Goal: Task Accomplishment & Management: Complete application form

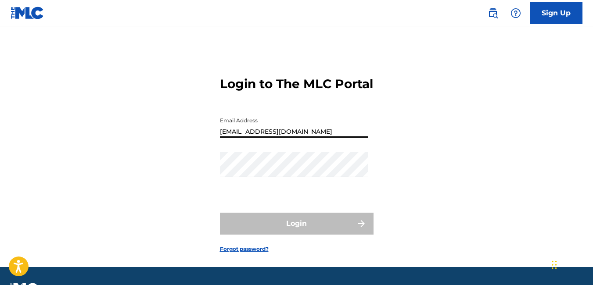
type input "[EMAIL_ADDRESS][DOMAIN_NAME]"
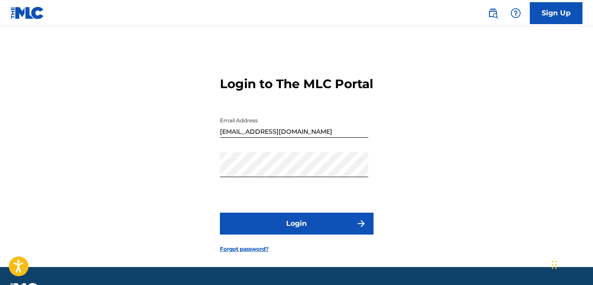
click at [254, 235] on button "Login" at bounding box center [297, 224] width 154 height 22
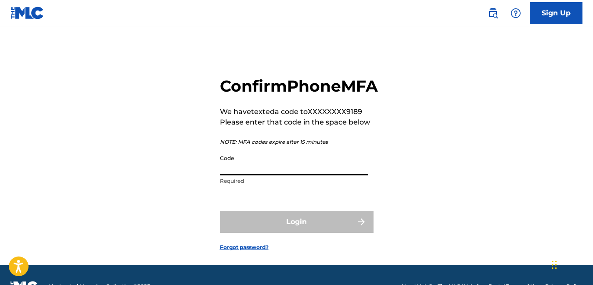
click at [247, 175] on input "Code" at bounding box center [294, 162] width 148 height 25
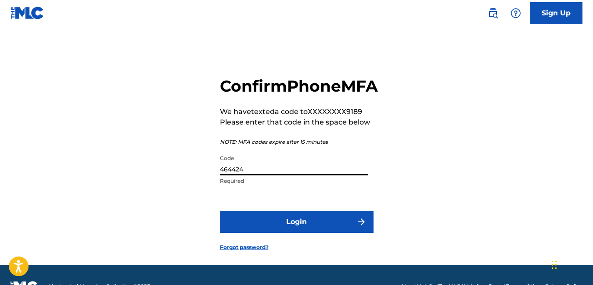
type input "464424"
click at [302, 233] on button "Login" at bounding box center [297, 222] width 154 height 22
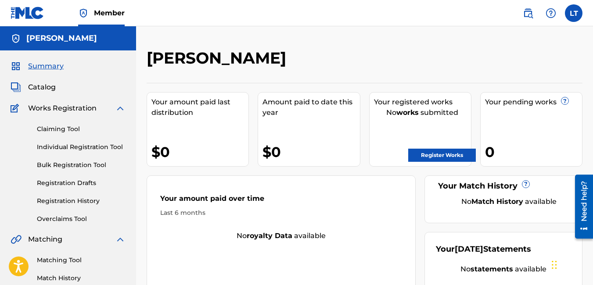
click at [53, 129] on link "Claiming Tool" at bounding box center [81, 129] width 89 height 9
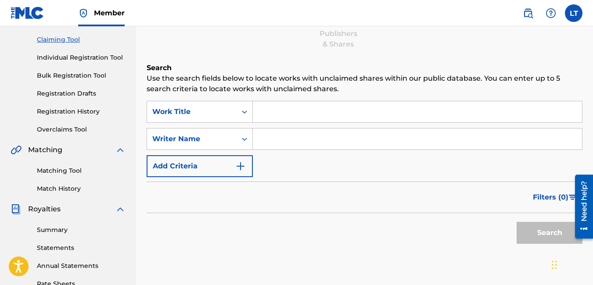
scroll to position [90, 0]
click at [277, 112] on input "Search Form" at bounding box center [417, 111] width 329 height 21
click at [270, 136] on input "Search Form" at bounding box center [417, 138] width 329 height 21
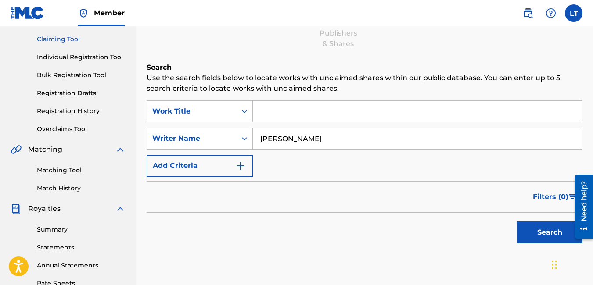
type input "[PERSON_NAME]"
click at [536, 229] on button "Search" at bounding box center [549, 233] width 66 height 22
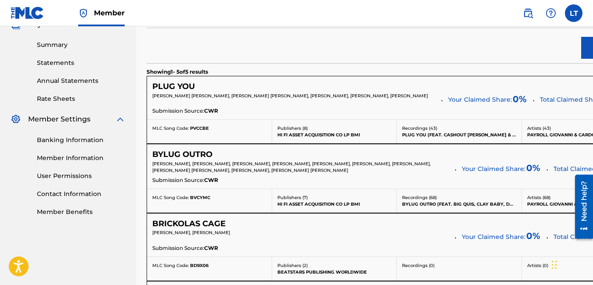
scroll to position [274, 0]
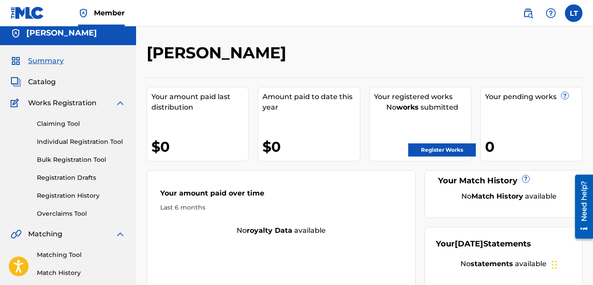
scroll to position [5, 0]
click at [438, 151] on link "Register Works" at bounding box center [442, 150] width 68 height 13
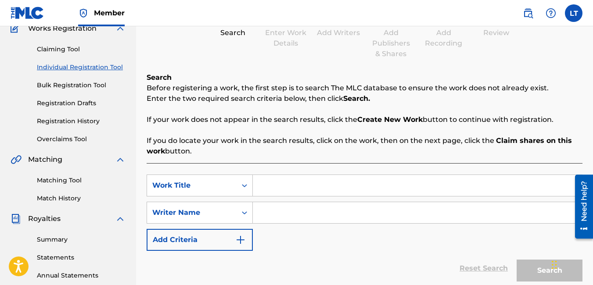
scroll to position [79, 0]
click at [278, 185] on input "Search Form" at bounding box center [417, 185] width 329 height 21
click at [277, 210] on input "Search Form" at bounding box center [417, 213] width 329 height 21
type input "overlord scooch"
click at [523, 267] on div "Search" at bounding box center [547, 268] width 70 height 35
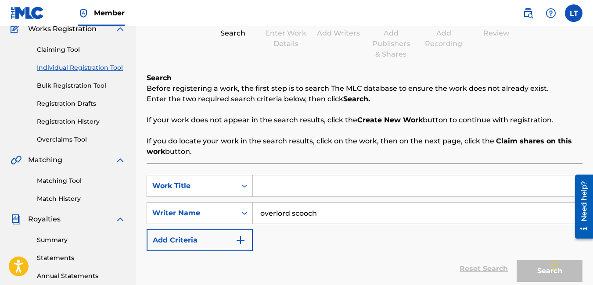
click at [523, 267] on div "Search" at bounding box center [547, 268] width 70 height 35
click at [351, 262] on div "Reset Search Search" at bounding box center [365, 268] width 436 height 35
click at [330, 194] on input "Search Form" at bounding box center [417, 185] width 329 height 21
click at [339, 213] on input "overlord scooch" at bounding box center [417, 213] width 329 height 21
click at [480, 269] on div "Reset Search Search" at bounding box center [365, 268] width 436 height 35
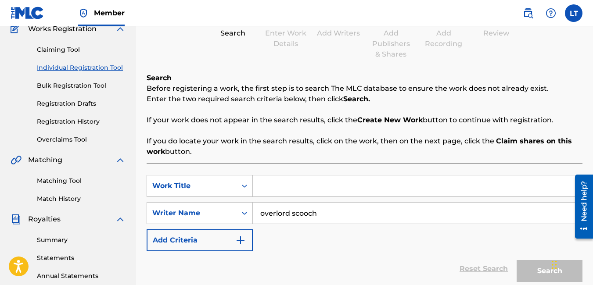
click at [64, 49] on link "Claiming Tool" at bounding box center [81, 49] width 89 height 9
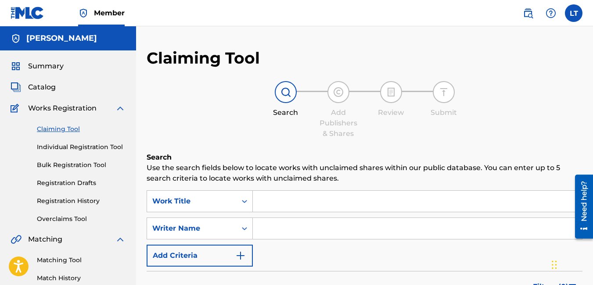
click at [275, 224] on input "Search Form" at bounding box center [417, 228] width 329 height 21
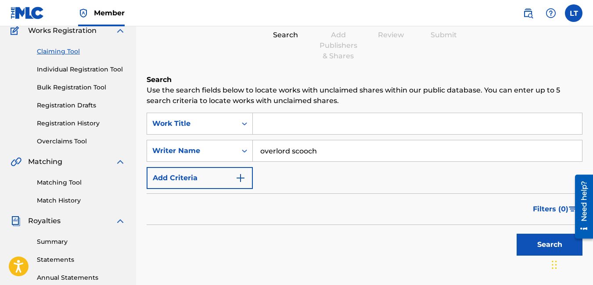
scroll to position [79, 0]
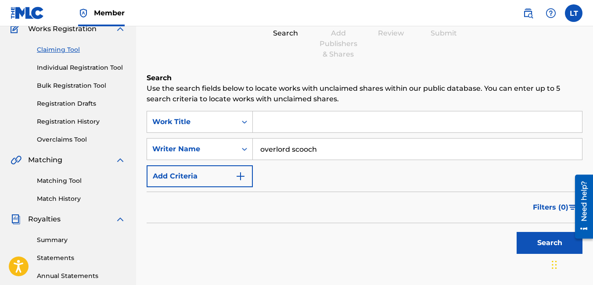
type input "overlord scooch"
click at [534, 245] on button "Search" at bounding box center [549, 243] width 66 height 22
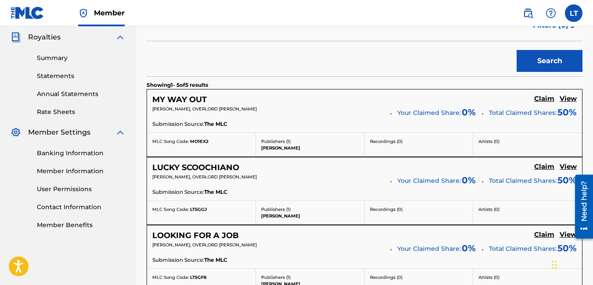
scroll to position [262, 0]
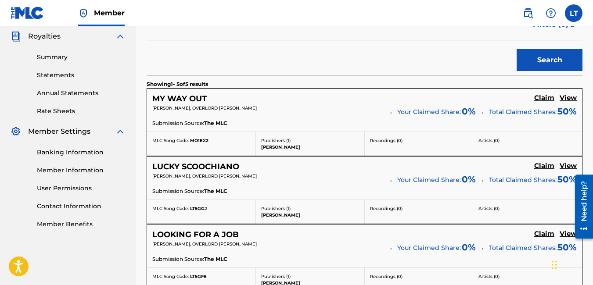
click at [541, 97] on h5 "Claim" at bounding box center [544, 98] width 20 height 8
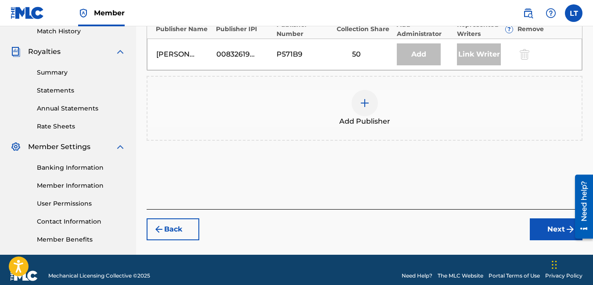
scroll to position [259, 0]
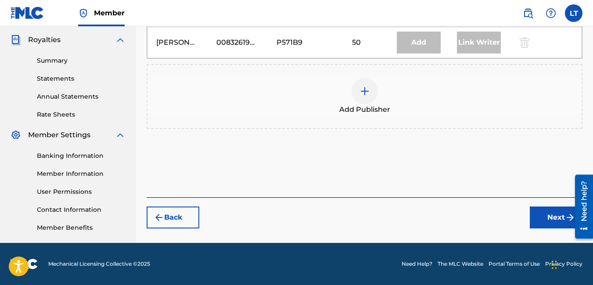
click at [553, 214] on button "Next" at bounding box center [556, 218] width 53 height 22
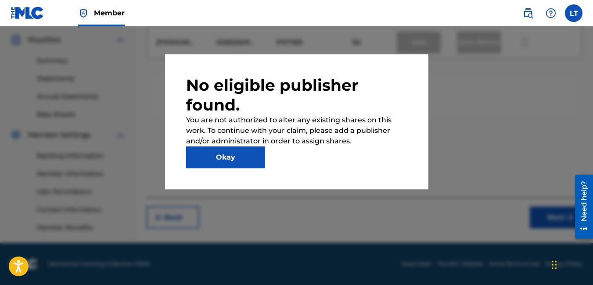
click at [218, 163] on button "Okay" at bounding box center [225, 158] width 79 height 22
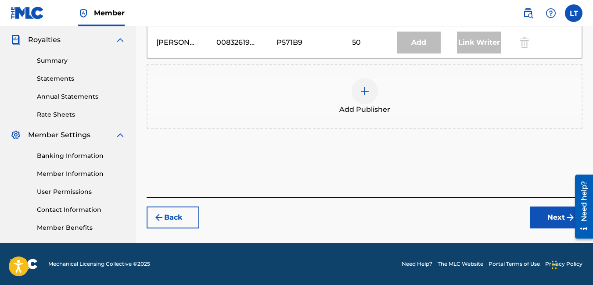
click at [359, 96] on img at bounding box center [364, 91] width 11 height 11
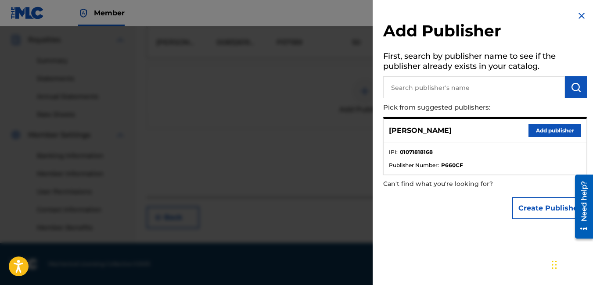
click at [537, 127] on button "Add publisher" at bounding box center [554, 130] width 53 height 13
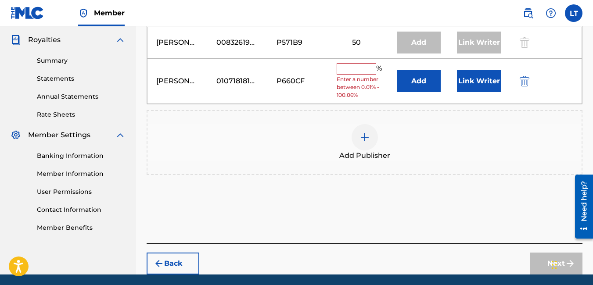
click at [358, 70] on input "text" at bounding box center [355, 68] width 39 height 11
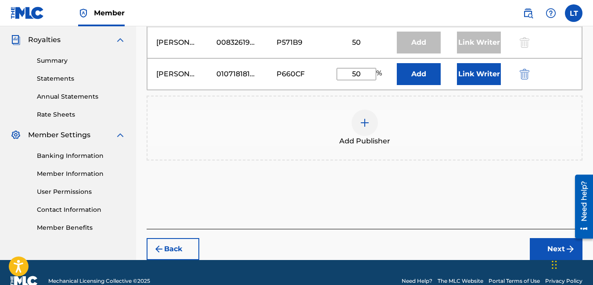
type input "50"
click at [424, 76] on button "Add" at bounding box center [419, 74] width 44 height 22
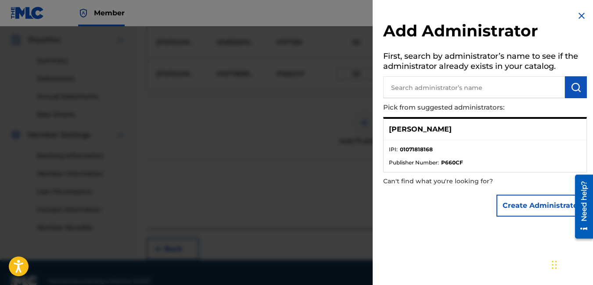
click at [577, 18] on img at bounding box center [581, 16] width 11 height 11
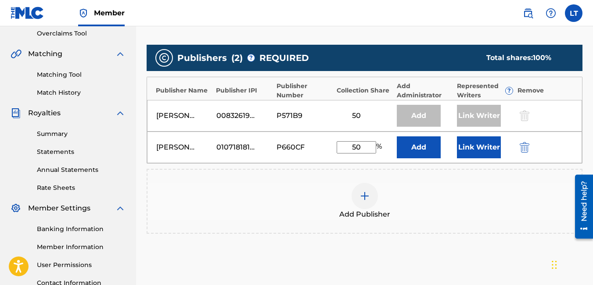
scroll to position [276, 0]
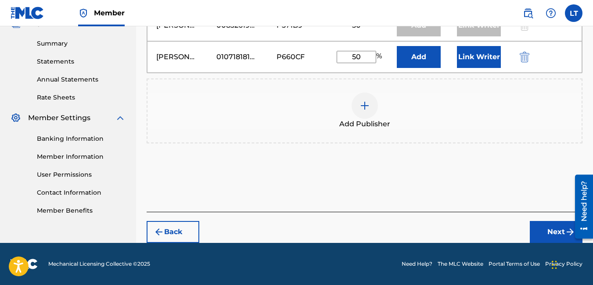
click at [561, 234] on button "Next" at bounding box center [556, 232] width 53 height 22
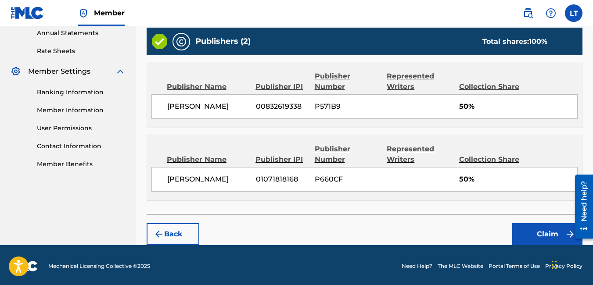
scroll to position [321, 0]
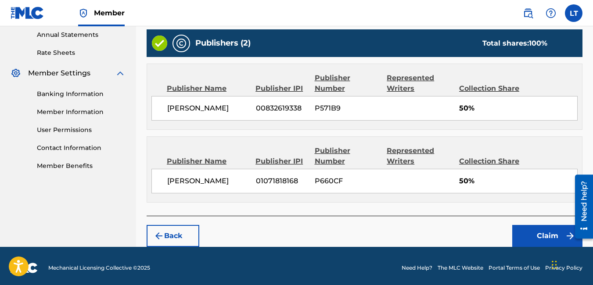
click at [539, 238] on button "Claim" at bounding box center [547, 236] width 70 height 22
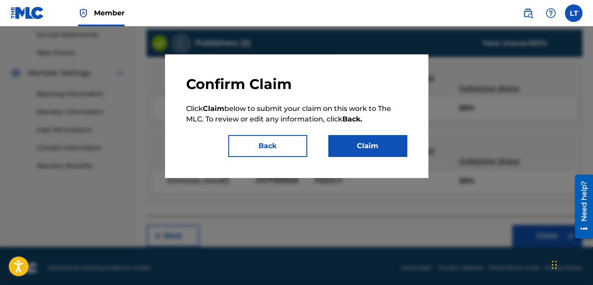
click at [353, 139] on button "Claim" at bounding box center [367, 146] width 79 height 22
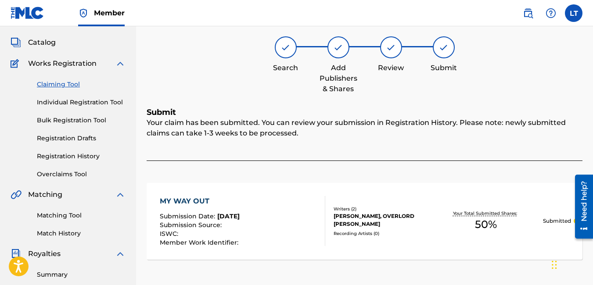
scroll to position [0, 0]
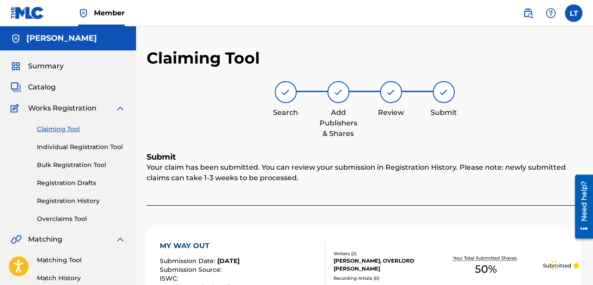
click at [70, 130] on link "Claiming Tool" at bounding box center [81, 129] width 89 height 9
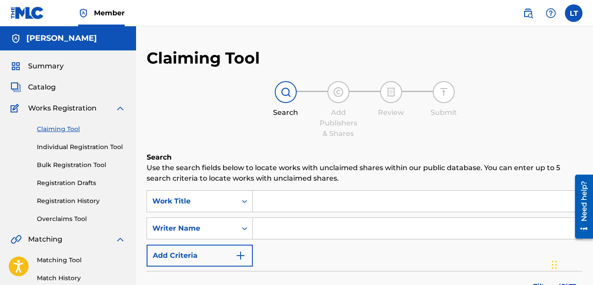
click at [284, 224] on input "Search Form" at bounding box center [417, 228] width 329 height 21
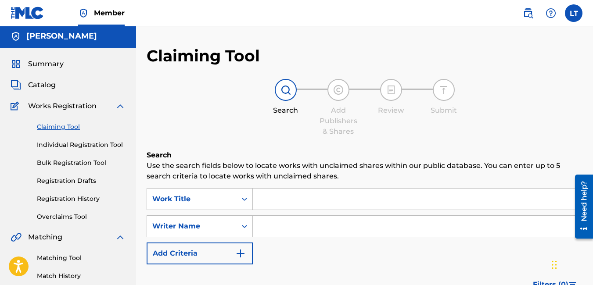
click at [288, 230] on input "Search Form" at bounding box center [417, 226] width 329 height 21
type input "overlord scooch"
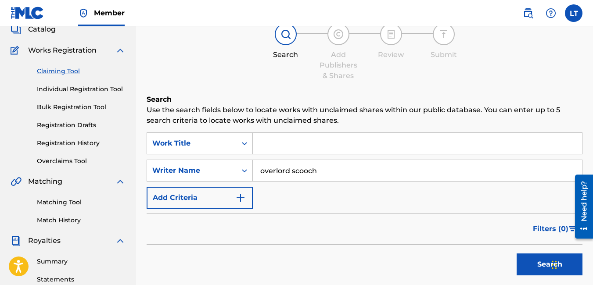
scroll to position [58, 0]
click at [539, 264] on button "Search" at bounding box center [549, 264] width 66 height 22
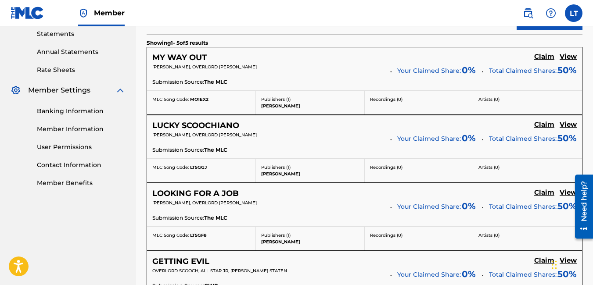
scroll to position [280, 0]
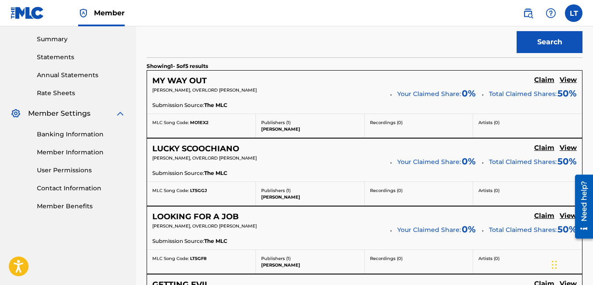
click at [543, 84] on h5 "Claim" at bounding box center [544, 80] width 20 height 8
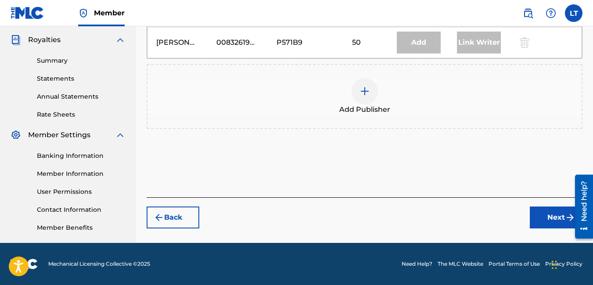
scroll to position [259, 0]
click at [373, 89] on div at bounding box center [364, 91] width 26 height 26
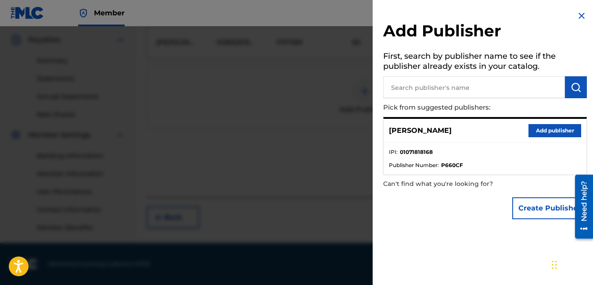
click at [543, 128] on button "Add publisher" at bounding box center [554, 130] width 53 height 13
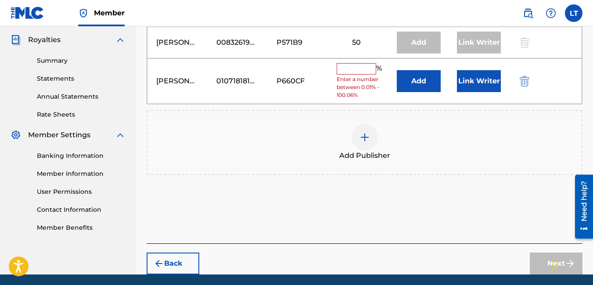
click at [362, 73] on input "text" at bounding box center [355, 68] width 39 height 11
type input "50"
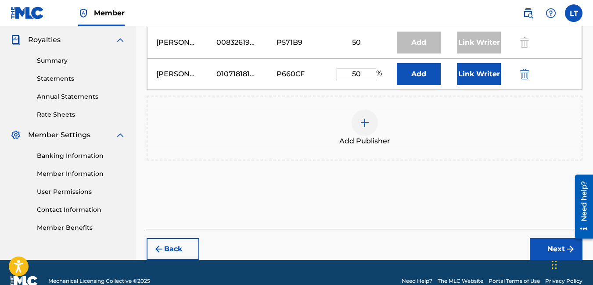
click at [546, 246] on button "Next" at bounding box center [556, 249] width 53 height 22
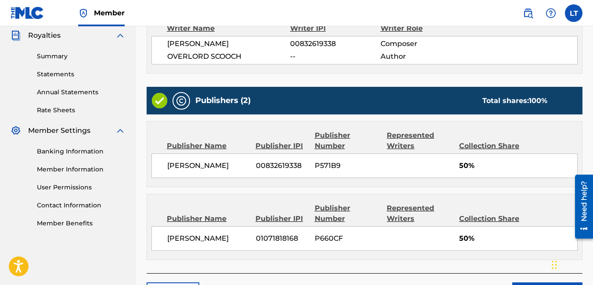
scroll to position [325, 0]
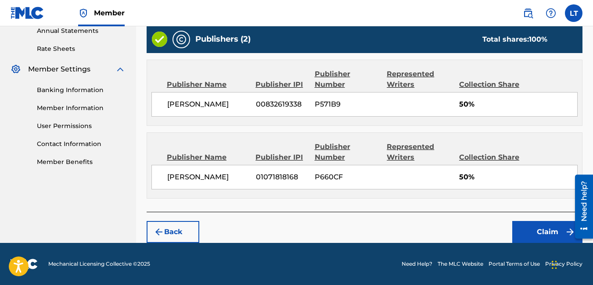
click at [546, 238] on button "Claim" at bounding box center [547, 232] width 70 height 22
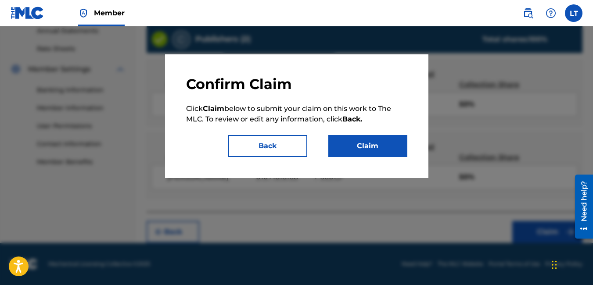
click at [367, 147] on button "Claim" at bounding box center [367, 146] width 79 height 22
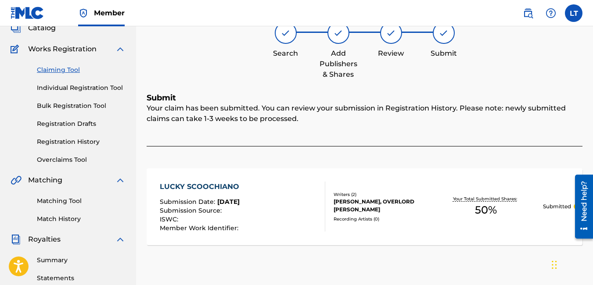
scroll to position [59, 0]
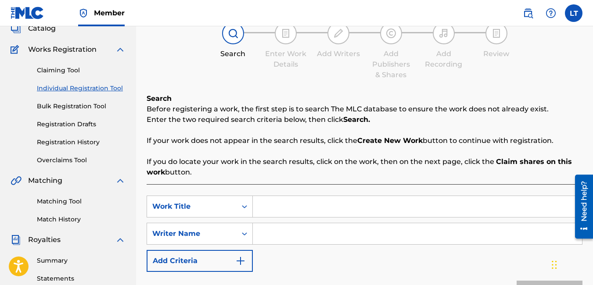
scroll to position [79, 0]
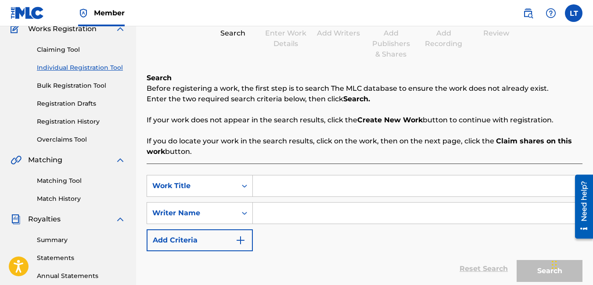
click at [277, 222] on input "Search Form" at bounding box center [417, 213] width 329 height 21
type input "over"
click at [48, 47] on link "Claiming Tool" at bounding box center [81, 49] width 89 height 9
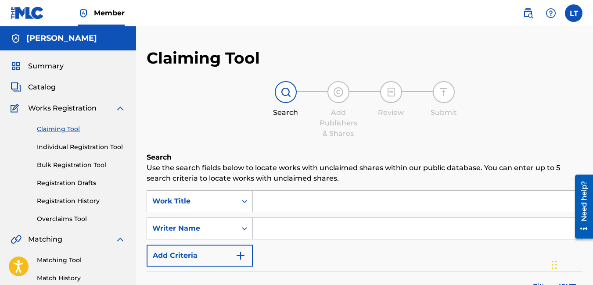
click at [288, 225] on input "Search Form" at bounding box center [417, 228] width 329 height 21
type input "overlord scooch"
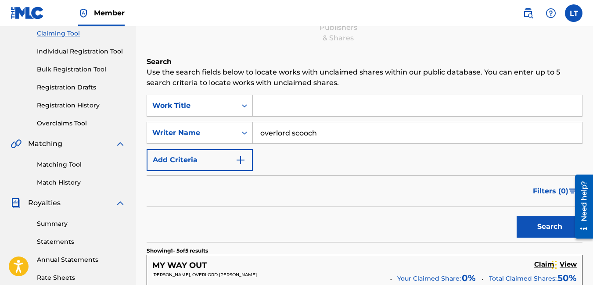
scroll to position [111, 0]
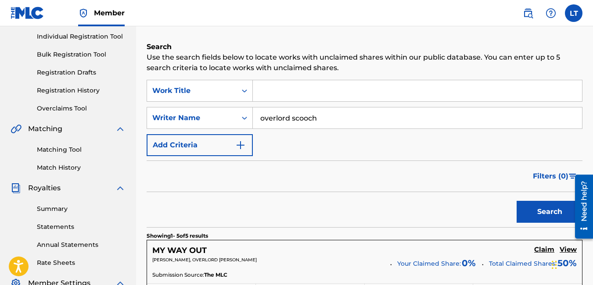
click at [545, 208] on button "Search" at bounding box center [549, 212] width 66 height 22
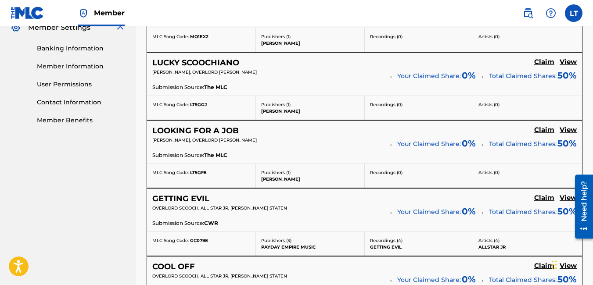
scroll to position [367, 0]
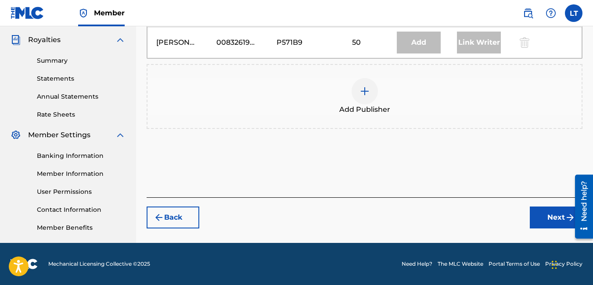
click at [365, 98] on div at bounding box center [364, 91] width 26 height 26
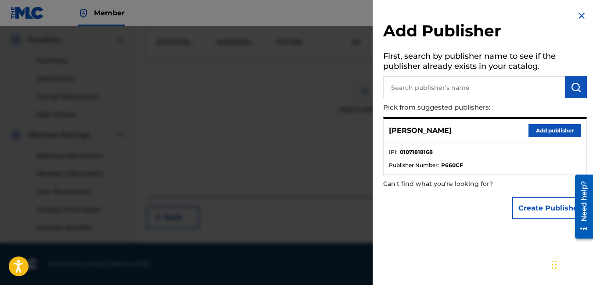
click at [546, 129] on button "Add publisher" at bounding box center [554, 130] width 53 height 13
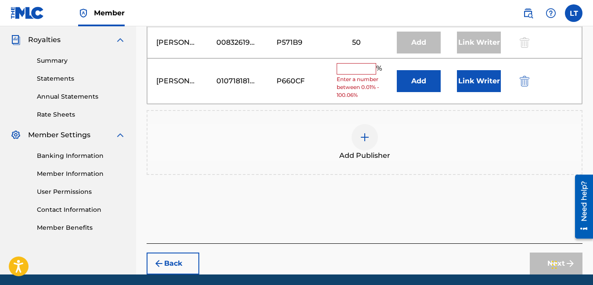
click at [353, 64] on input "text" at bounding box center [355, 68] width 39 height 11
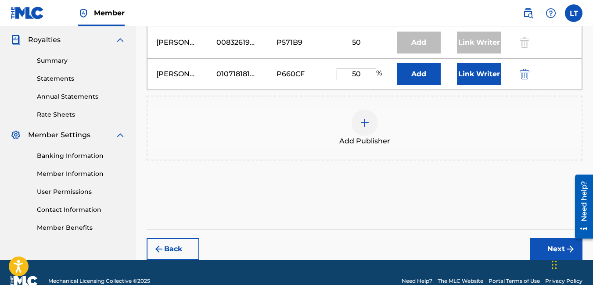
type input "50"
click at [555, 257] on div "Chat Widget" at bounding box center [571, 264] width 44 height 42
click at [548, 254] on button "Next" at bounding box center [556, 249] width 53 height 22
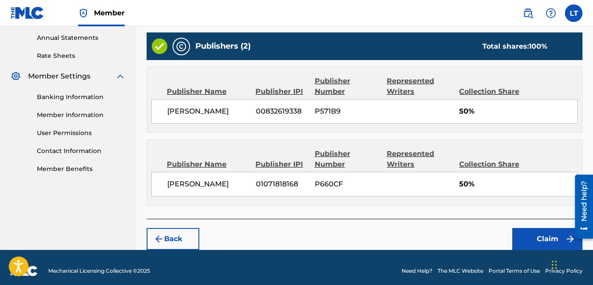
scroll to position [325, 0]
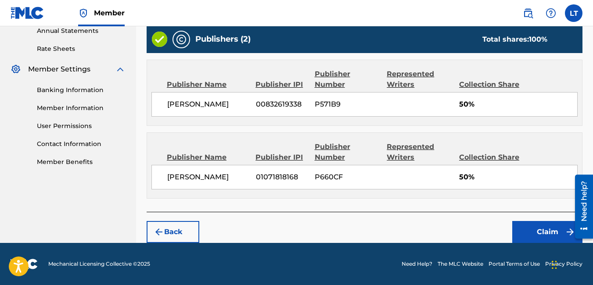
click at [543, 231] on button "Claim" at bounding box center [547, 232] width 70 height 22
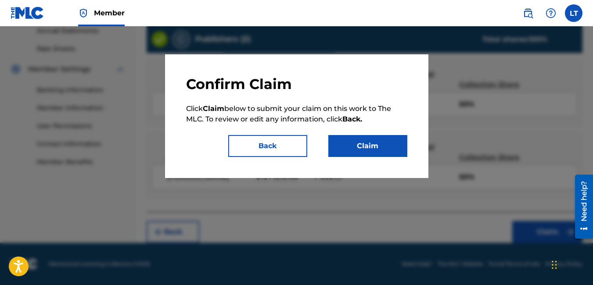
click at [381, 142] on button "Claim" at bounding box center [367, 146] width 79 height 22
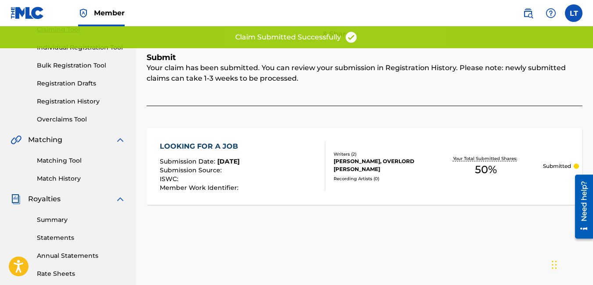
scroll to position [0, 0]
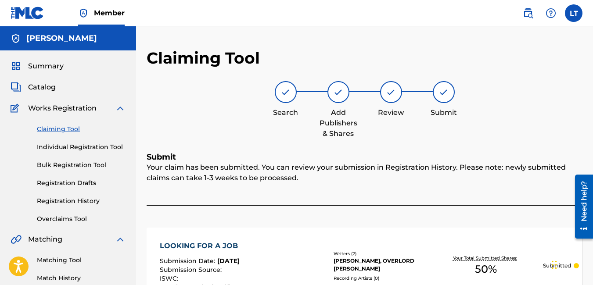
click at [68, 127] on link "Claiming Tool" at bounding box center [81, 129] width 89 height 9
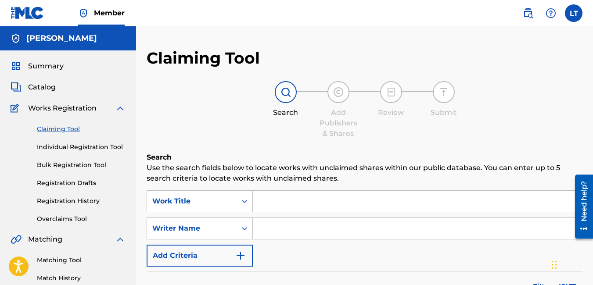
click at [293, 234] on input "Search Form" at bounding box center [417, 228] width 329 height 21
type input "overlord scooch"
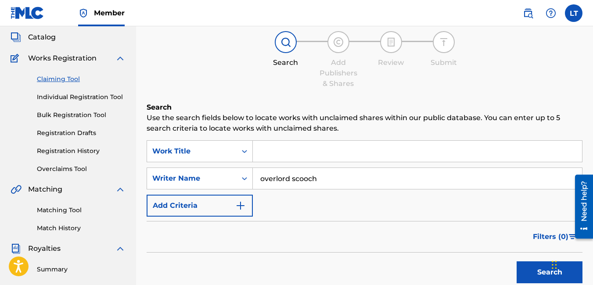
scroll to position [52, 0]
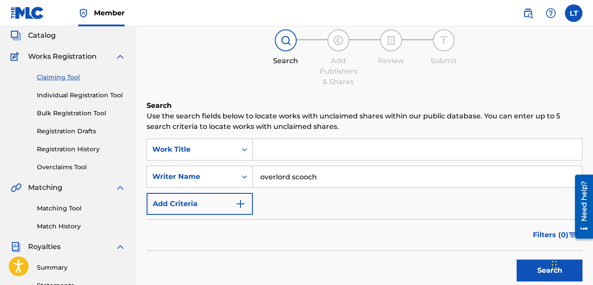
click at [531, 272] on button "Search" at bounding box center [549, 271] width 66 height 22
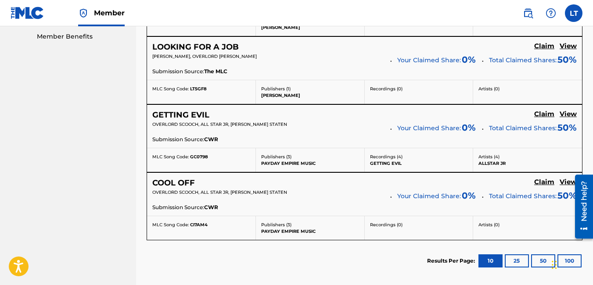
scroll to position [452, 0]
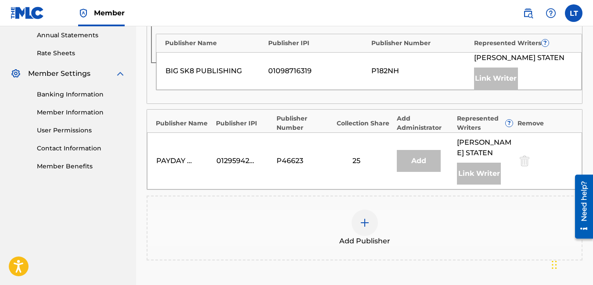
scroll to position [349, 0]
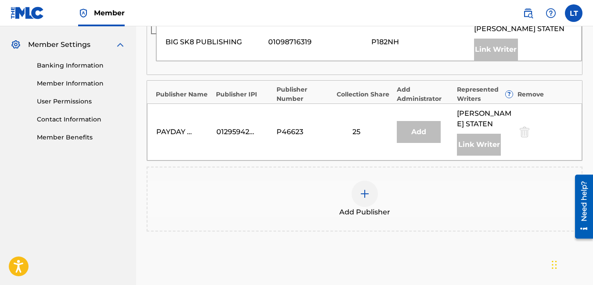
click at [365, 193] on img at bounding box center [364, 194] width 11 height 11
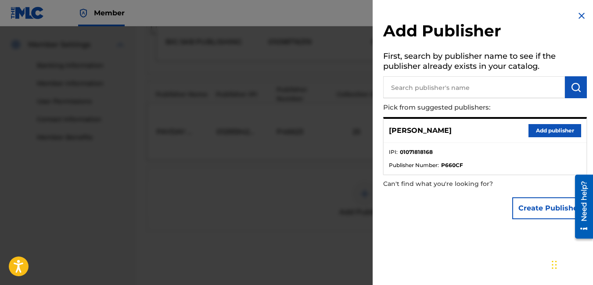
click at [538, 127] on button "Add publisher" at bounding box center [554, 130] width 53 height 13
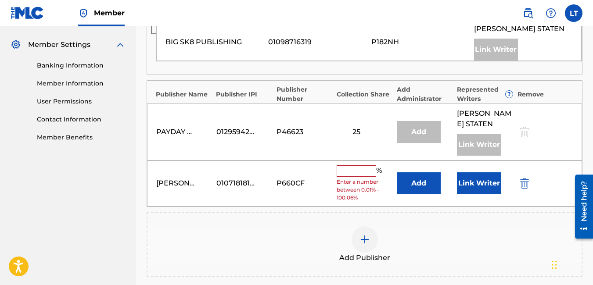
drag, startPoint x: 361, startPoint y: 170, endPoint x: 317, endPoint y: 134, distance: 57.4
click at [317, 134] on div "Publisher Name Publisher IPI Publisher Number Collection Share Add Administrato…" at bounding box center [365, 143] width 436 height 127
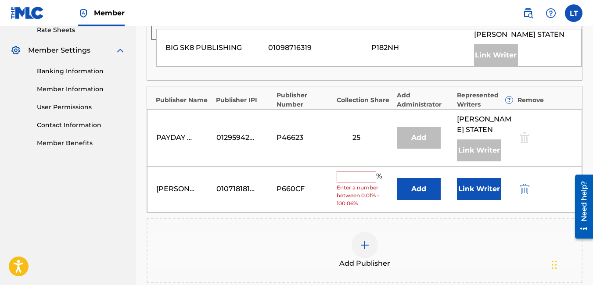
scroll to position [356, 0]
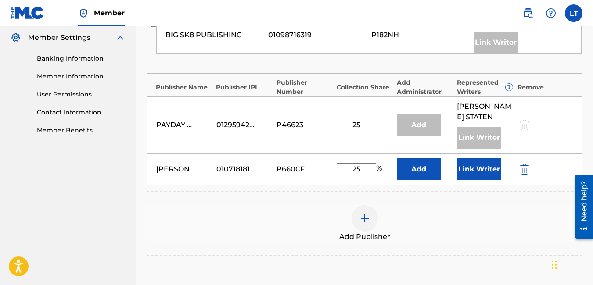
type input "25"
click at [419, 172] on button "Add" at bounding box center [419, 169] width 44 height 22
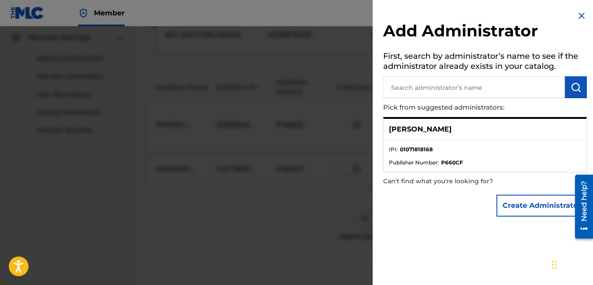
click at [581, 16] on img at bounding box center [581, 16] width 11 height 11
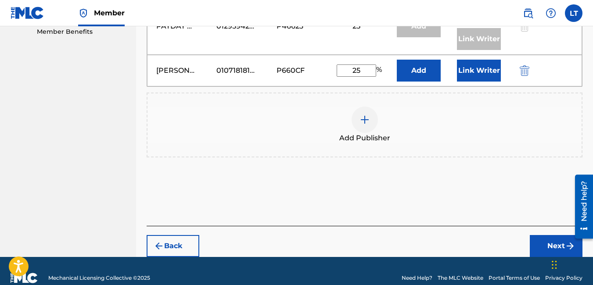
scroll to position [469, 0]
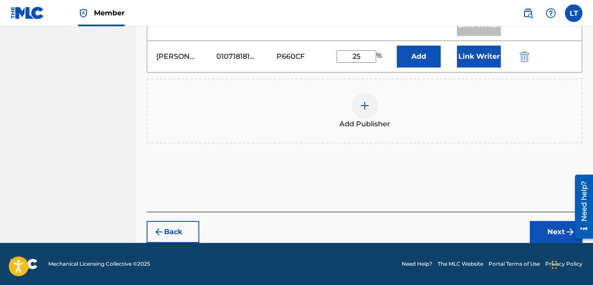
click at [554, 232] on button "Next" at bounding box center [556, 232] width 53 height 22
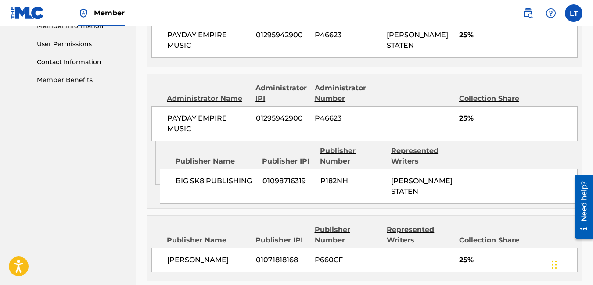
scroll to position [490, 0]
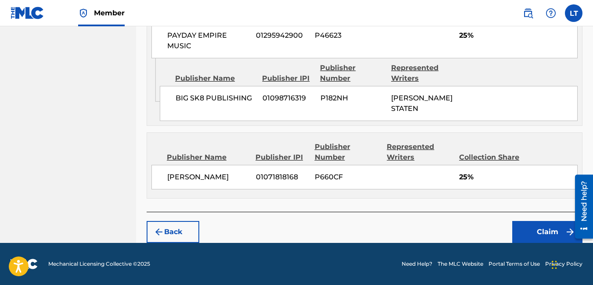
click at [554, 230] on button "Claim" at bounding box center [547, 232] width 70 height 22
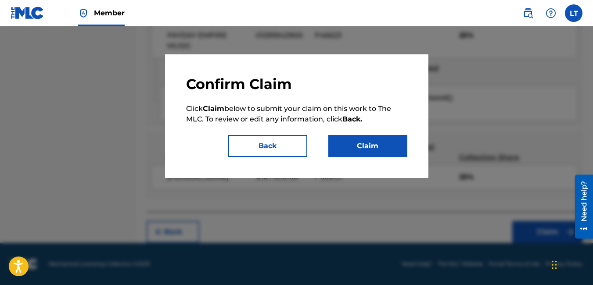
click at [369, 151] on button "Claim" at bounding box center [367, 146] width 79 height 22
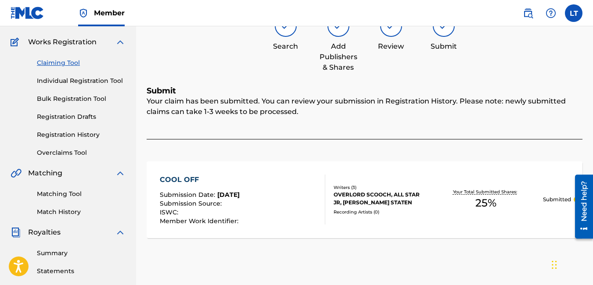
scroll to position [67, 0]
click at [65, 61] on link "Claiming Tool" at bounding box center [81, 62] width 89 height 9
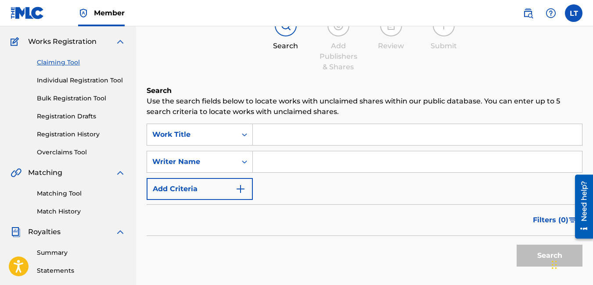
scroll to position [0, 0]
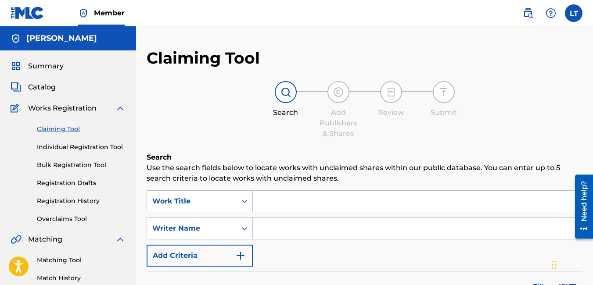
click at [289, 228] on input "Search Form" at bounding box center [417, 228] width 329 height 21
type input "overlord scooch"
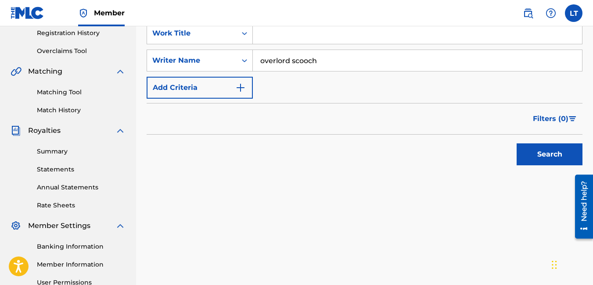
scroll to position [168, 0]
click at [533, 156] on button "Search" at bounding box center [549, 155] width 66 height 22
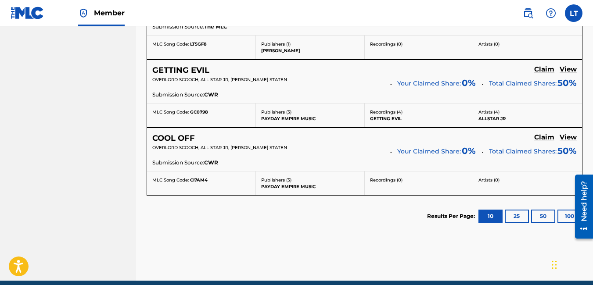
scroll to position [484, 0]
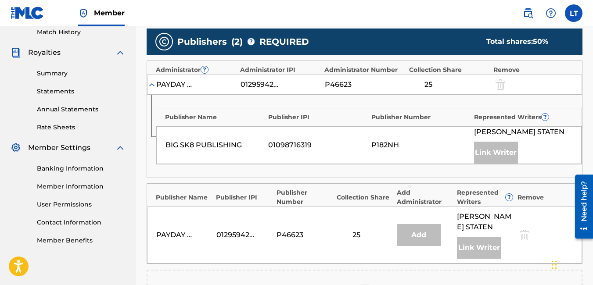
scroll to position [246, 0]
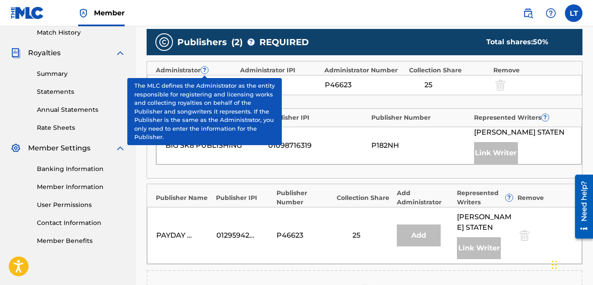
click at [135, 248] on div "Summary Catalog Works Registration Claiming Tool Individual Registration Tool B…" at bounding box center [68, 30] width 136 height 451
drag, startPoint x: 143, startPoint y: 248, endPoint x: 262, endPoint y: 254, distance: 119.5
click at [262, 254] on div "Claiming Tool Search Add Publishers & Shares Review Submit Add Publishers & Sha…" at bounding box center [364, 119] width 457 height 632
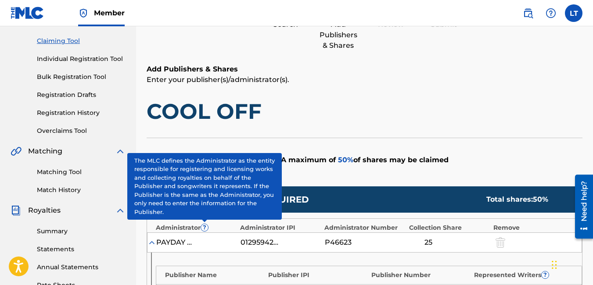
scroll to position [86, 0]
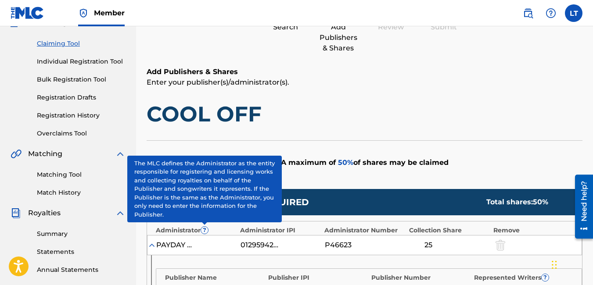
click at [57, 42] on link "Claiming Tool" at bounding box center [81, 43] width 89 height 9
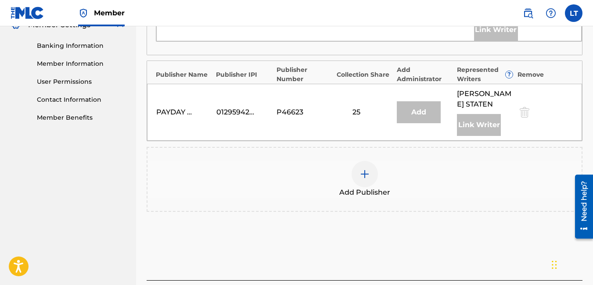
scroll to position [369, 0]
click at [363, 179] on img at bounding box center [364, 173] width 11 height 11
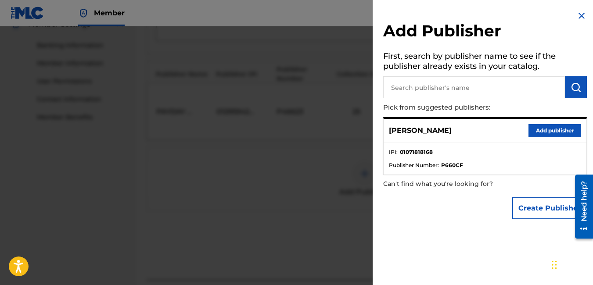
click at [558, 129] on button "Add publisher" at bounding box center [554, 130] width 53 height 13
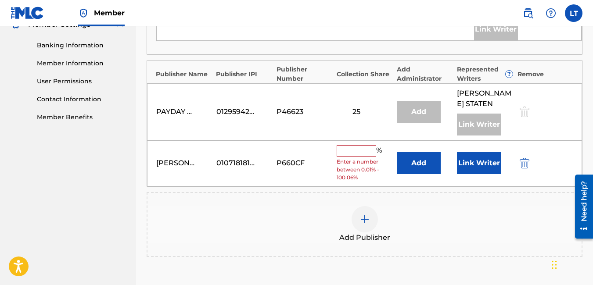
click at [351, 151] on input "text" at bounding box center [355, 150] width 39 height 11
type input "25"
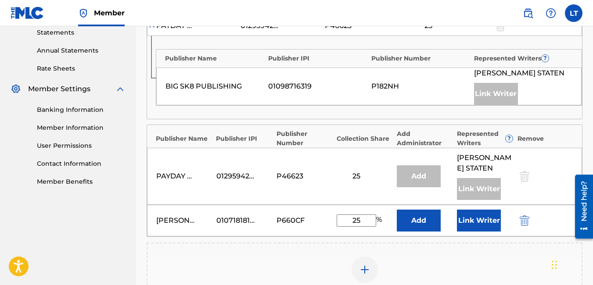
scroll to position [304, 0]
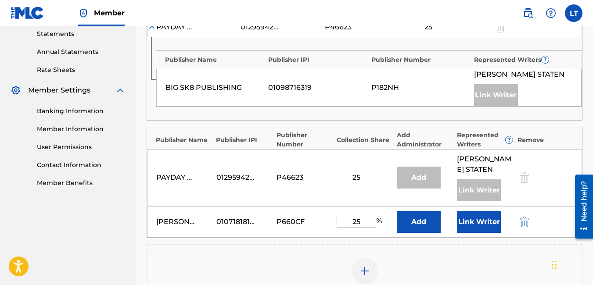
click at [476, 222] on button "Link Writer" at bounding box center [479, 222] width 44 height 22
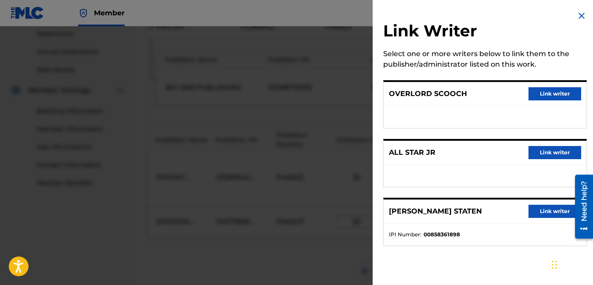
click at [544, 93] on button "Link writer" at bounding box center [554, 93] width 53 height 13
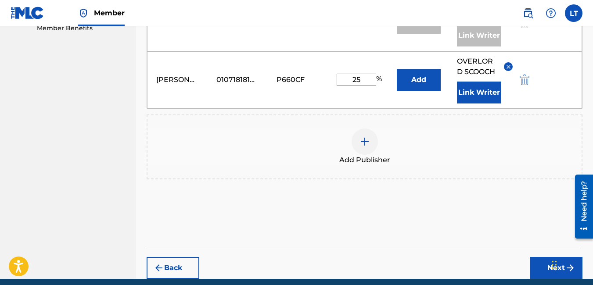
scroll to position [459, 0]
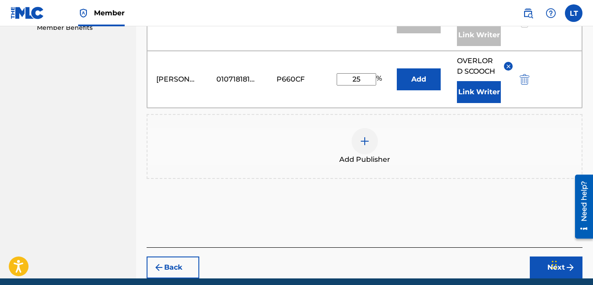
click at [551, 270] on div "Chat Widget" at bounding box center [571, 264] width 44 height 42
click at [551, 270] on div "Chat Widget" at bounding box center [568, 264] width 44 height 42
click at [551, 268] on div "Chat Widget" at bounding box center [568, 264] width 44 height 42
click at [542, 271] on button "Next" at bounding box center [556, 268] width 53 height 22
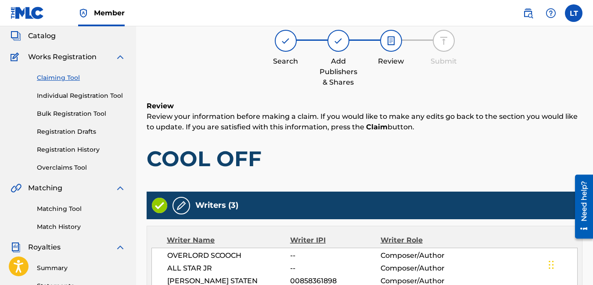
scroll to position [53, 0]
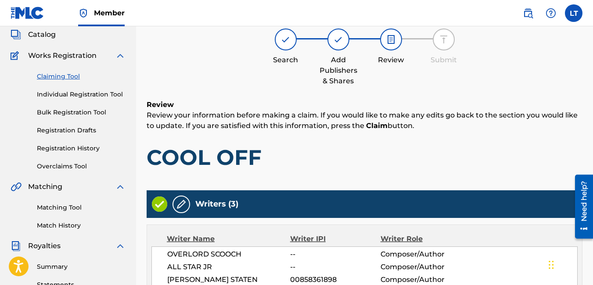
click at [64, 77] on link "Claiming Tool" at bounding box center [81, 76] width 89 height 9
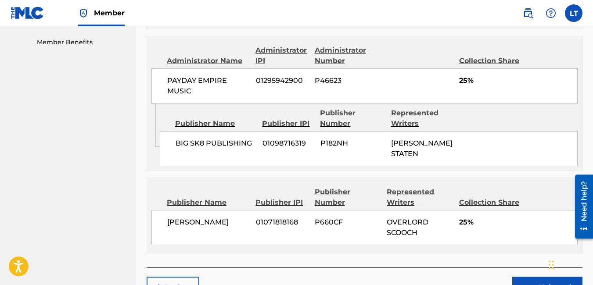
scroll to position [500, 0]
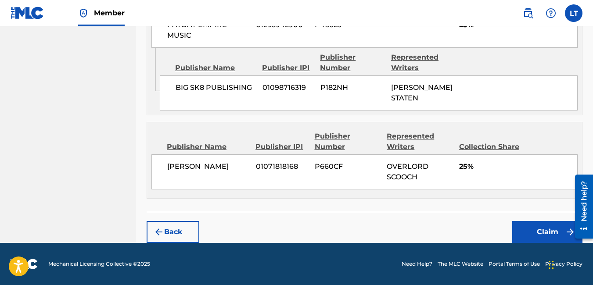
click at [530, 229] on button "Claim" at bounding box center [547, 232] width 70 height 22
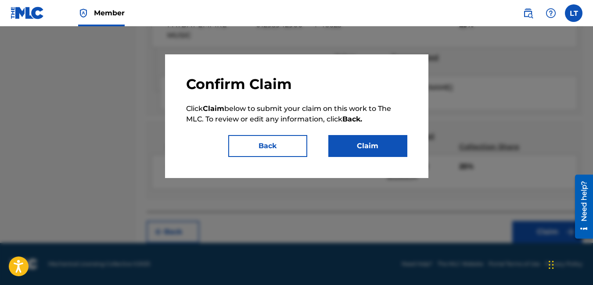
click at [369, 144] on button "Claim" at bounding box center [367, 146] width 79 height 22
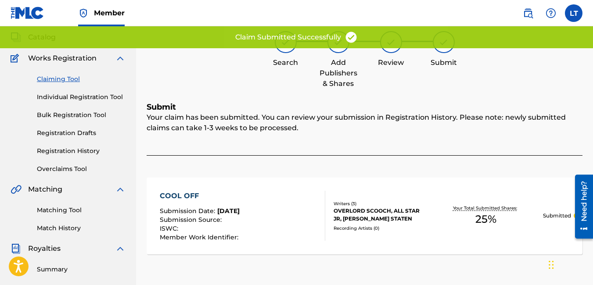
scroll to position [45, 0]
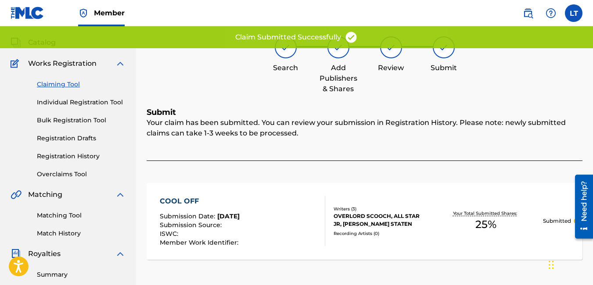
click at [88, 120] on link "Bulk Registration Tool" at bounding box center [81, 120] width 89 height 9
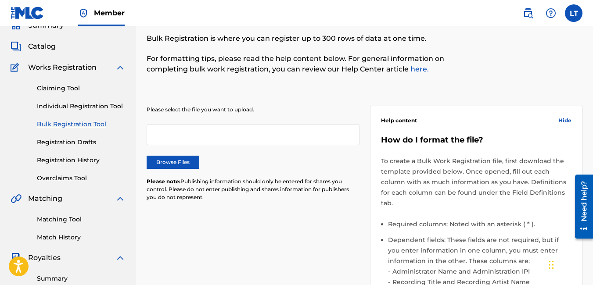
scroll to position [40, 0]
click at [69, 104] on link "Individual Registration Tool" at bounding box center [81, 106] width 89 height 9
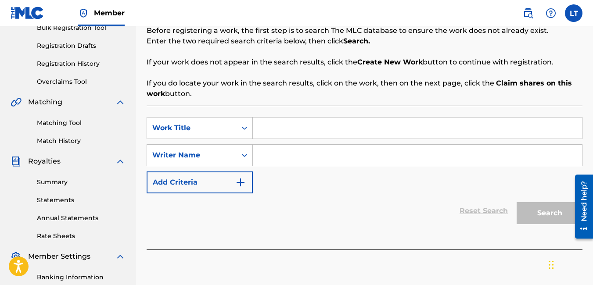
scroll to position [138, 0]
click at [280, 156] on input "Search Form" at bounding box center [417, 154] width 329 height 21
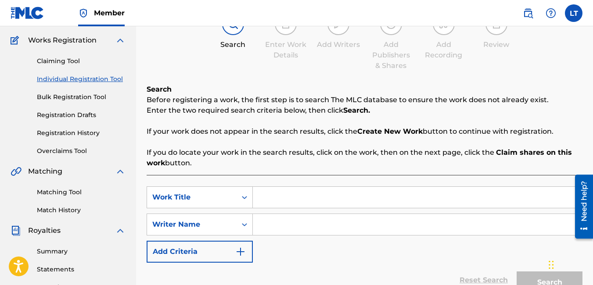
scroll to position [70, 0]
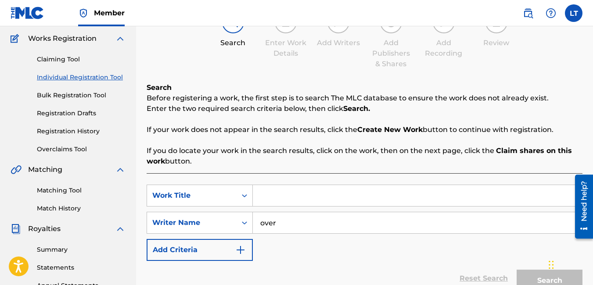
type input "over"
click at [82, 129] on link "Registration History" at bounding box center [81, 131] width 89 height 9
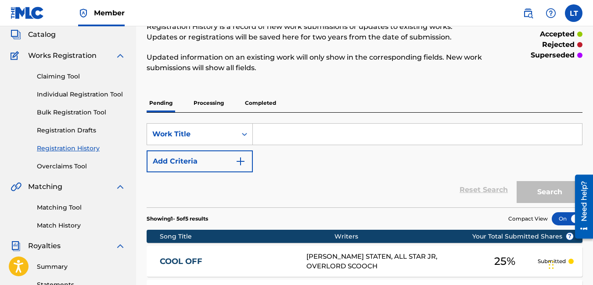
scroll to position [52, 0]
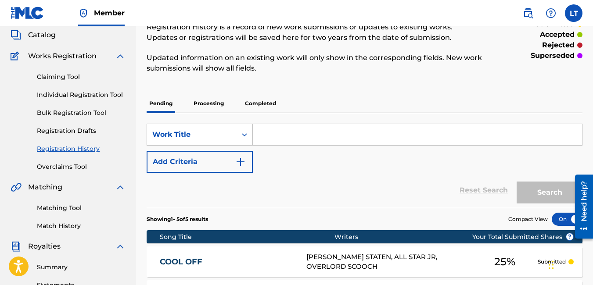
click at [64, 76] on link "Claiming Tool" at bounding box center [81, 76] width 89 height 9
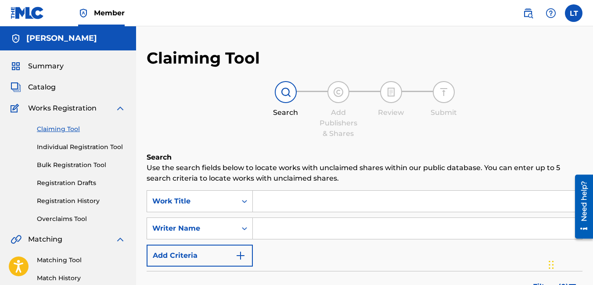
click at [277, 230] on input "Search Form" at bounding box center [417, 228] width 329 height 21
type input "2"
type input "[PERSON_NAME]"
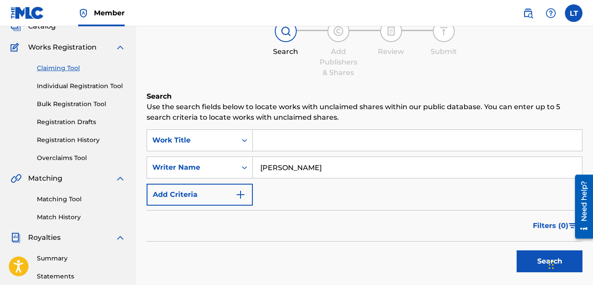
scroll to position [65, 0]
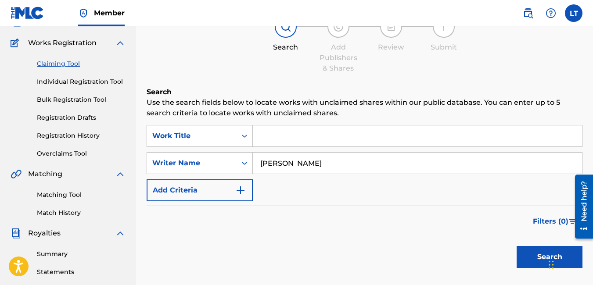
click at [542, 258] on button "Search" at bounding box center [549, 257] width 66 height 22
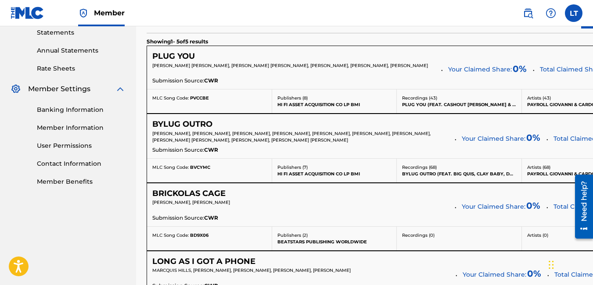
scroll to position [304, 0]
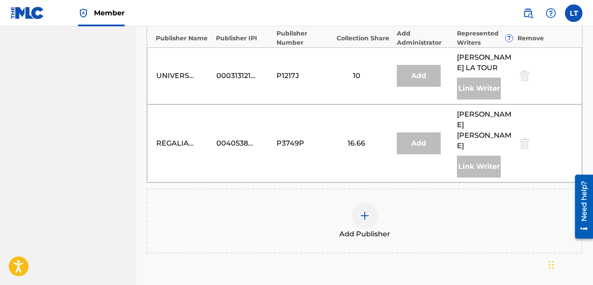
scroll to position [623, 0]
click at [363, 210] on img at bounding box center [364, 215] width 11 height 11
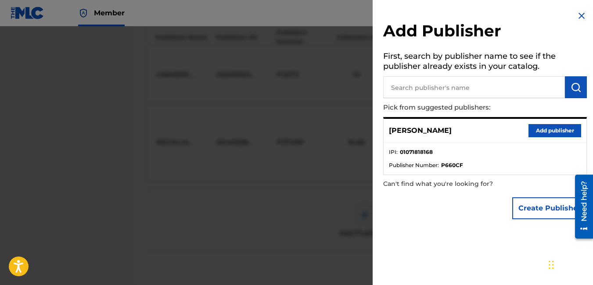
click at [545, 132] on button "Add publisher" at bounding box center [554, 130] width 53 height 13
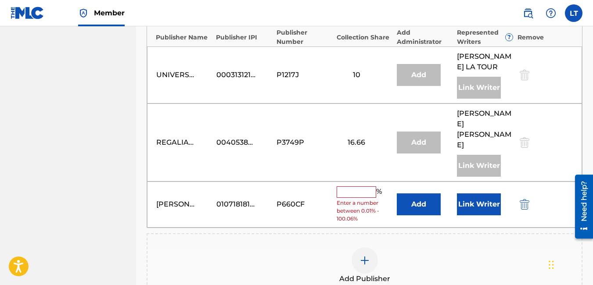
click at [358, 186] on input "text" at bounding box center [355, 191] width 39 height 11
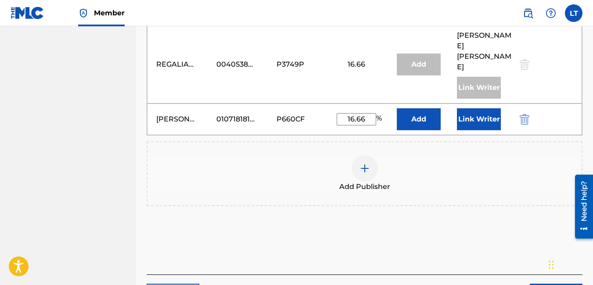
scroll to position [753, 0]
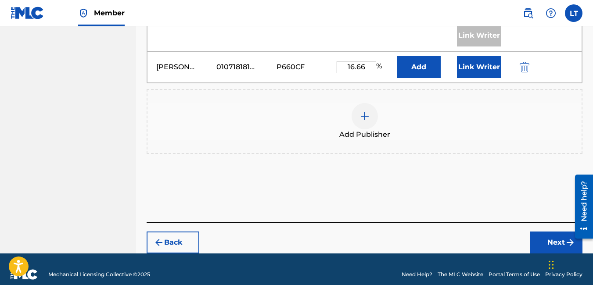
type input "16.66"
click at [549, 234] on button "Next" at bounding box center [556, 243] width 53 height 22
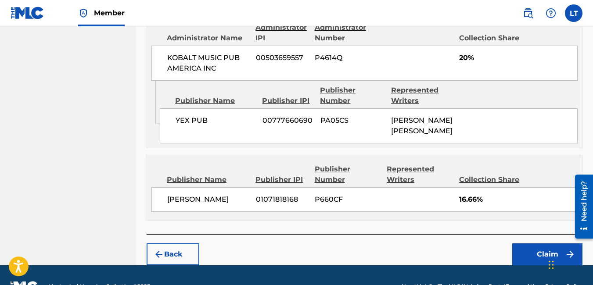
scroll to position [916, 0]
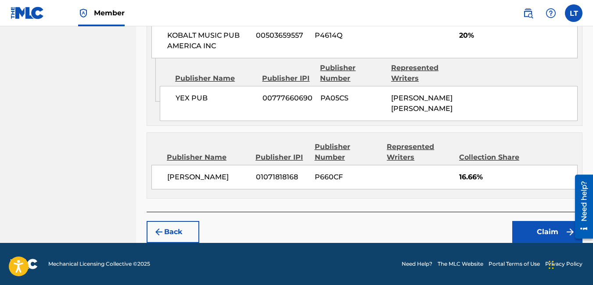
click at [528, 234] on button "Claim" at bounding box center [547, 232] width 70 height 22
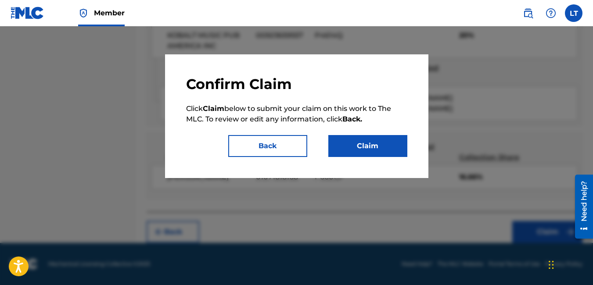
click at [372, 141] on button "Claim" at bounding box center [367, 146] width 79 height 22
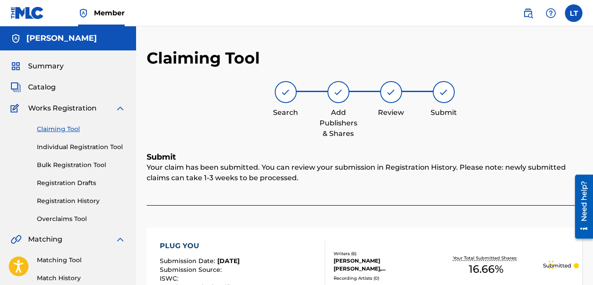
scroll to position [39, 0]
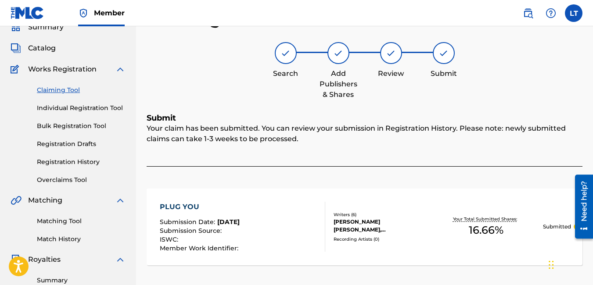
click at [186, 207] on div "PLUG YOU" at bounding box center [200, 207] width 81 height 11
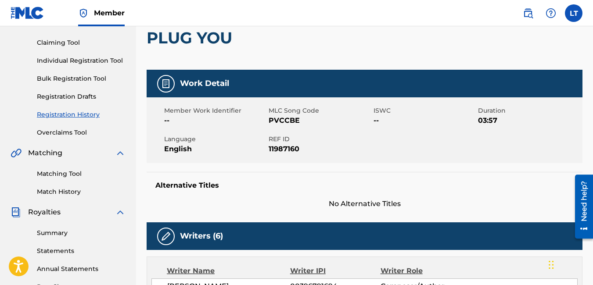
scroll to position [86, 0]
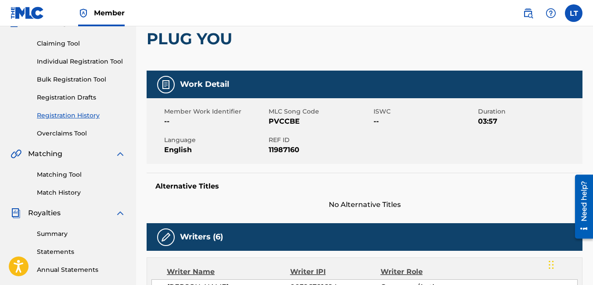
click at [52, 44] on link "Claiming Tool" at bounding box center [81, 43] width 89 height 9
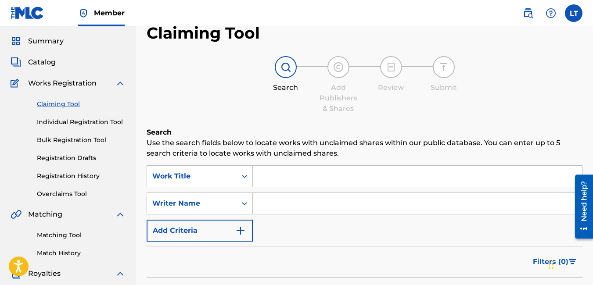
scroll to position [16, 0]
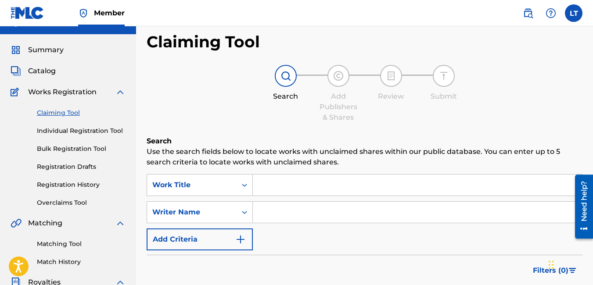
click at [274, 221] on input "Search Form" at bounding box center [417, 212] width 329 height 21
type input "[PERSON_NAME]"
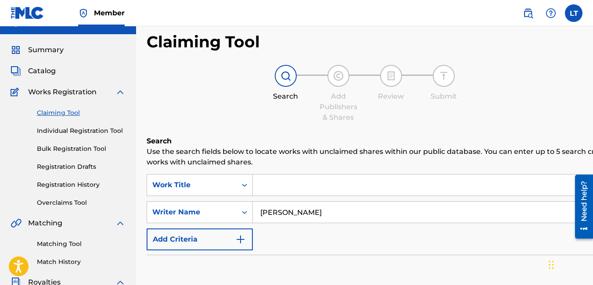
scroll to position [121, 0]
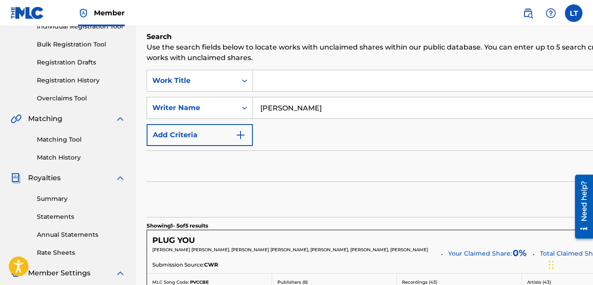
click at [572, 197] on div at bounding box center [580, 206] width 25 height 71
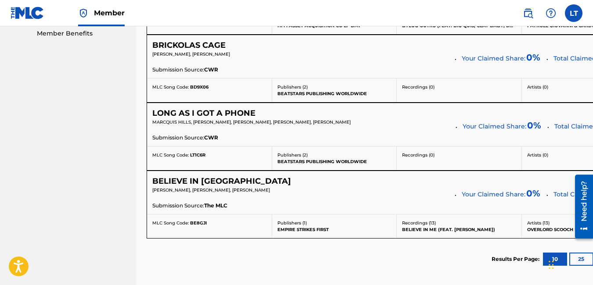
scroll to position [454, 0]
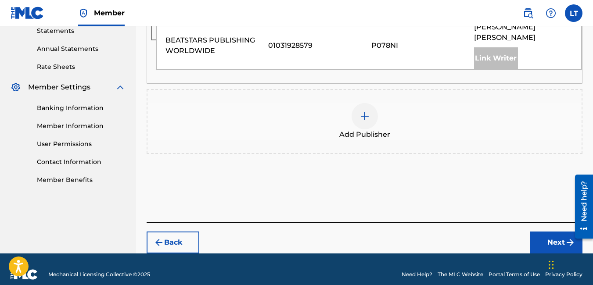
click at [361, 111] on img at bounding box center [364, 116] width 11 height 11
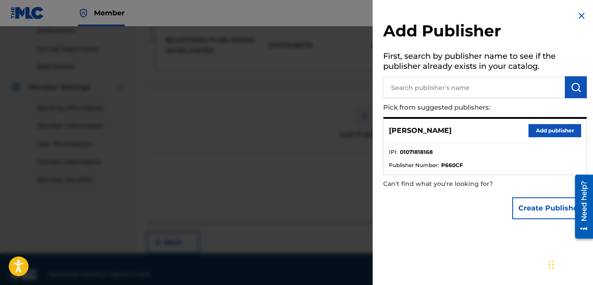
click at [538, 132] on button "Add publisher" at bounding box center [554, 130] width 53 height 13
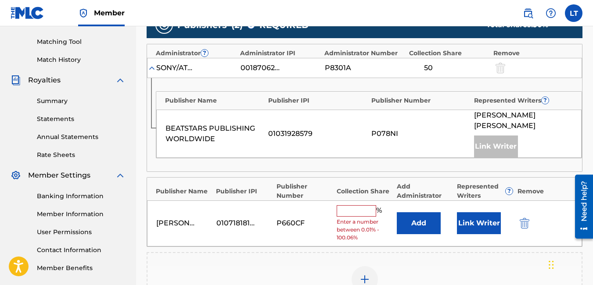
scroll to position [219, 0]
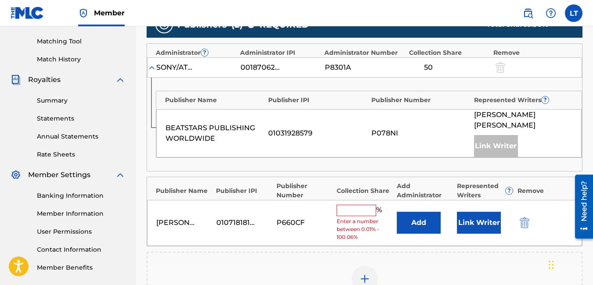
click at [345, 205] on input "text" at bounding box center [355, 210] width 39 height 11
type input "50"
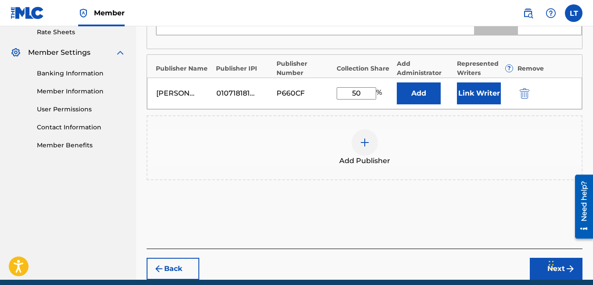
scroll to position [342, 0]
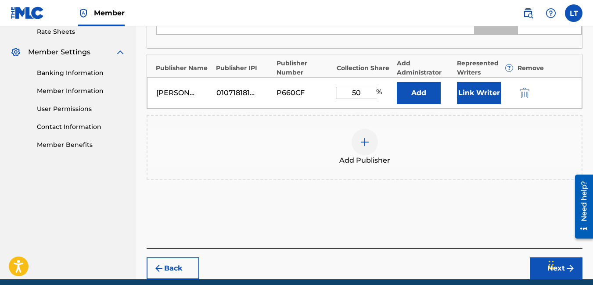
click at [550, 258] on div "Chat Widget" at bounding box center [568, 264] width 44 height 42
click at [540, 261] on button "Next" at bounding box center [556, 269] width 53 height 22
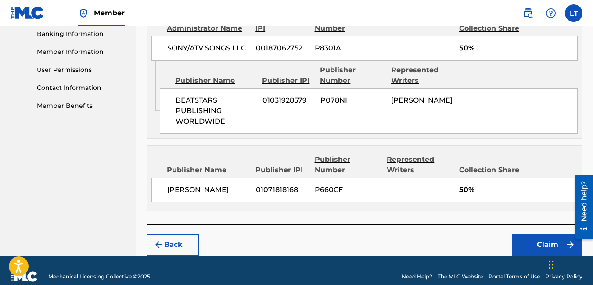
scroll to position [382, 0]
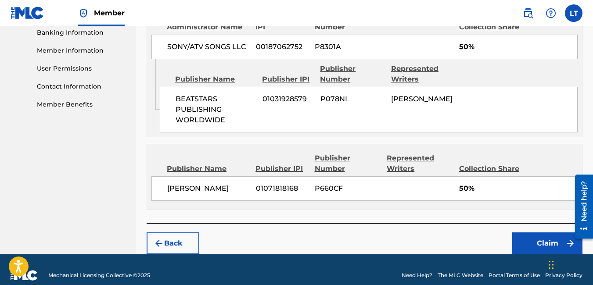
click at [535, 247] on button "Claim" at bounding box center [547, 244] width 70 height 22
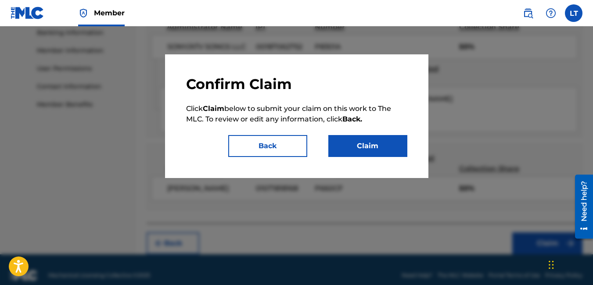
click at [369, 148] on button "Claim" at bounding box center [367, 146] width 79 height 22
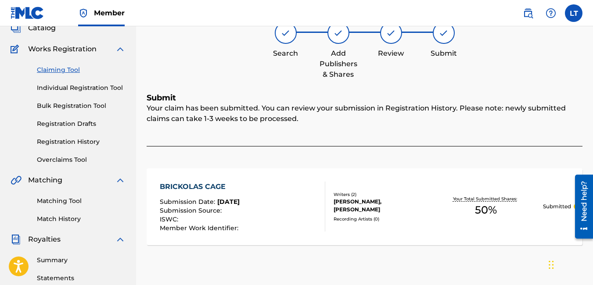
scroll to position [58, 0]
click at [73, 68] on link "Claiming Tool" at bounding box center [81, 70] width 89 height 9
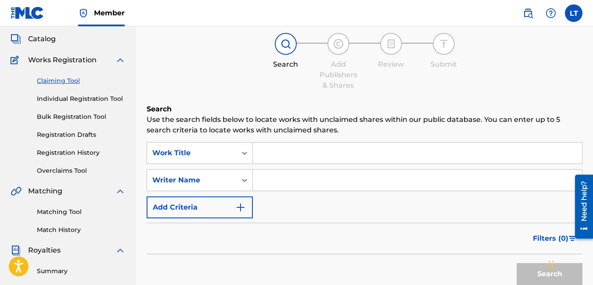
scroll to position [49, 0]
click at [318, 180] on input "Search Form" at bounding box center [417, 179] width 329 height 21
type input "[PERSON_NAME]"
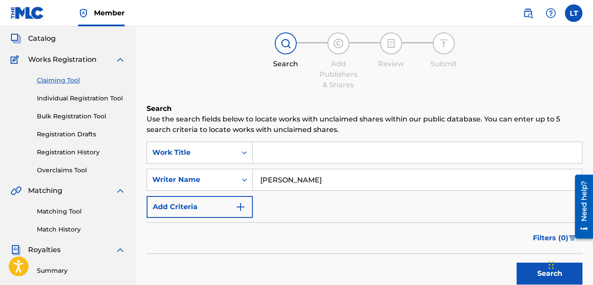
click at [530, 270] on button "Search" at bounding box center [549, 274] width 66 height 22
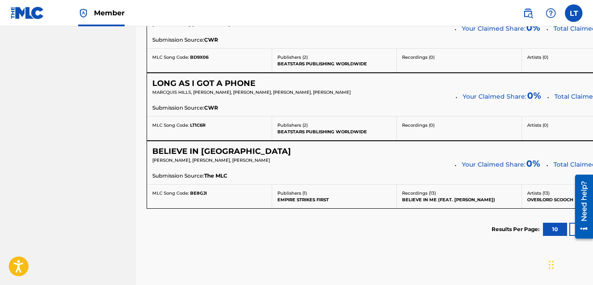
scroll to position [486, 0]
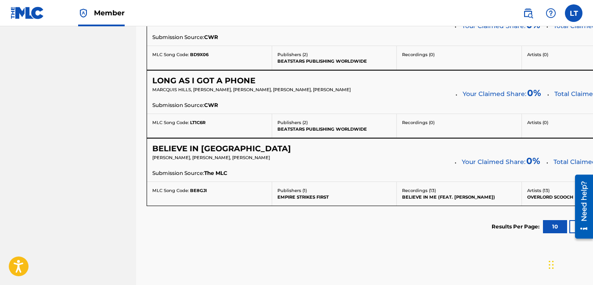
click at [188, 148] on h5 "BELIEVE IN [GEOGRAPHIC_DATA]" at bounding box center [221, 149] width 139 height 10
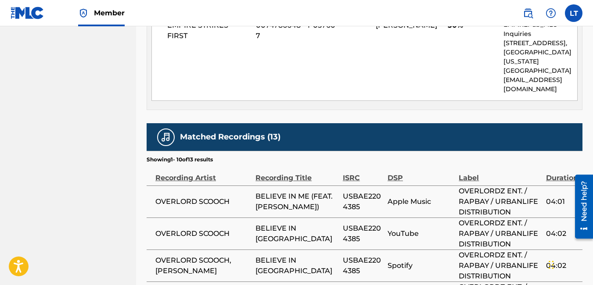
scroll to position [513, 0]
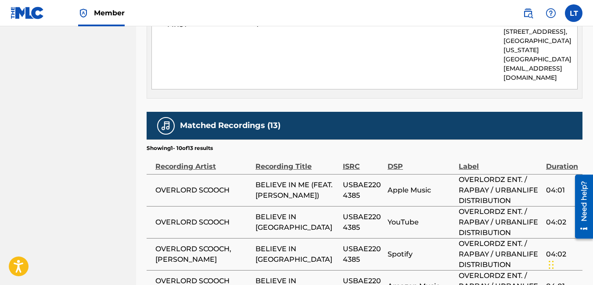
click at [334, 152] on th "Recording Title" at bounding box center [298, 163] width 87 height 22
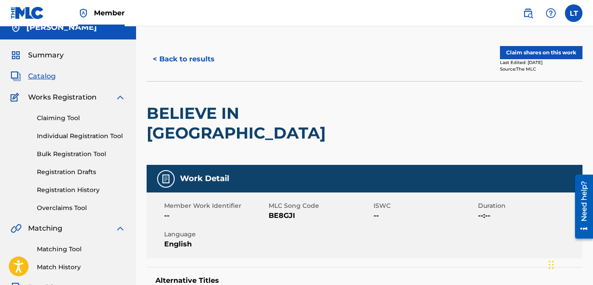
scroll to position [0, 0]
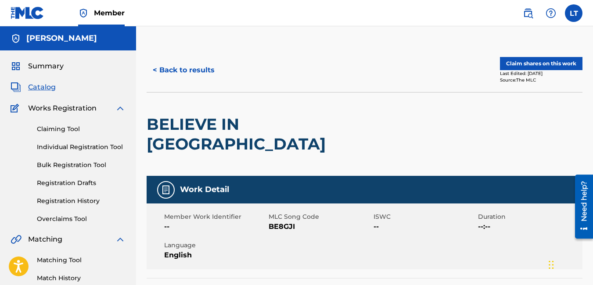
click at [544, 64] on button "Claim shares on this work" at bounding box center [541, 63] width 82 height 13
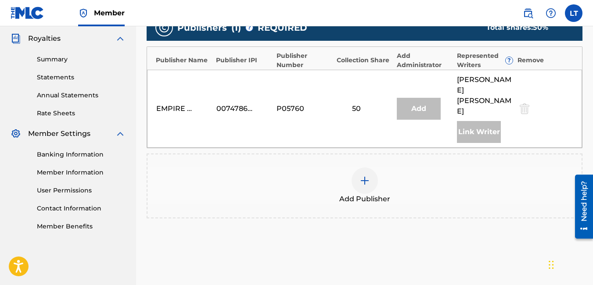
scroll to position [261, 0]
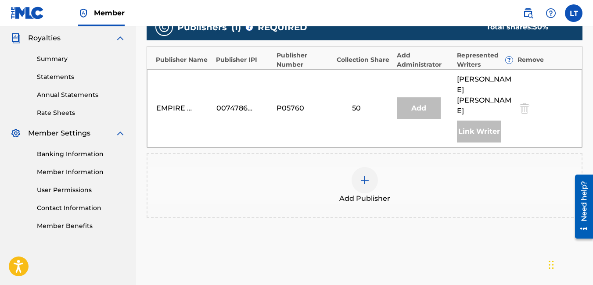
click at [361, 175] on img at bounding box center [364, 180] width 11 height 11
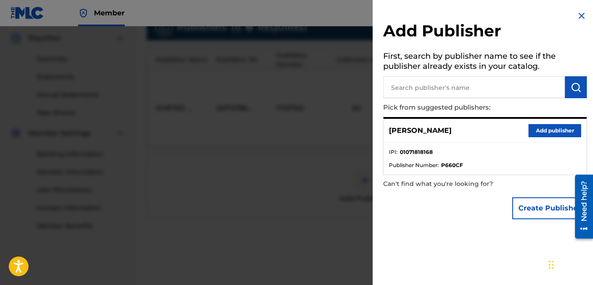
click at [545, 134] on button "Add publisher" at bounding box center [554, 130] width 53 height 13
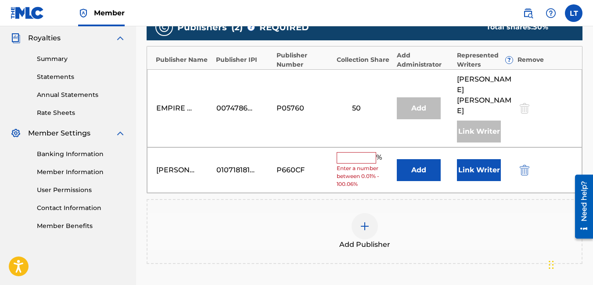
click at [351, 152] on input "text" at bounding box center [355, 157] width 39 height 11
type input "50"
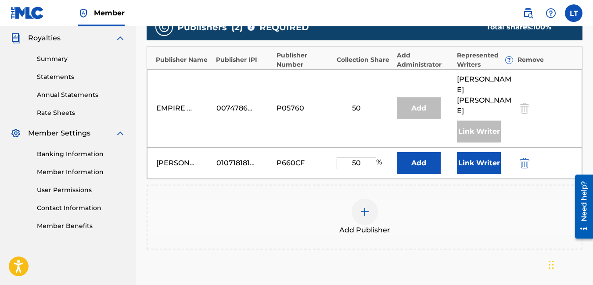
scroll to position [346, 0]
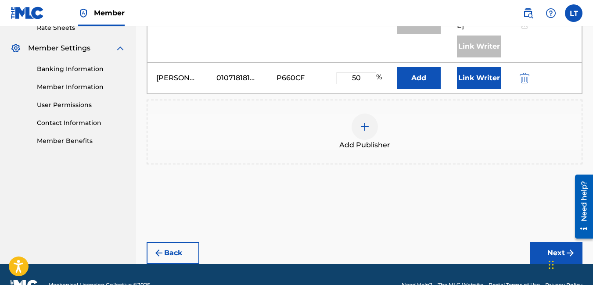
click at [548, 242] on button "Next" at bounding box center [556, 253] width 53 height 22
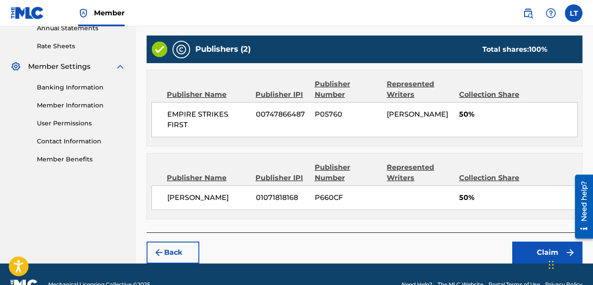
scroll to position [348, 0]
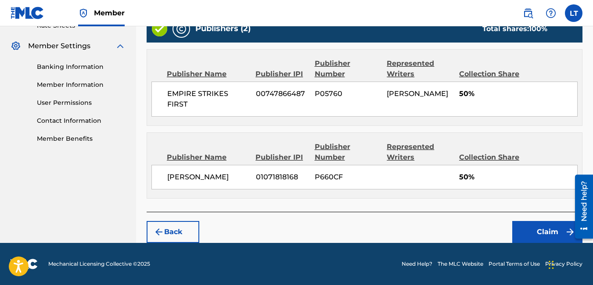
click at [549, 230] on button "Claim" at bounding box center [547, 232] width 70 height 22
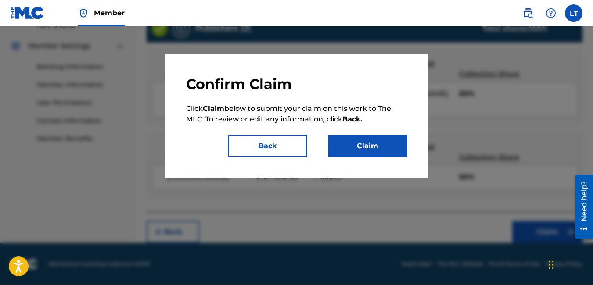
click at [372, 152] on button "Claim" at bounding box center [367, 146] width 79 height 22
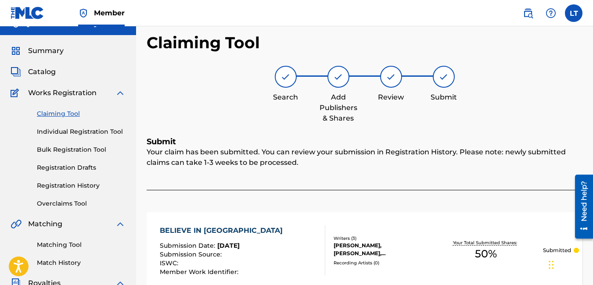
scroll to position [0, 0]
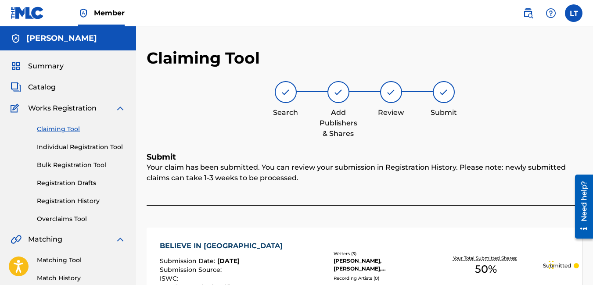
click at [63, 128] on link "Claiming Tool" at bounding box center [81, 129] width 89 height 9
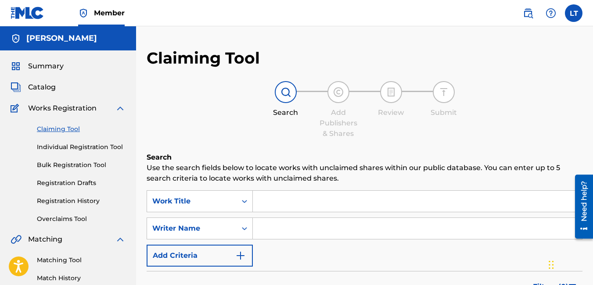
click at [297, 227] on input "Search Form" at bounding box center [417, 228] width 329 height 21
type input "[PERSON_NAME]"
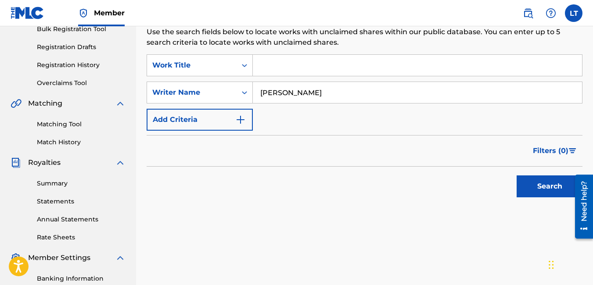
scroll to position [137, 0]
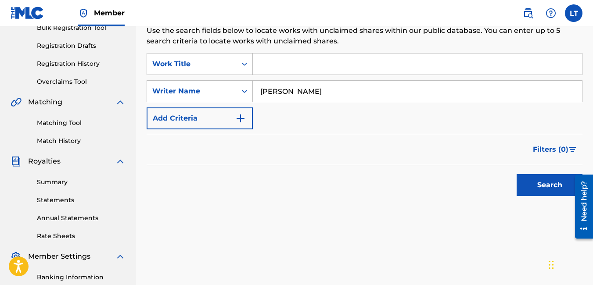
click at [524, 183] on button "Search" at bounding box center [549, 185] width 66 height 22
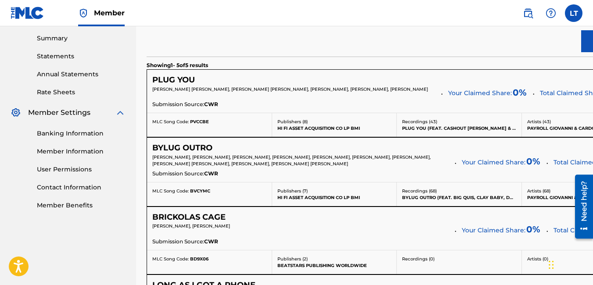
scroll to position [282, 0]
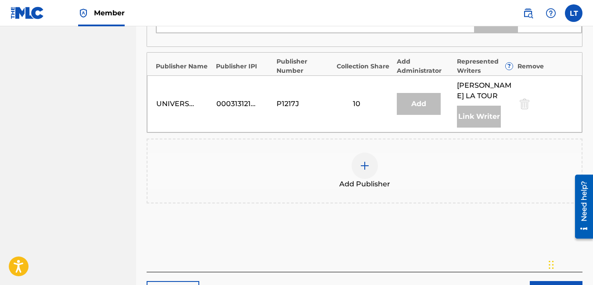
scroll to position [592, 0]
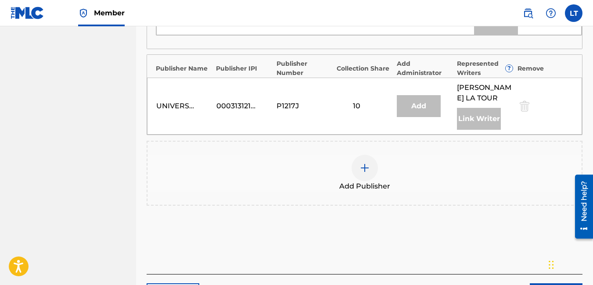
click at [362, 171] on img at bounding box center [364, 168] width 11 height 11
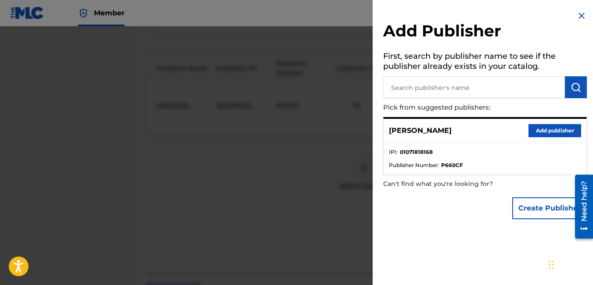
click at [540, 126] on button "Add publisher" at bounding box center [554, 130] width 53 height 13
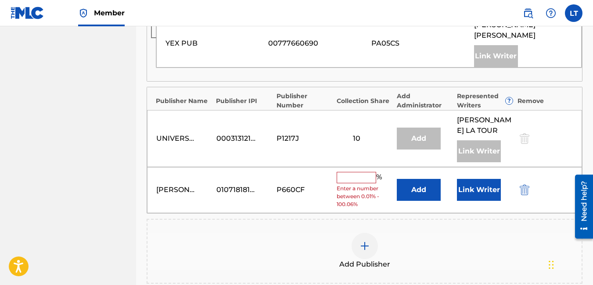
scroll to position [583, 0]
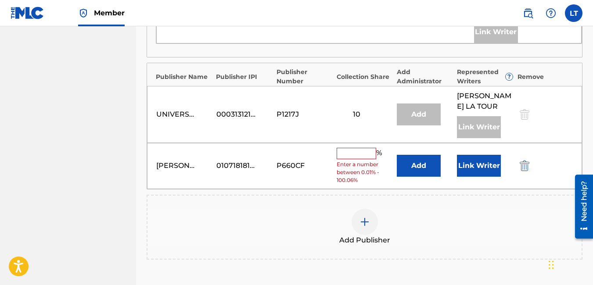
click at [356, 155] on input "text" at bounding box center [355, 153] width 39 height 11
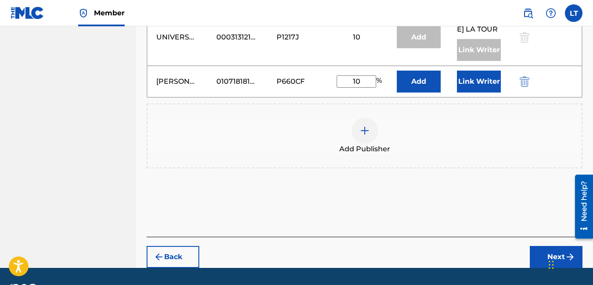
scroll to position [686, 0]
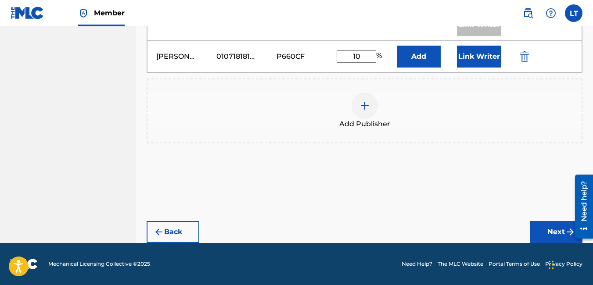
type input "10"
click at [554, 233] on button "Next" at bounding box center [556, 232] width 53 height 22
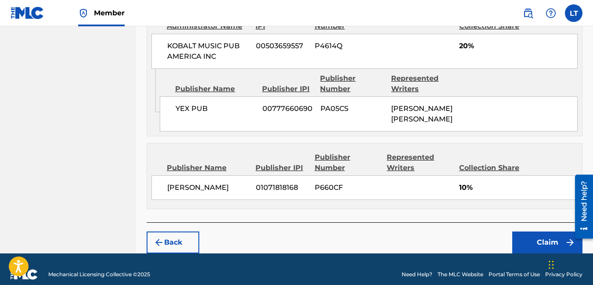
scroll to position [896, 0]
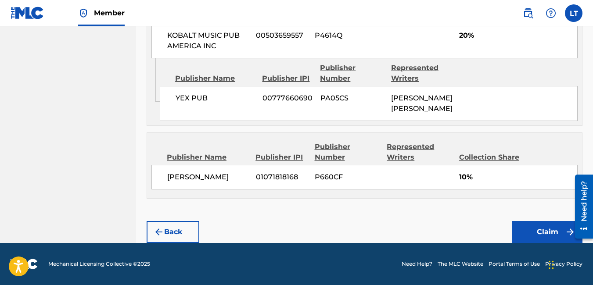
click at [550, 227] on button "Claim" at bounding box center [547, 232] width 70 height 22
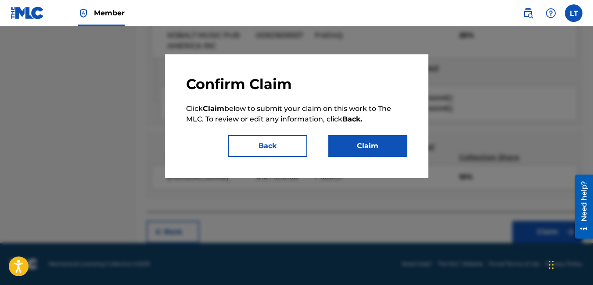
click at [395, 153] on button "Claim" at bounding box center [367, 146] width 79 height 22
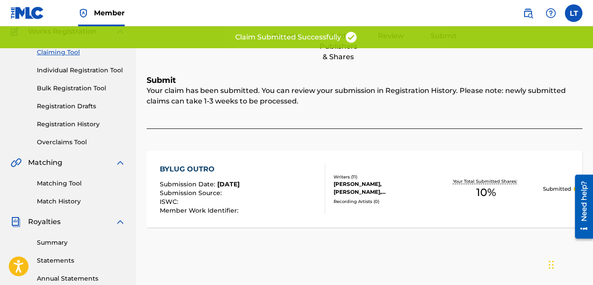
scroll to position [0, 0]
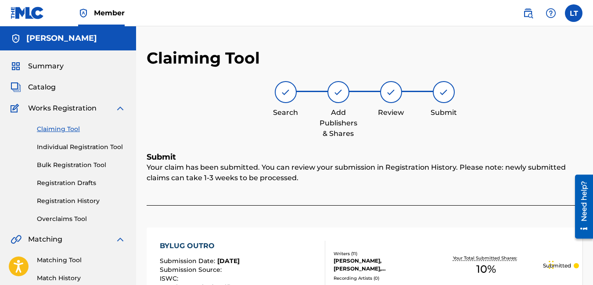
click at [65, 128] on link "Claiming Tool" at bounding box center [81, 129] width 89 height 9
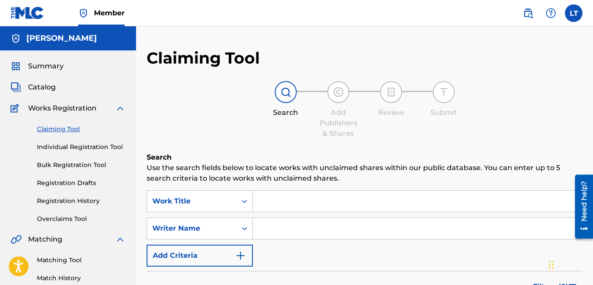
click at [301, 236] on input "Search Form" at bounding box center [417, 228] width 329 height 21
type input "[PERSON_NAME]"
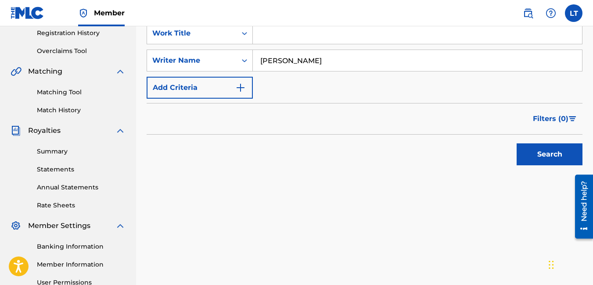
scroll to position [204, 0]
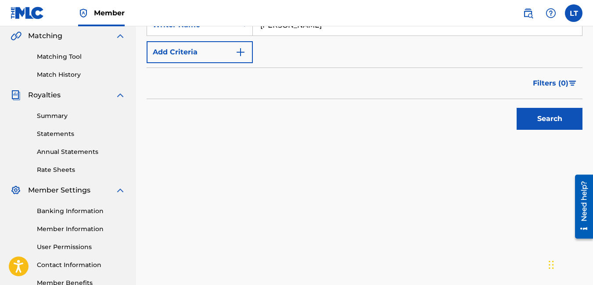
click at [543, 122] on button "Search" at bounding box center [549, 119] width 66 height 22
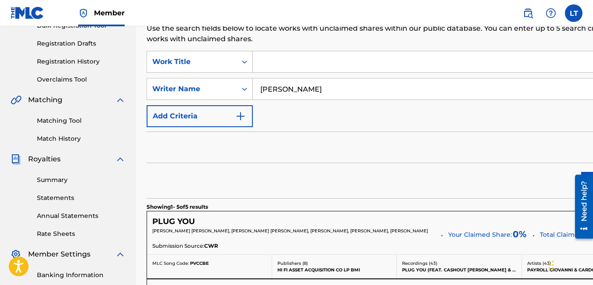
scroll to position [124, 0]
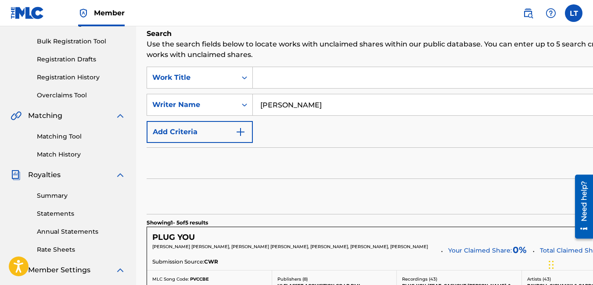
click at [72, 78] on link "Registration History" at bounding box center [81, 77] width 89 height 9
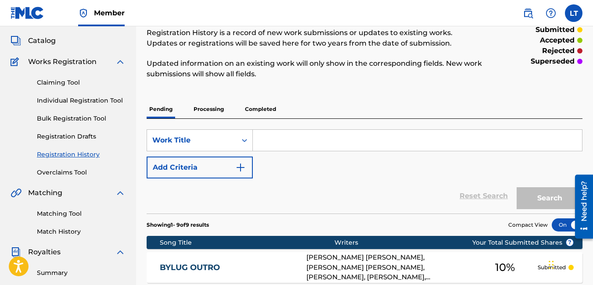
scroll to position [46, 0]
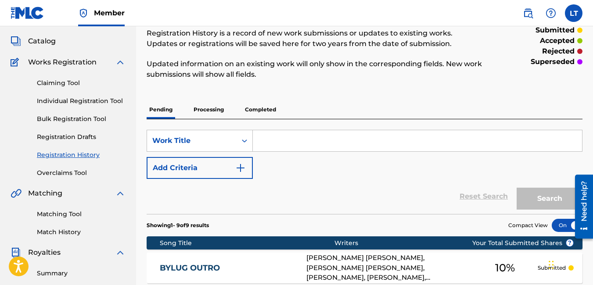
click at [64, 78] on div "Claiming Tool Individual Registration Tool Bulk Registration Tool Registration …" at bounding box center [68, 123] width 115 height 110
click at [66, 83] on link "Claiming Tool" at bounding box center [81, 83] width 89 height 9
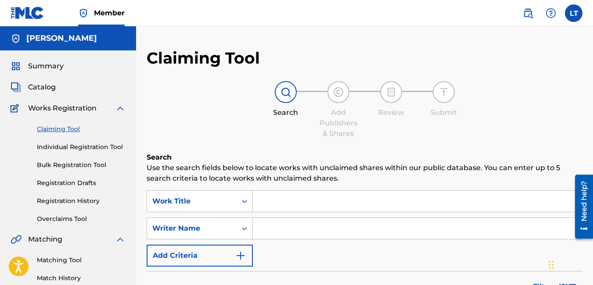
click at [284, 225] on input "Search Form" at bounding box center [417, 228] width 329 height 21
type input "[PERSON_NAME]"
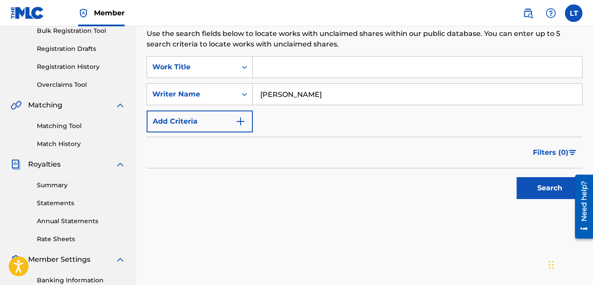
scroll to position [142, 0]
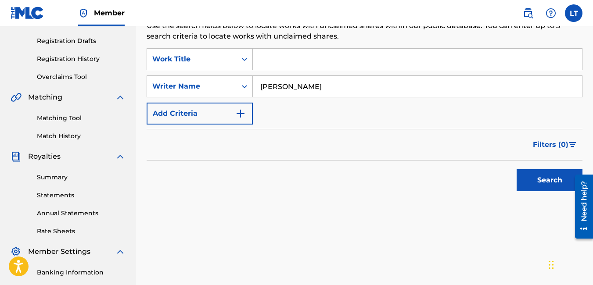
click at [533, 179] on button "Search" at bounding box center [549, 180] width 66 height 22
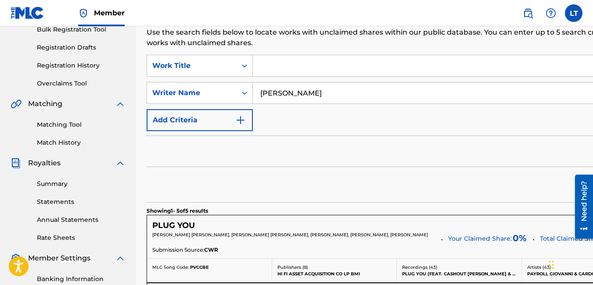
scroll to position [133, 0]
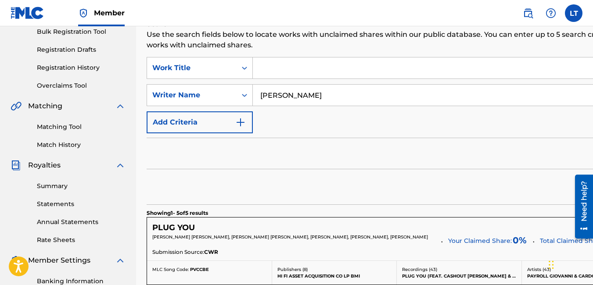
click at [86, 68] on link "Registration History" at bounding box center [81, 67] width 89 height 9
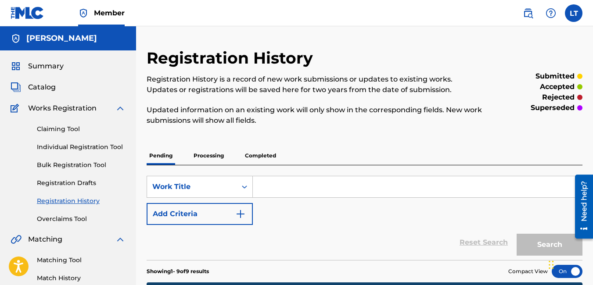
click at [80, 149] on link "Individual Registration Tool" at bounding box center [81, 147] width 89 height 9
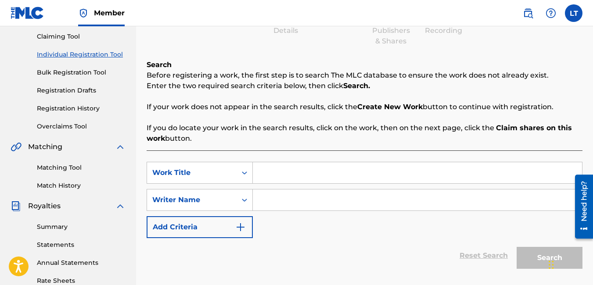
scroll to position [93, 0]
click at [283, 175] on input "Search Form" at bounding box center [417, 172] width 329 height 21
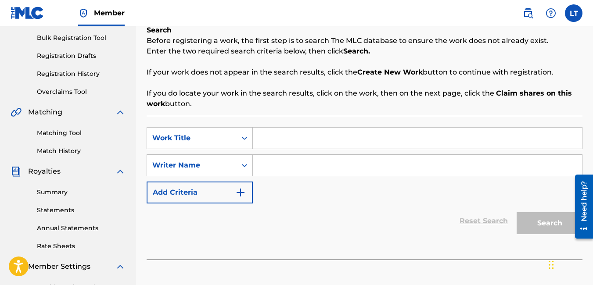
scroll to position [126, 0]
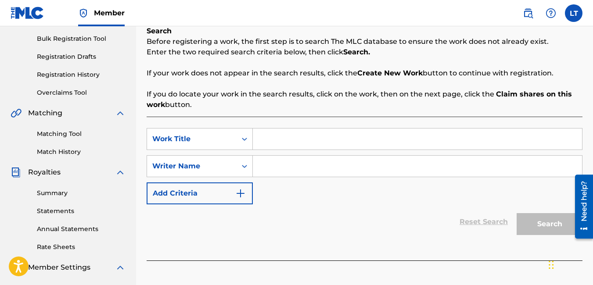
click at [275, 168] on input "Search Form" at bounding box center [417, 166] width 329 height 21
type input "l"
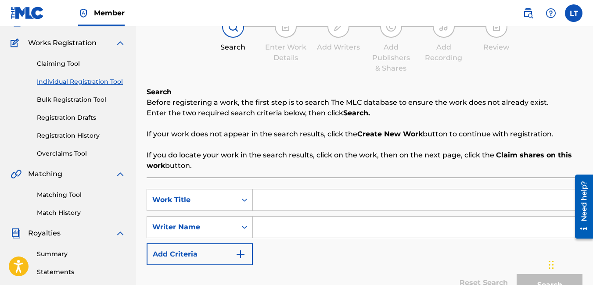
scroll to position [65, 0]
click at [243, 255] on img "Search Form" at bounding box center [240, 255] width 11 height 11
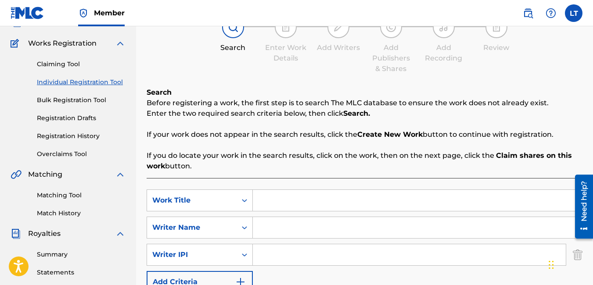
scroll to position [113, 0]
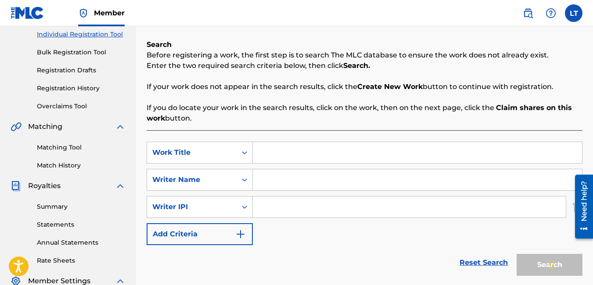
click at [282, 211] on input "Search Form" at bounding box center [409, 207] width 313 height 21
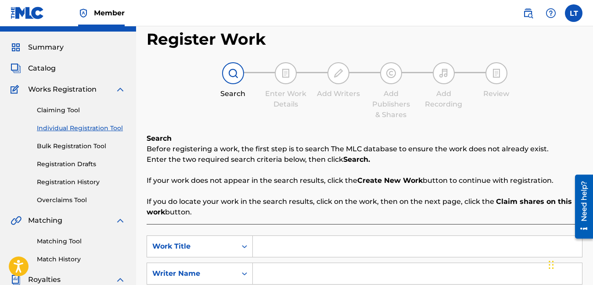
scroll to position [0, 0]
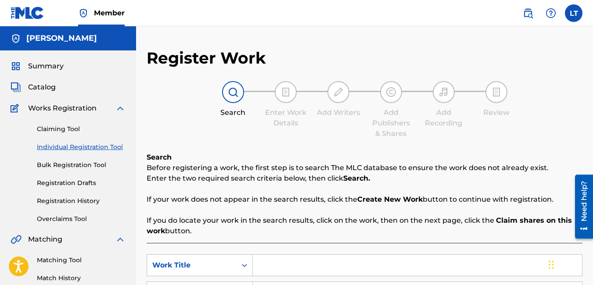
click at [573, 13] on label at bounding box center [574, 13] width 18 height 18
click at [573, 13] on input "LT [PERSON_NAME] [EMAIL_ADDRESS][DOMAIN_NAME] Notification Preferences Profile …" at bounding box center [573, 13] width 0 height 0
click at [418, 68] on div "Register Work Search Enter Work Details Add Writers Add Publishers & Shares Add…" at bounding box center [365, 235] width 436 height 375
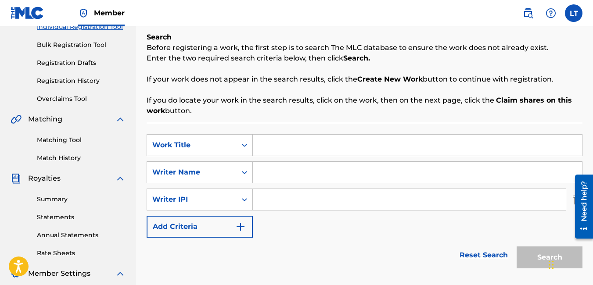
scroll to position [121, 0]
click at [301, 174] on input "Search Form" at bounding box center [417, 171] width 329 height 21
type input "overlord scooch"
click at [484, 255] on link "Reset Search" at bounding box center [483, 254] width 57 height 19
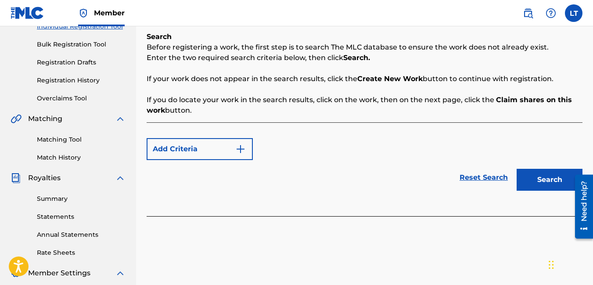
click at [529, 177] on button "Search" at bounding box center [549, 180] width 66 height 22
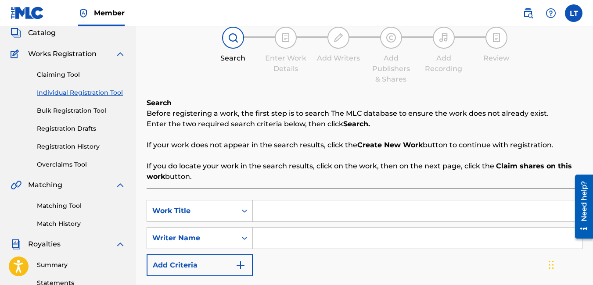
scroll to position [0, 0]
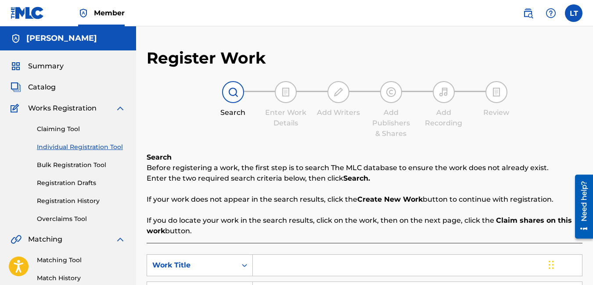
click at [78, 147] on link "Individual Registration Tool" at bounding box center [81, 147] width 89 height 9
drag, startPoint x: 78, startPoint y: 147, endPoint x: 161, endPoint y: 134, distance: 84.7
click at [161, 134] on div "Search Enter Work Details Add Writers Add Publishers & Shares Add Recording Rev…" at bounding box center [365, 110] width 436 height 58
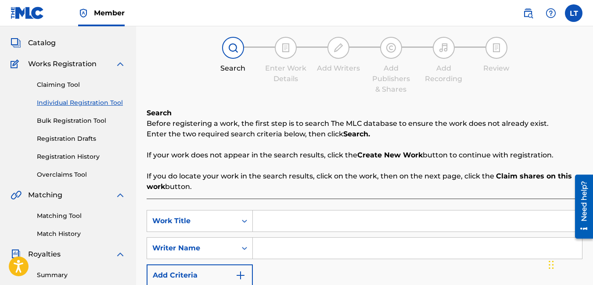
scroll to position [44, 0]
click at [279, 245] on input "Search Form" at bounding box center [417, 248] width 329 height 21
click at [243, 273] on img "Search Form" at bounding box center [240, 276] width 11 height 11
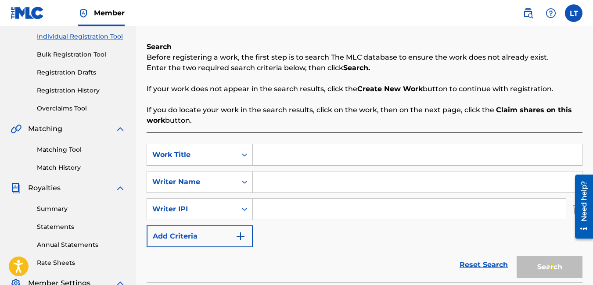
scroll to position [111, 0]
click at [268, 154] on input "Search Form" at bounding box center [417, 154] width 329 height 21
click at [83, 54] on link "Bulk Registration Tool" at bounding box center [81, 54] width 89 height 9
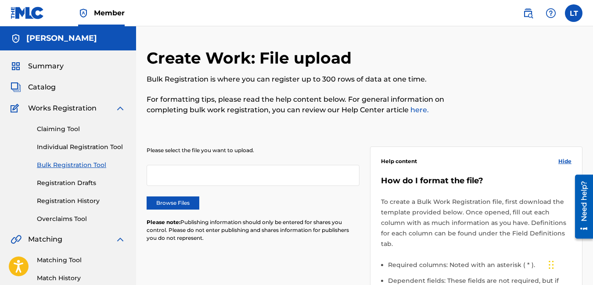
click at [75, 148] on link "Individual Registration Tool" at bounding box center [81, 147] width 89 height 9
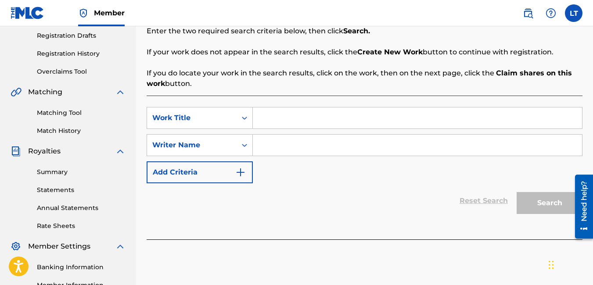
scroll to position [148, 0]
click at [269, 116] on input "Search Form" at bounding box center [417, 117] width 329 height 21
type input "l"
type input "L"
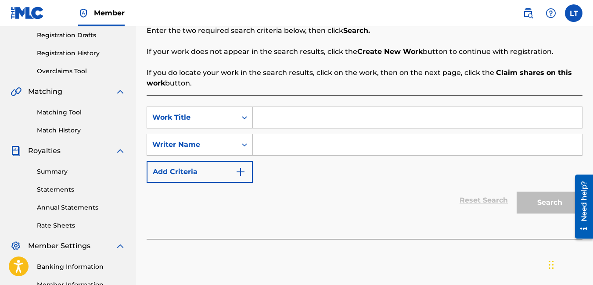
click at [282, 145] on input "Search Form" at bounding box center [417, 144] width 329 height 21
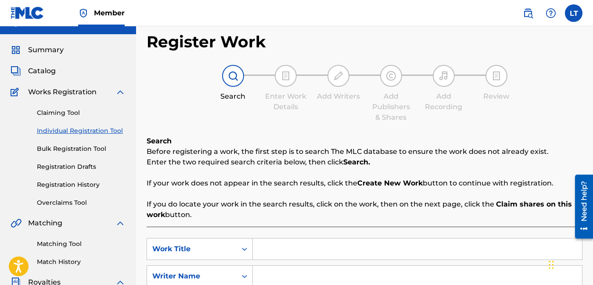
scroll to position [10, 0]
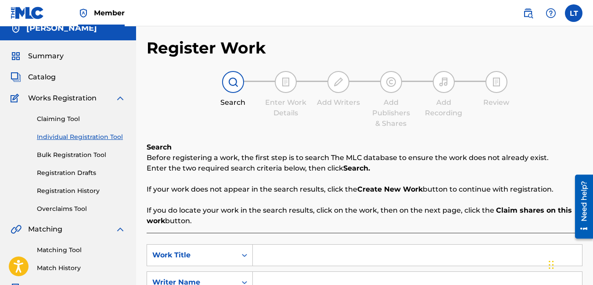
click at [282, 145] on div "Search Before registering a work, the first step is to search The MLC database …" at bounding box center [365, 184] width 436 height 84
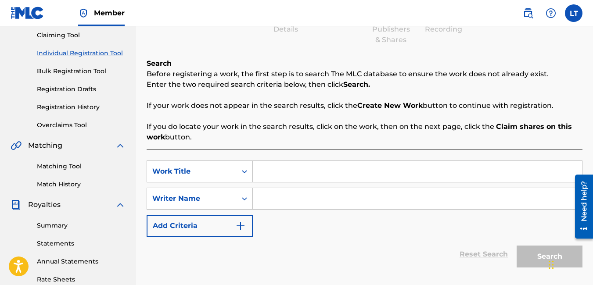
scroll to position [94, 0]
click at [284, 198] on input "Search Form" at bounding box center [417, 198] width 329 height 21
type input "l"
click at [280, 173] on input "Search Form" at bounding box center [417, 171] width 329 height 21
click at [274, 197] on input "Search Form" at bounding box center [417, 198] width 329 height 21
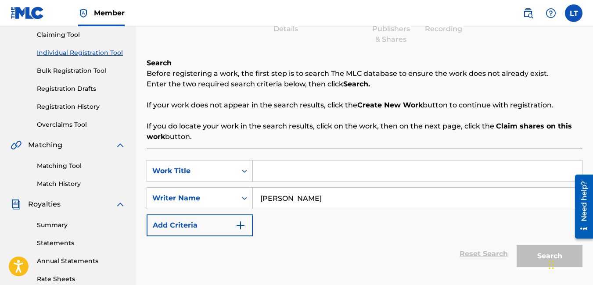
type input "[PERSON_NAME]"
click at [444, 250] on div "Reset Search Search" at bounding box center [365, 253] width 436 height 35
click at [290, 168] on input "Search Form" at bounding box center [417, 171] width 329 height 21
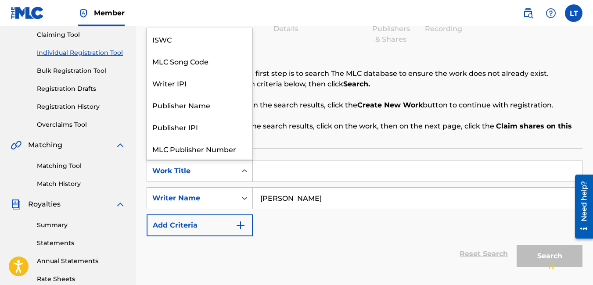
click at [242, 174] on icon "Search Form" at bounding box center [244, 171] width 9 height 9
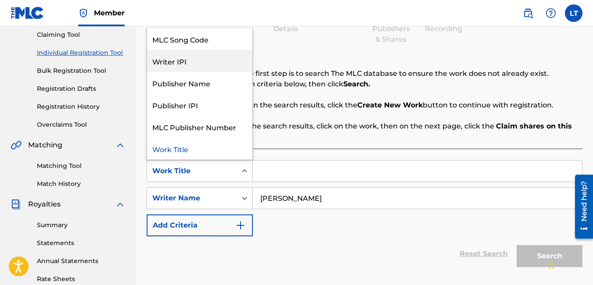
click at [200, 67] on div "Writer IPI" at bounding box center [199, 61] width 105 height 22
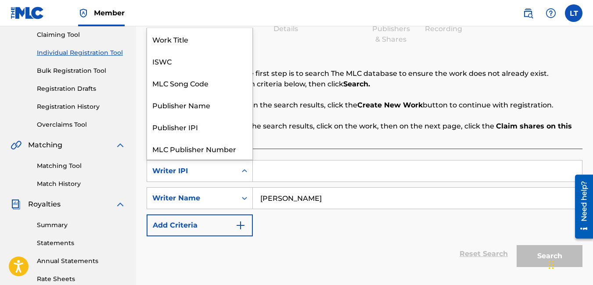
click at [245, 173] on icon "Search Form" at bounding box center [244, 171] width 9 height 9
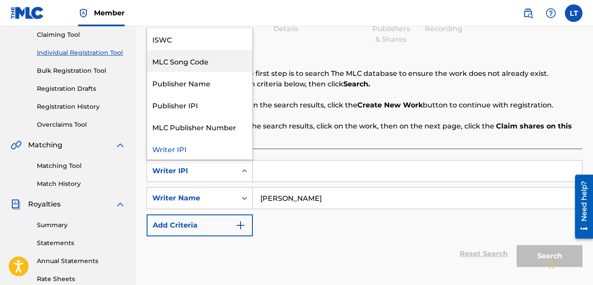
scroll to position [0, 0]
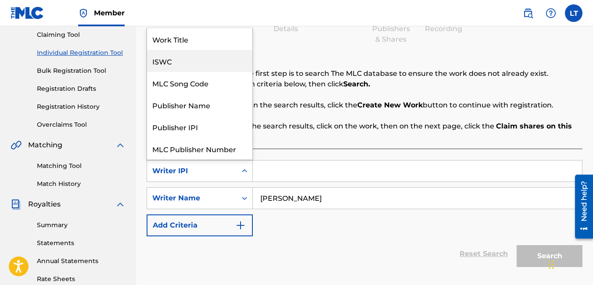
click at [200, 63] on div "ISWC" at bounding box center [199, 61] width 105 height 22
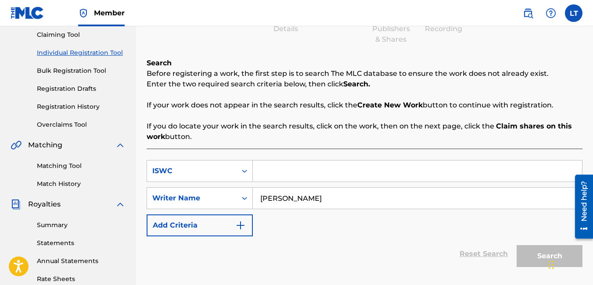
click at [286, 168] on input "Search Form" at bounding box center [417, 171] width 329 height 21
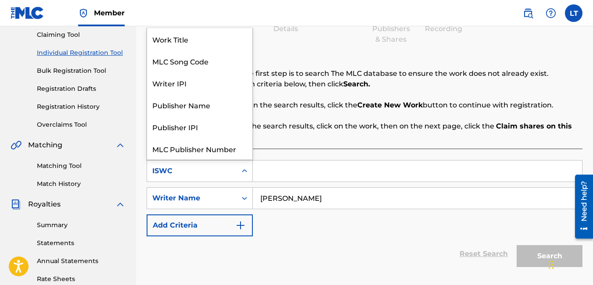
click at [249, 174] on div "Search Form" at bounding box center [244, 171] width 16 height 16
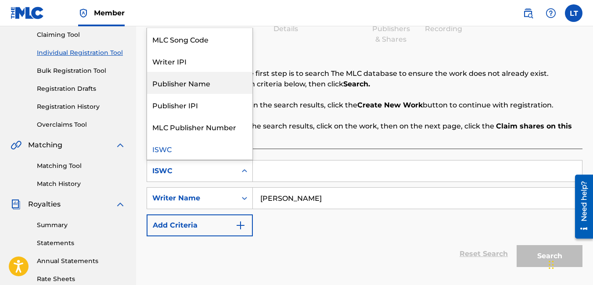
click at [200, 84] on div "Publisher Name" at bounding box center [199, 83] width 105 height 22
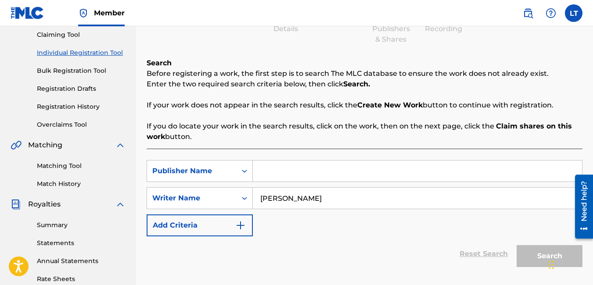
click at [283, 167] on input "Search Form" at bounding box center [417, 171] width 329 height 21
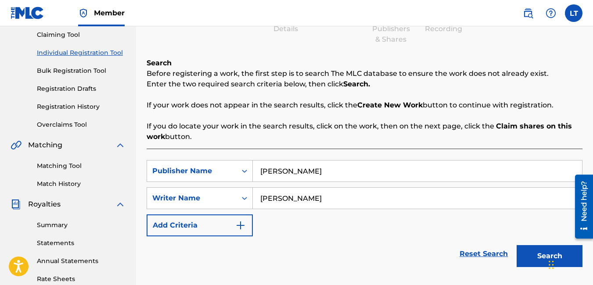
type input "[PERSON_NAME]"
click at [525, 250] on button "Search" at bounding box center [549, 256] width 66 height 22
click at [488, 114] on div "Search Before registering a work, the first step is to search The MLC database …" at bounding box center [365, 100] width 436 height 84
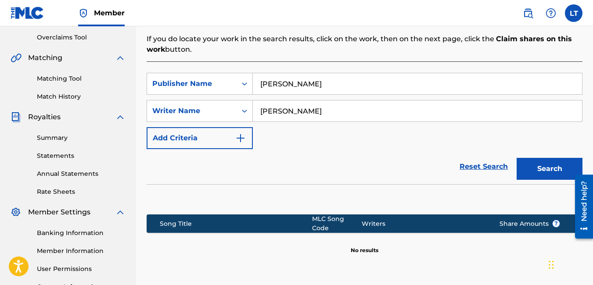
scroll to position [181, 0]
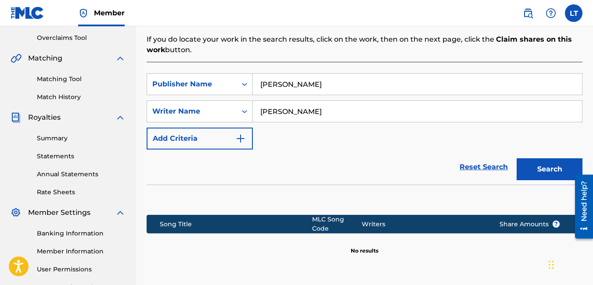
click at [245, 135] on img "Search Form" at bounding box center [240, 138] width 11 height 11
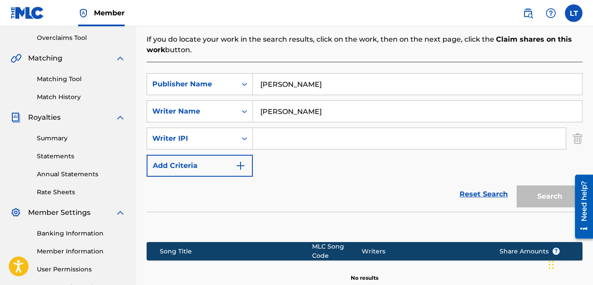
click at [269, 143] on input "Search Form" at bounding box center [409, 138] width 313 height 21
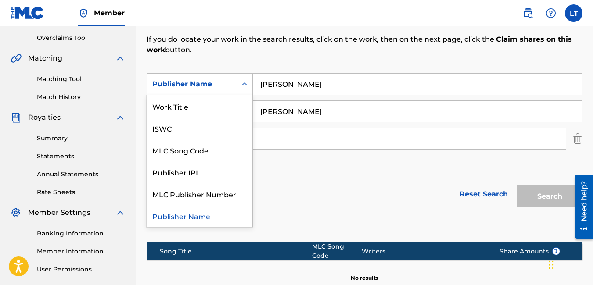
click at [241, 79] on div "Search Form" at bounding box center [244, 84] width 16 height 16
click at [211, 109] on div "Work Title" at bounding box center [199, 106] width 105 height 22
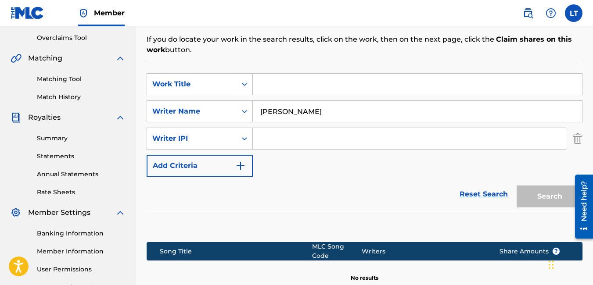
click at [284, 86] on input "Search Form" at bounding box center [417, 84] width 329 height 21
type input "696"
click at [420, 188] on div "Reset Search Search" at bounding box center [365, 194] width 436 height 35
click at [244, 138] on icon "Search Form" at bounding box center [244, 138] width 9 height 9
click at [301, 159] on div "SearchWithCriteria12e83590-516c-4c73-b26a-8ef39d190b02 Work Title 696 SearchWit…" at bounding box center [365, 125] width 436 height 104
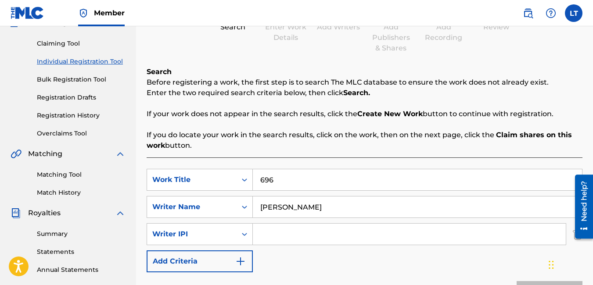
scroll to position [84, 0]
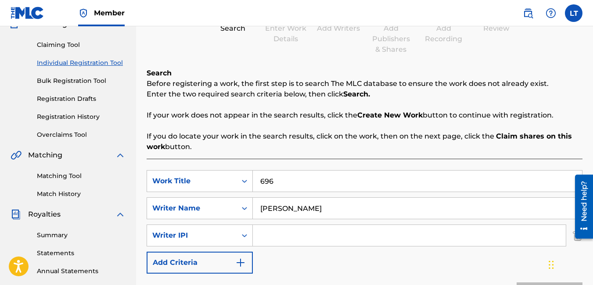
click at [97, 58] on link "Individual Registration Tool" at bounding box center [81, 62] width 89 height 9
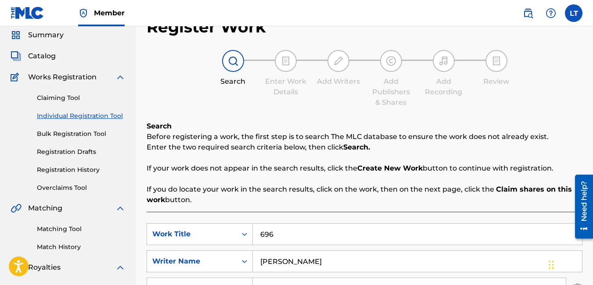
scroll to position [31, 0]
click at [70, 98] on link "Claiming Tool" at bounding box center [81, 98] width 89 height 9
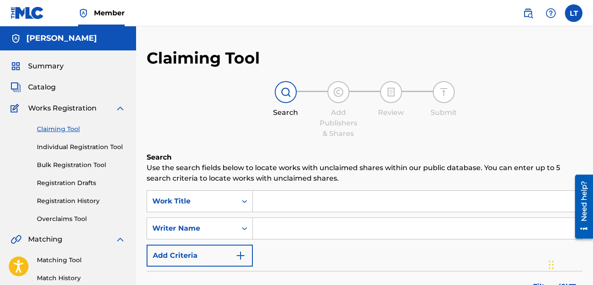
click at [100, 147] on link "Individual Registration Tool" at bounding box center [81, 147] width 89 height 9
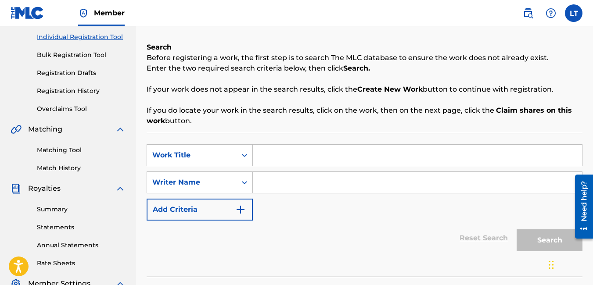
scroll to position [111, 0]
click at [283, 187] on input "Search Form" at bounding box center [417, 182] width 329 height 21
type input "iiuh;"
click at [156, 207] on button "Add Criteria" at bounding box center [200, 209] width 106 height 22
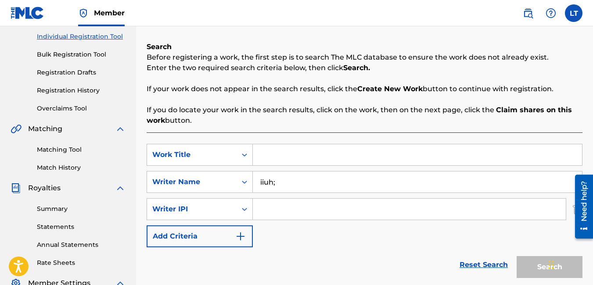
click at [282, 187] on input "iiuh;" at bounding box center [417, 182] width 329 height 21
type input "i"
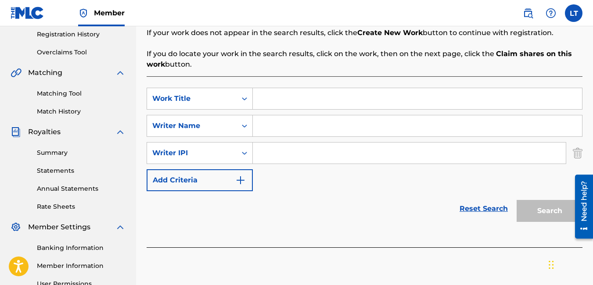
scroll to position [155, 0]
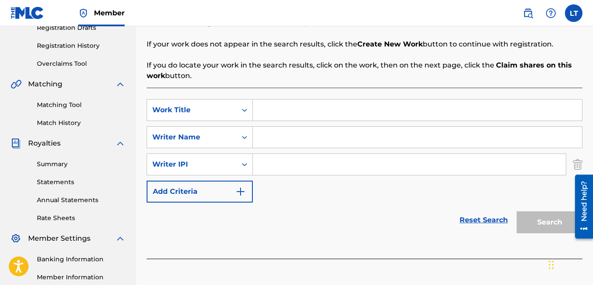
click at [69, 101] on link "Matching Tool" at bounding box center [81, 104] width 89 height 9
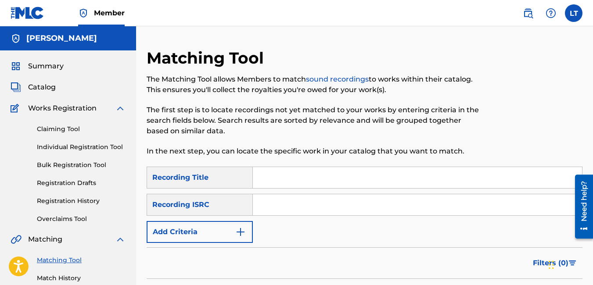
click at [270, 204] on input "Search Form" at bounding box center [417, 204] width 329 height 21
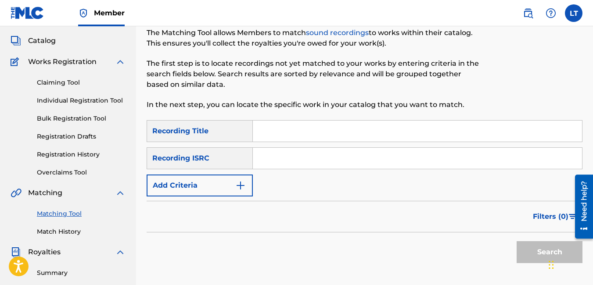
scroll to position [46, 0]
click at [274, 162] on input "Search Form" at bounding box center [417, 158] width 329 height 21
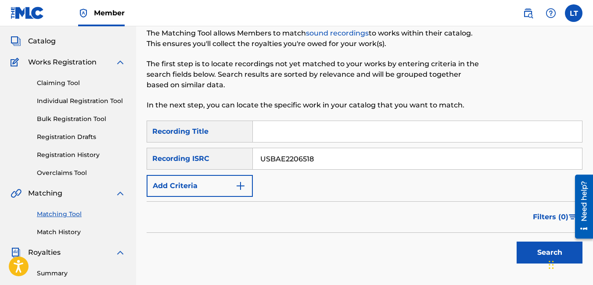
type input "USBAE2206518"
click at [529, 249] on button "Search" at bounding box center [549, 253] width 66 height 22
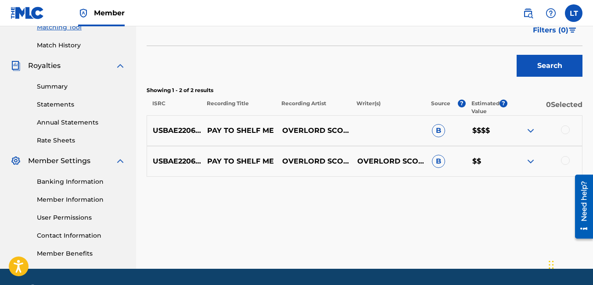
scroll to position [225, 0]
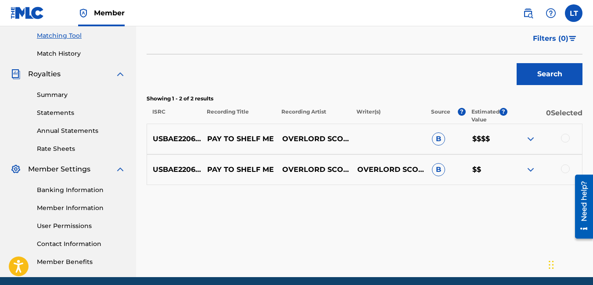
click at [175, 136] on p "USBAE2206518" at bounding box center [174, 139] width 54 height 11
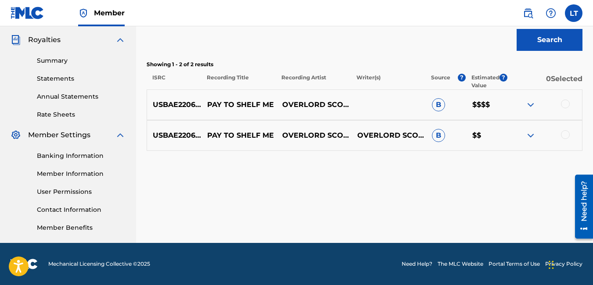
click at [440, 103] on span "B" at bounding box center [438, 104] width 13 height 13
click at [565, 99] on div "USBAE2206518 PAY TO SHELF ME OVERLORD SCOOCH B $$$$" at bounding box center [365, 104] width 436 height 31
click at [565, 101] on div at bounding box center [565, 104] width 9 height 9
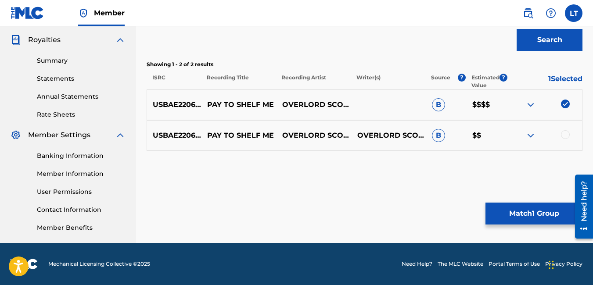
click at [562, 133] on div at bounding box center [565, 134] width 9 height 9
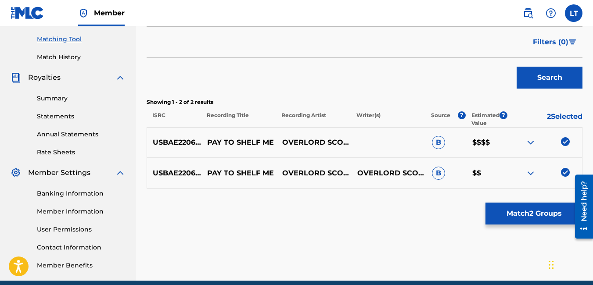
scroll to position [221, 0]
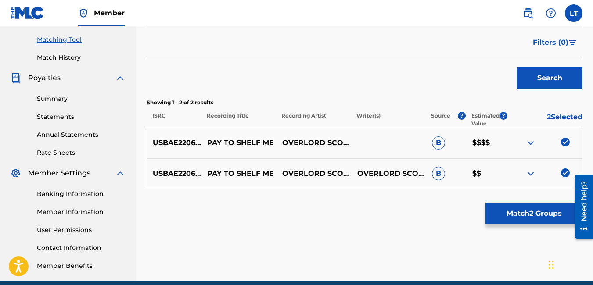
click at [507, 215] on button "Match 2 Groups" at bounding box center [533, 214] width 97 height 22
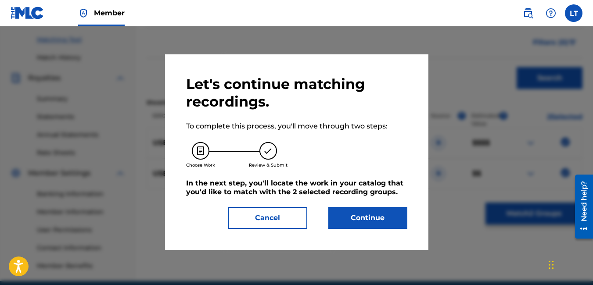
click at [390, 216] on button "Continue" at bounding box center [367, 218] width 79 height 22
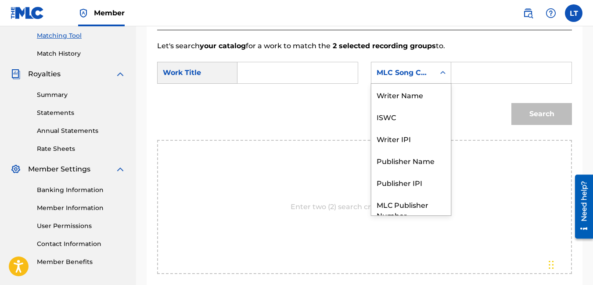
scroll to position [32, 0]
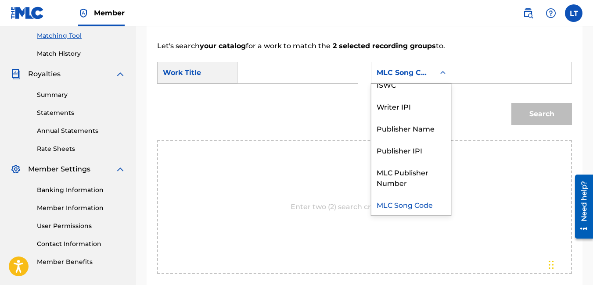
click at [406, 78] on div "MLC Song Code" at bounding box center [402, 73] width 53 height 11
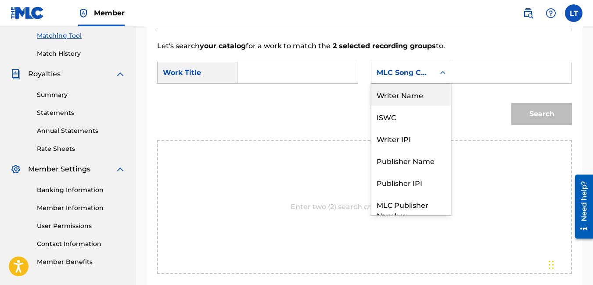
click at [404, 106] on div "Writer Name" at bounding box center [410, 95] width 79 height 22
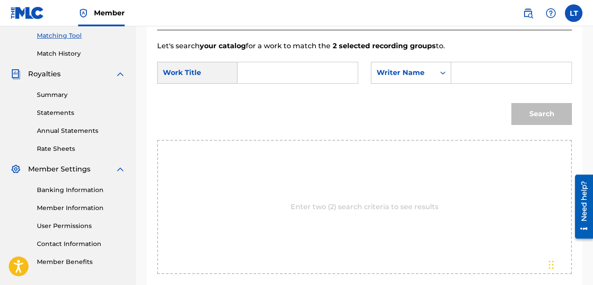
click at [461, 83] on input "Search Form" at bounding box center [510, 72] width 105 height 21
type input "[PERSON_NAME]"
click at [286, 83] on input "Search Form" at bounding box center [297, 72] width 105 height 21
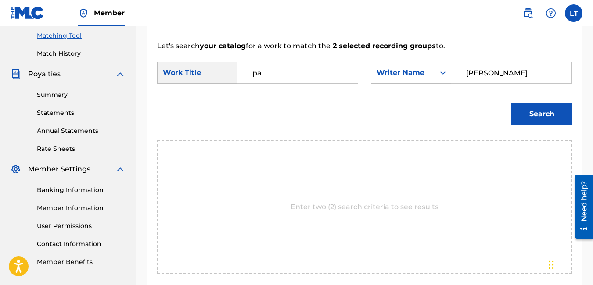
click at [517, 124] on button "Search" at bounding box center [541, 114] width 61 height 22
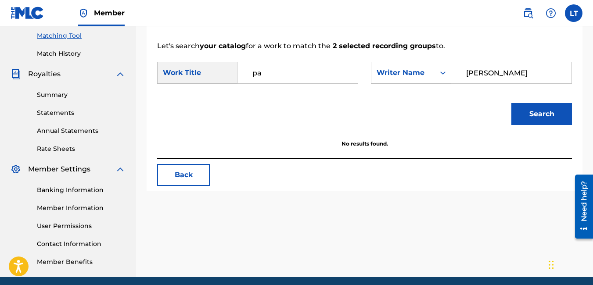
click at [263, 83] on input "pa" at bounding box center [297, 72] width 105 height 21
click at [525, 125] on button "Search" at bounding box center [541, 114] width 61 height 22
click at [269, 83] on input "pay 2 shelf me" at bounding box center [297, 72] width 105 height 21
type input "pay to shelf me"
click at [525, 125] on button "Search" at bounding box center [541, 114] width 61 height 22
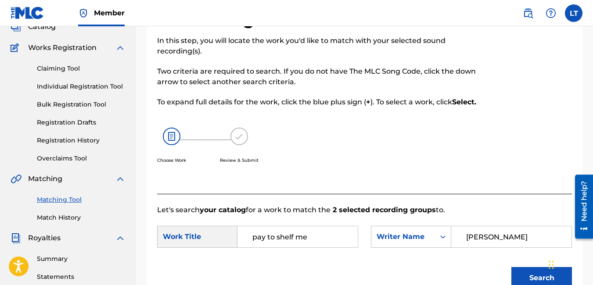
scroll to position [60, 0]
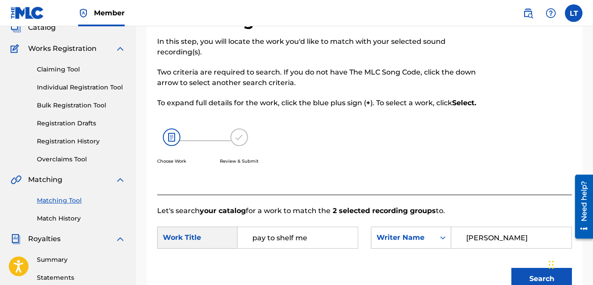
click at [97, 88] on link "Individual Registration Tool" at bounding box center [81, 87] width 89 height 9
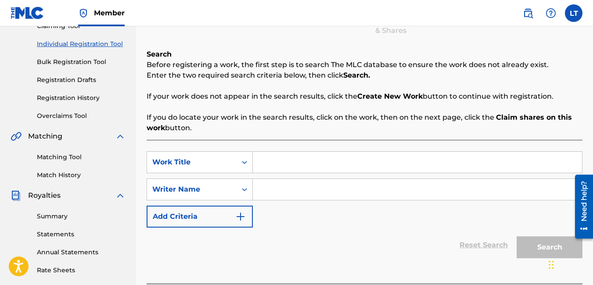
scroll to position [109, 0]
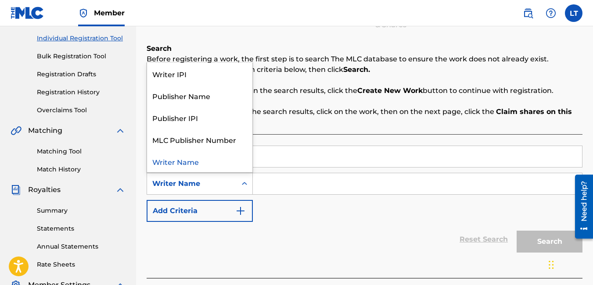
click at [241, 181] on icon "Search Form" at bounding box center [244, 183] width 9 height 9
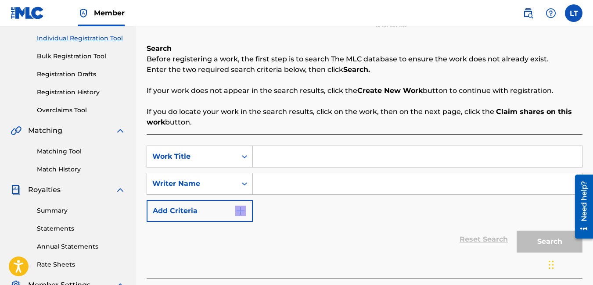
drag, startPoint x: 277, startPoint y: 220, endPoint x: 240, endPoint y: 211, distance: 37.6
click at [240, 211] on div "SearchWithCriteria041a8540-6f24-41f9-bcf7-c0d62cfb590a Work Title SearchWithCri…" at bounding box center [365, 184] width 436 height 76
click at [240, 211] on img "Search Form" at bounding box center [240, 211] width 11 height 11
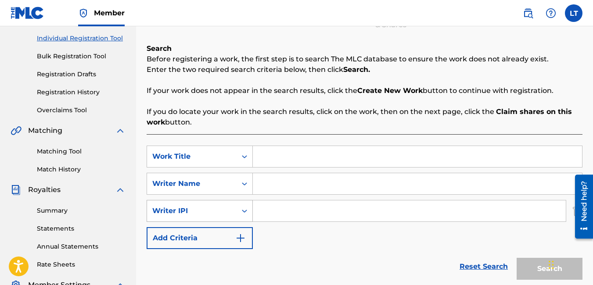
click at [244, 213] on icon "Search Form" at bounding box center [244, 211] width 9 height 9
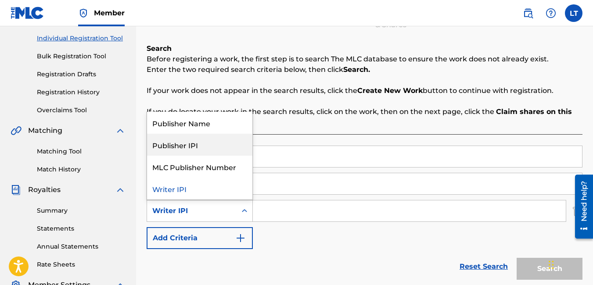
click at [211, 147] on div "Publisher IPI" at bounding box center [199, 145] width 105 height 22
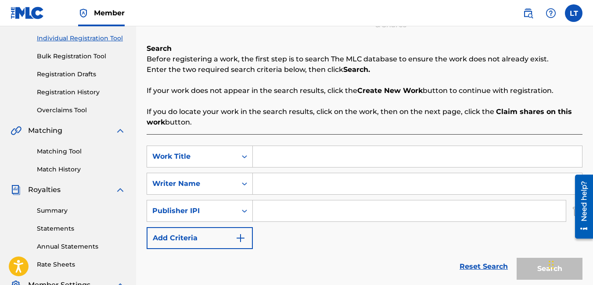
click at [267, 213] on input "Search Form" at bounding box center [409, 210] width 313 height 21
click at [58, 168] on link "Match History" at bounding box center [81, 169] width 89 height 9
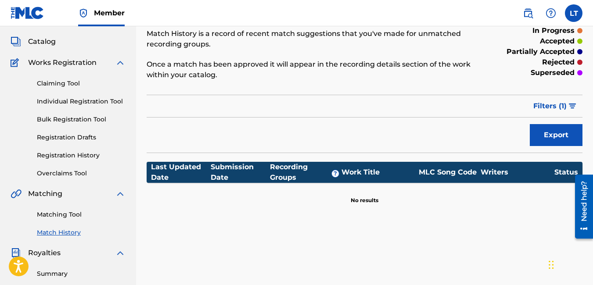
scroll to position [45, 0]
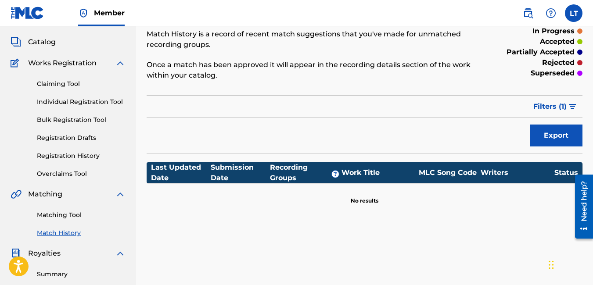
click at [551, 136] on button "Export" at bounding box center [556, 136] width 53 height 22
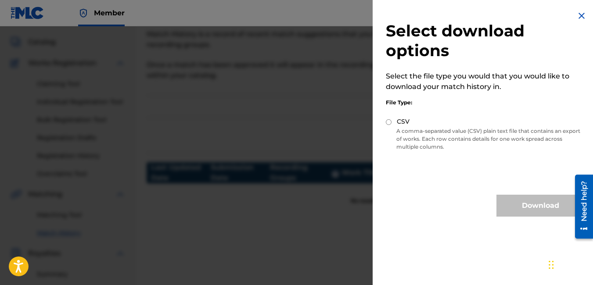
click at [576, 11] on img at bounding box center [581, 16] width 11 height 11
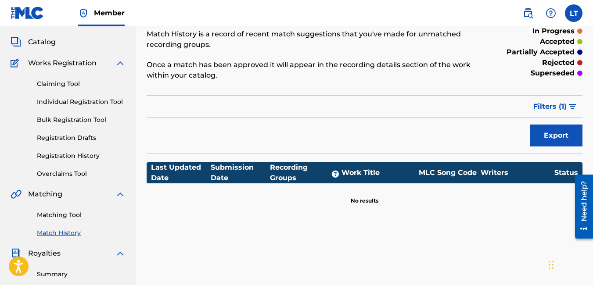
click at [68, 214] on link "Matching Tool" at bounding box center [81, 215] width 89 height 9
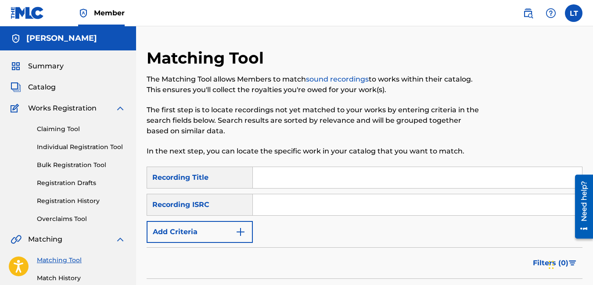
click at [268, 208] on input "Search Form" at bounding box center [417, 204] width 329 height 21
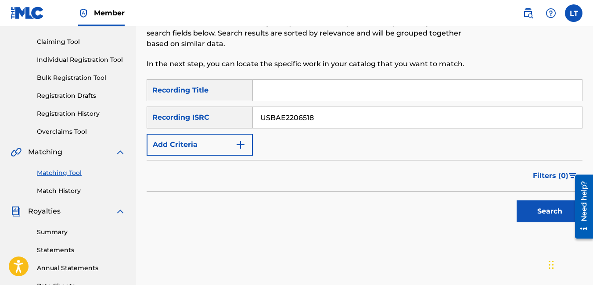
scroll to position [88, 0]
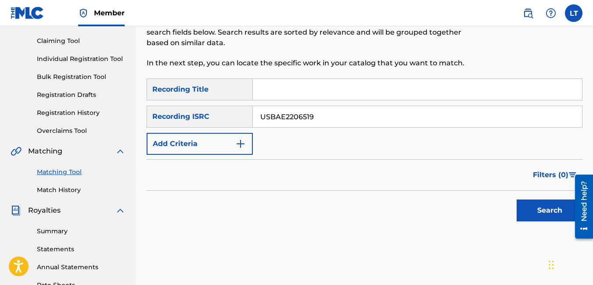
type input "USBAE2206519"
click at [516, 200] on button "Search" at bounding box center [549, 211] width 66 height 22
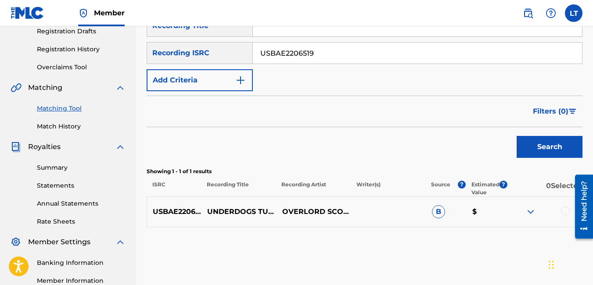
scroll to position [154, 0]
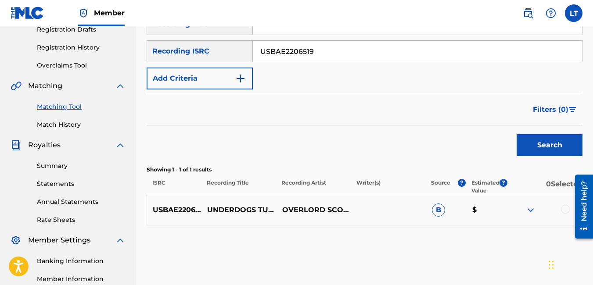
click at [400, 143] on div "Search" at bounding box center [365, 142] width 436 height 35
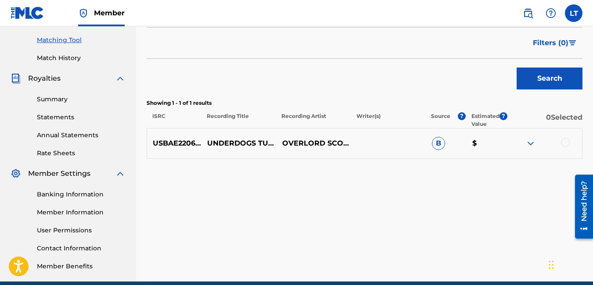
scroll to position [220, 0]
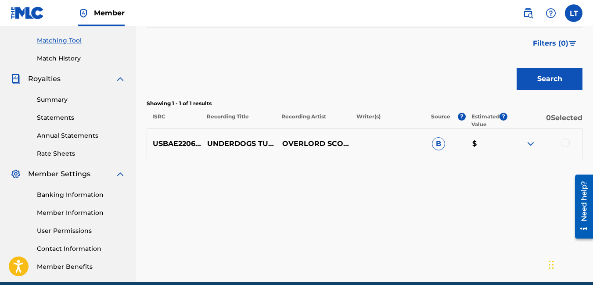
click at [562, 143] on div at bounding box center [565, 143] width 9 height 9
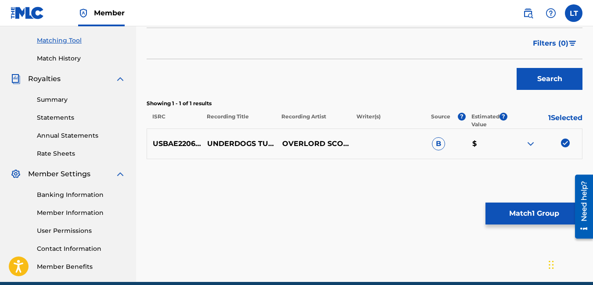
click at [526, 211] on button "Match 1 Group" at bounding box center [533, 214] width 97 height 22
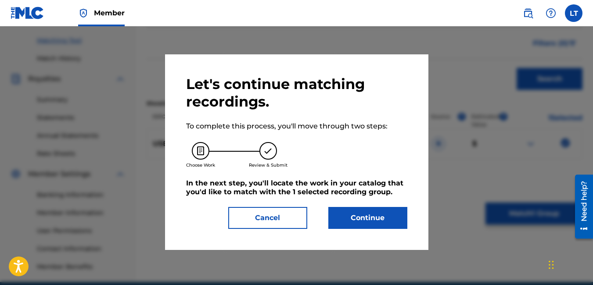
click at [344, 211] on button "Continue" at bounding box center [367, 218] width 79 height 22
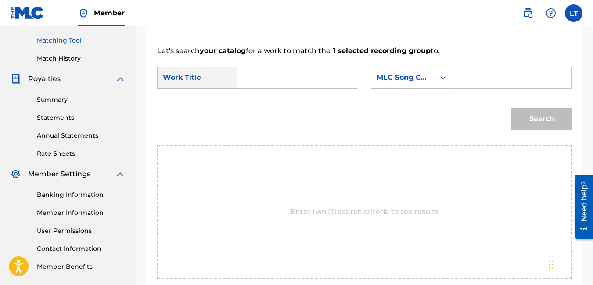
click at [344, 217] on p "Enter two (2) search criteria to see results" at bounding box center [364, 212] width 148 height 11
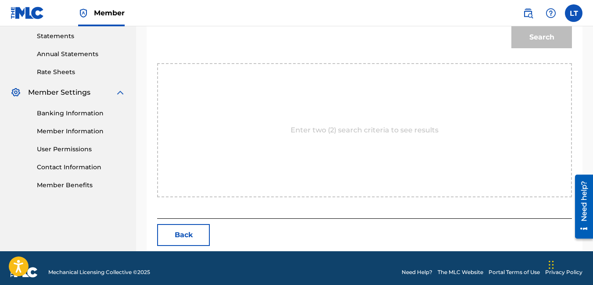
scroll to position [302, 0]
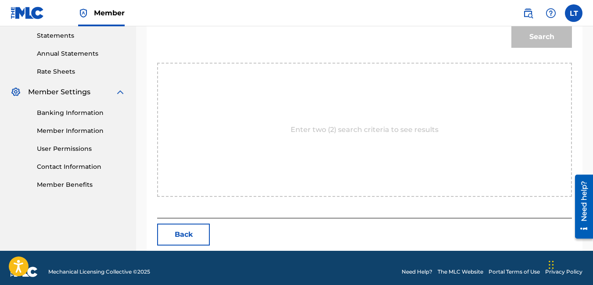
click at [360, 135] on p "Enter two (2) search criteria to see results" at bounding box center [364, 130] width 148 height 11
click at [358, 135] on p "Enter two (2) search criteria to see results" at bounding box center [364, 130] width 148 height 11
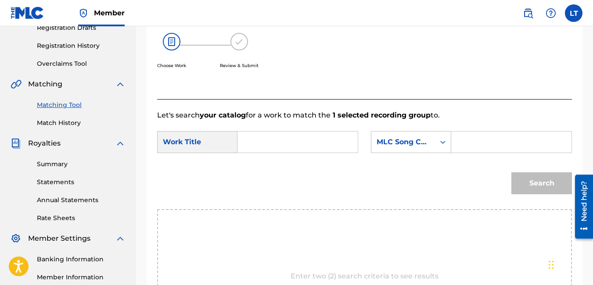
scroll to position [156, 0]
click at [250, 152] on input "Search Form" at bounding box center [297, 141] width 105 height 21
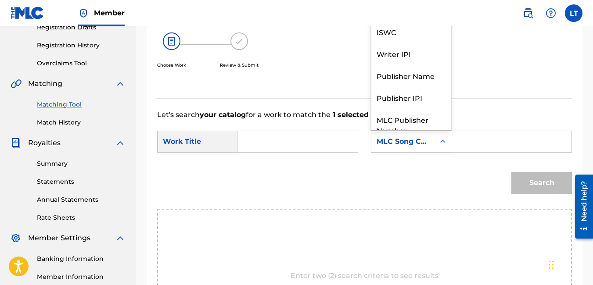
click at [443, 146] on icon "Search Form" at bounding box center [442, 141] width 9 height 9
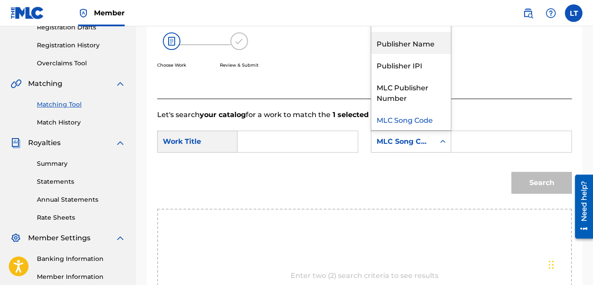
click at [419, 54] on div "Publisher Name" at bounding box center [410, 43] width 79 height 22
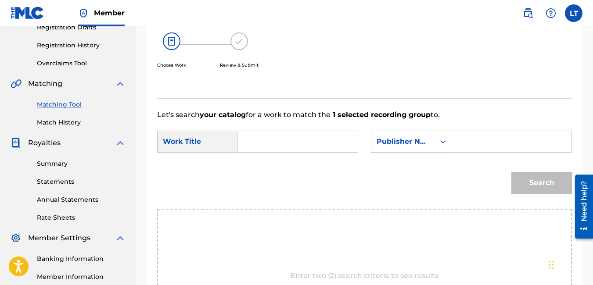
click at [468, 152] on input "Search Form" at bounding box center [510, 141] width 105 height 21
type input "[PERSON_NAME]"
click at [301, 146] on input "Search Form" at bounding box center [297, 141] width 105 height 21
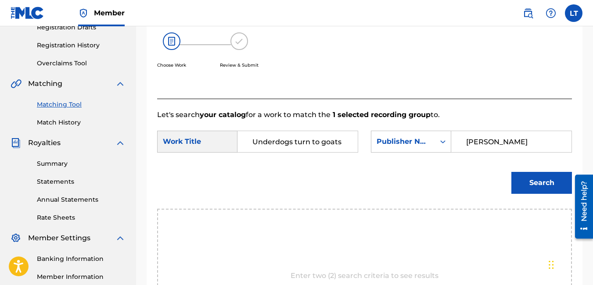
type input "Underdogs turn to goats"
click at [522, 190] on button "Search" at bounding box center [541, 183] width 61 height 22
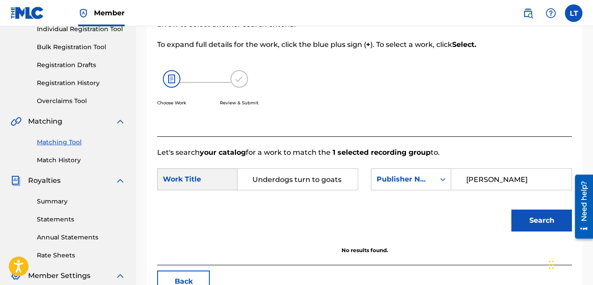
scroll to position [122, 0]
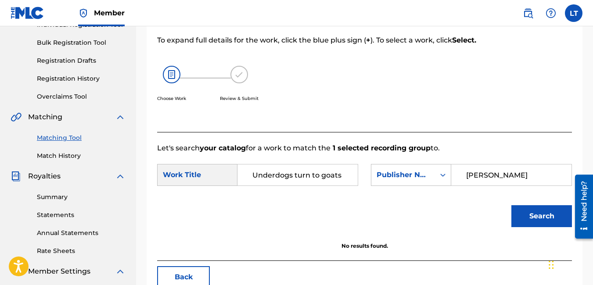
click at [532, 225] on button "Search" at bounding box center [541, 216] width 61 height 22
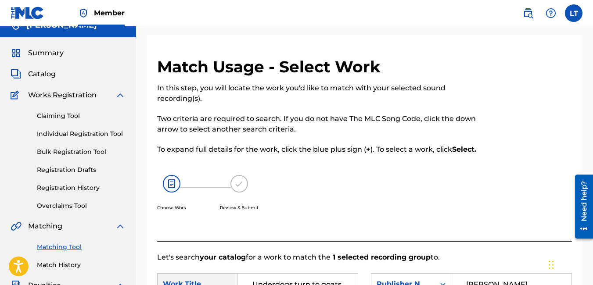
scroll to position [0, 0]
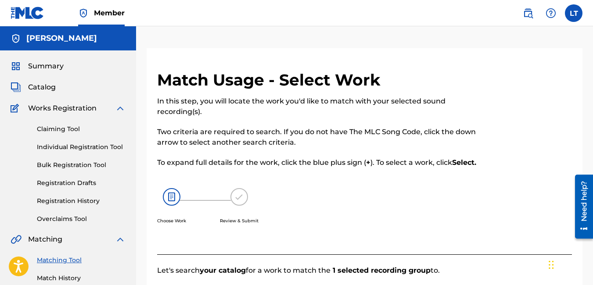
click at [48, 88] on span "Catalog" at bounding box center [42, 87] width 28 height 11
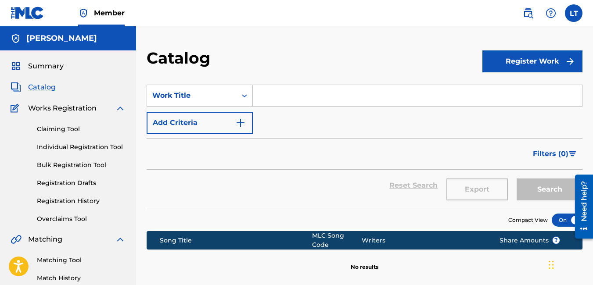
click at [284, 97] on input "Search Form" at bounding box center [417, 95] width 329 height 21
click at [241, 123] on img "Search Form" at bounding box center [240, 123] width 11 height 11
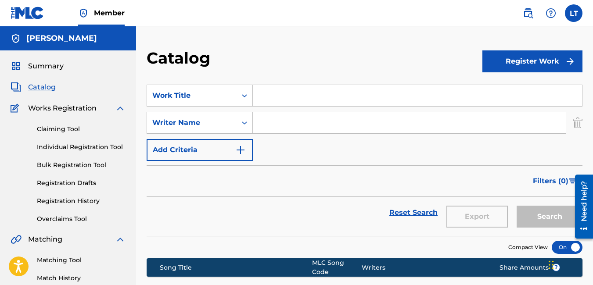
click at [273, 117] on input "Search Form" at bounding box center [409, 122] width 313 height 21
click at [537, 216] on button "Search" at bounding box center [549, 217] width 66 height 22
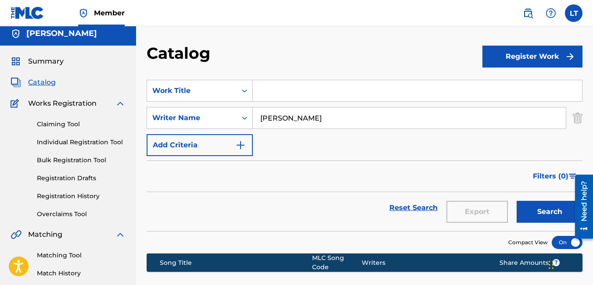
scroll to position [4, 0]
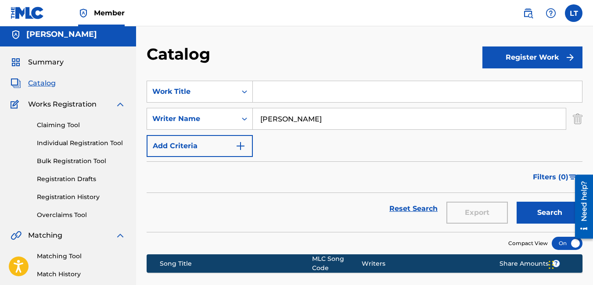
click at [326, 119] on input "[PERSON_NAME]" at bounding box center [409, 118] width 313 height 21
type input "l"
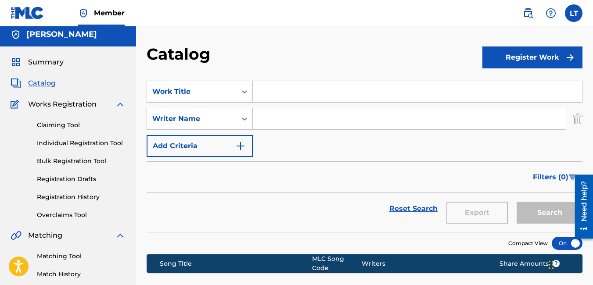
click at [55, 103] on span "Works Registration" at bounding box center [62, 104] width 68 height 11
click at [61, 213] on link "Overclaims Tool" at bounding box center [81, 215] width 89 height 9
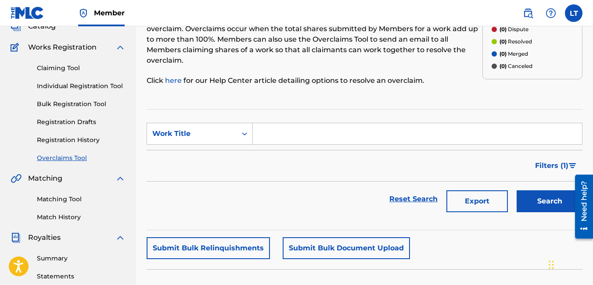
scroll to position [60, 0]
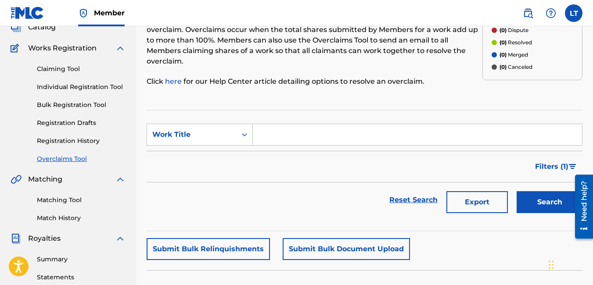
click at [73, 86] on link "Individual Registration Tool" at bounding box center [81, 86] width 89 height 9
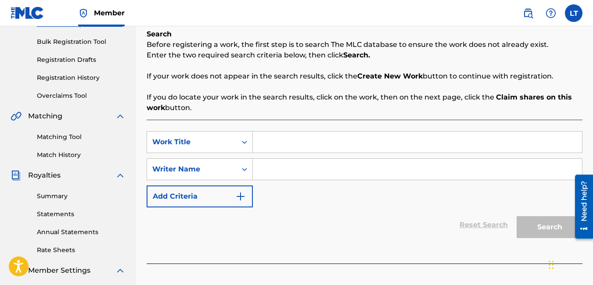
scroll to position [124, 0]
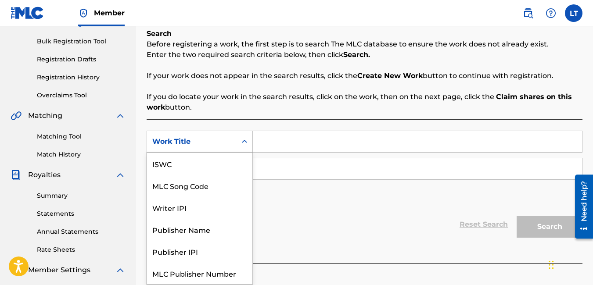
click at [243, 144] on icon "Search Form" at bounding box center [244, 141] width 9 height 9
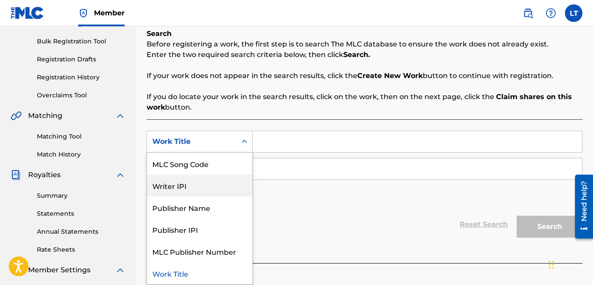
click at [196, 190] on div "Writer IPI" at bounding box center [199, 186] width 105 height 22
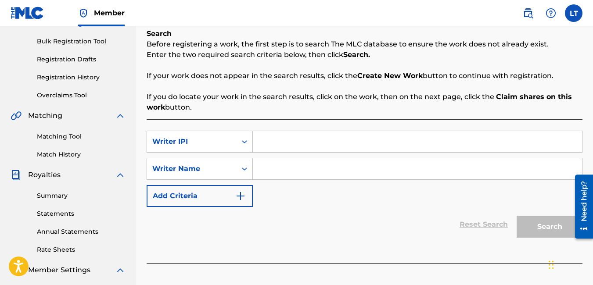
click at [272, 143] on input "Search Form" at bounding box center [417, 141] width 329 height 21
click at [572, 11] on label at bounding box center [574, 13] width 18 height 18
click at [573, 13] on input "LT [PERSON_NAME] [EMAIL_ADDRESS][DOMAIN_NAME] Notification Preferences Profile …" at bounding box center [573, 13] width 0 height 0
click at [298, 31] on div "Search Before registering a work, the first step is to search The MLC database …" at bounding box center [365, 71] width 436 height 84
click at [63, 75] on link "Registration History" at bounding box center [81, 77] width 89 height 9
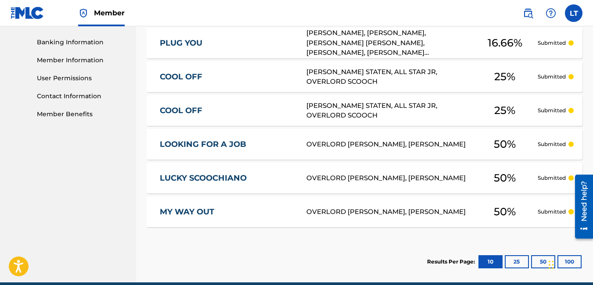
scroll to position [373, 0]
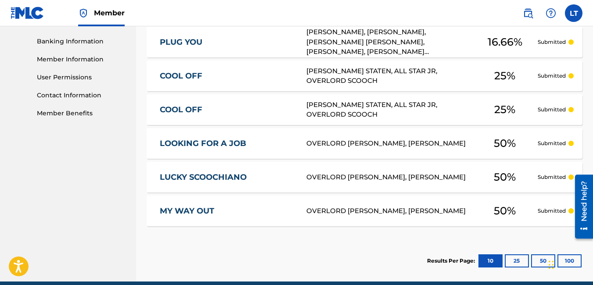
click at [190, 209] on link "MY WAY OUT" at bounding box center [227, 211] width 135 height 10
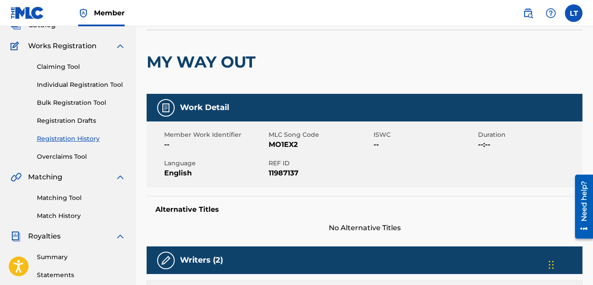
scroll to position [53, 0]
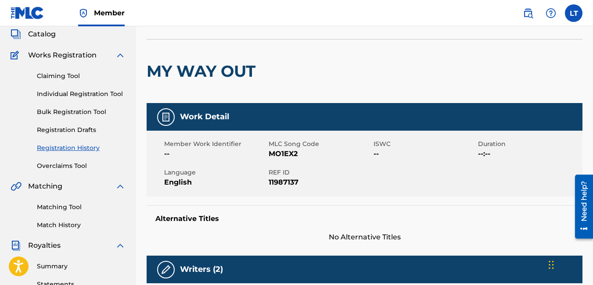
click at [69, 95] on link "Individual Registration Tool" at bounding box center [81, 93] width 89 height 9
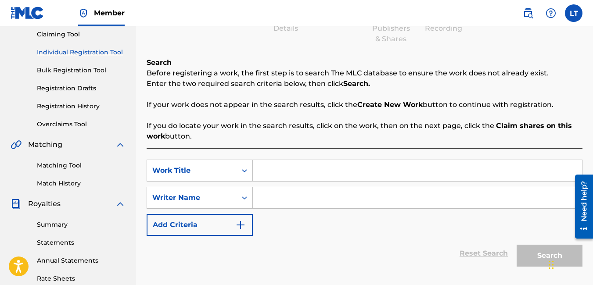
scroll to position [94, 0]
click at [282, 174] on input "Search Form" at bounding box center [417, 171] width 329 height 21
type input "[PERSON_NAME]"
click at [282, 201] on input "Search Form" at bounding box center [417, 198] width 329 height 21
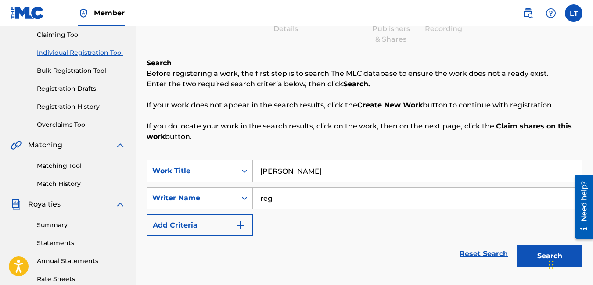
type input "reg"
click at [535, 254] on button "Search" at bounding box center [549, 256] width 66 height 22
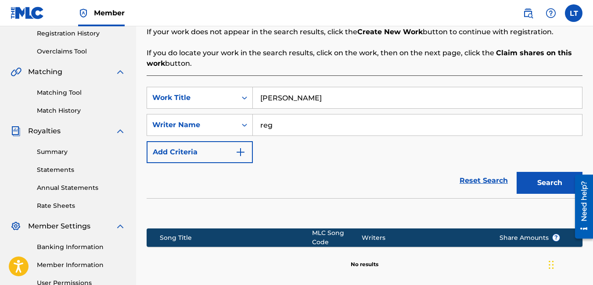
scroll to position [259, 0]
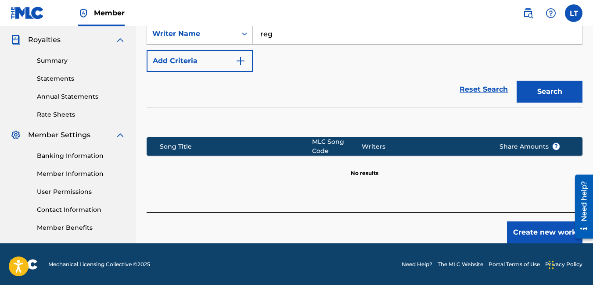
click at [540, 227] on button "Create new work" at bounding box center [544, 233] width 75 height 22
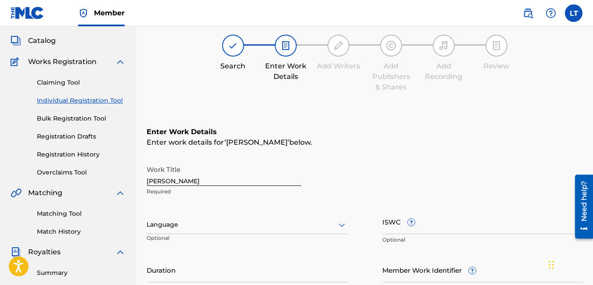
scroll to position [0, 0]
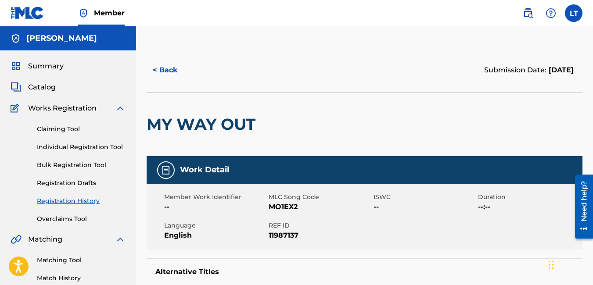
click at [45, 65] on span "Summary" at bounding box center [46, 66] width 36 height 11
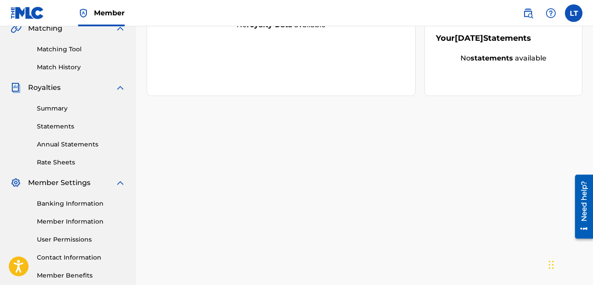
scroll to position [259, 0]
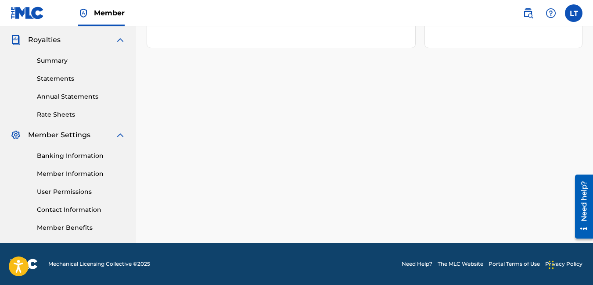
click at [77, 175] on link "Member Information" at bounding box center [81, 173] width 89 height 9
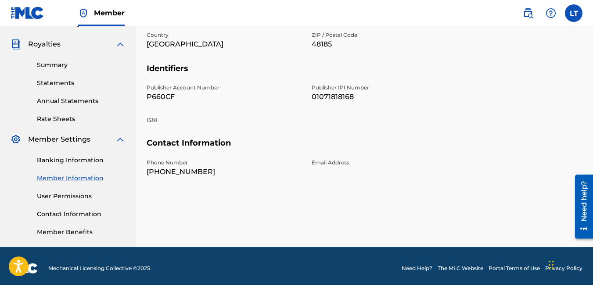
scroll to position [259, 0]
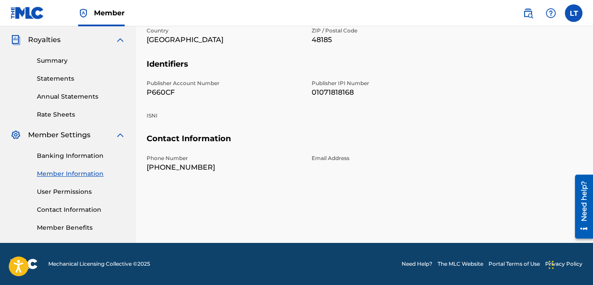
click at [60, 229] on link "Member Benefits" at bounding box center [81, 227] width 89 height 9
click at [63, 196] on link "User Permissions" at bounding box center [81, 191] width 89 height 9
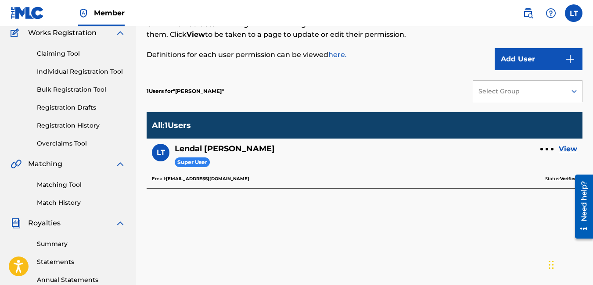
scroll to position [76, 0]
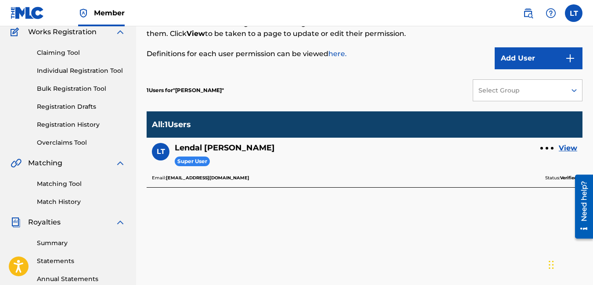
click at [566, 149] on link "View" at bounding box center [567, 148] width 18 height 11
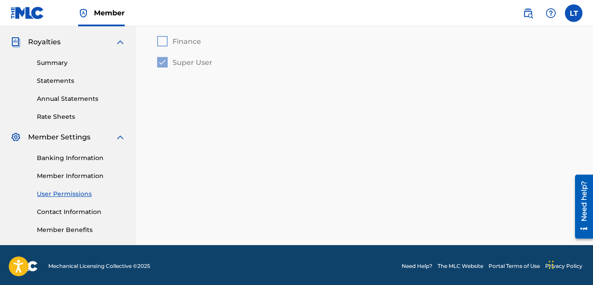
scroll to position [259, 0]
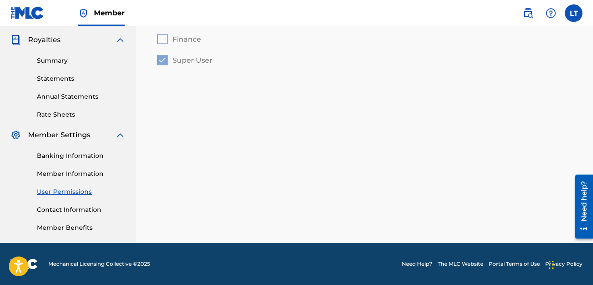
click at [68, 177] on link "Member Information" at bounding box center [81, 173] width 89 height 9
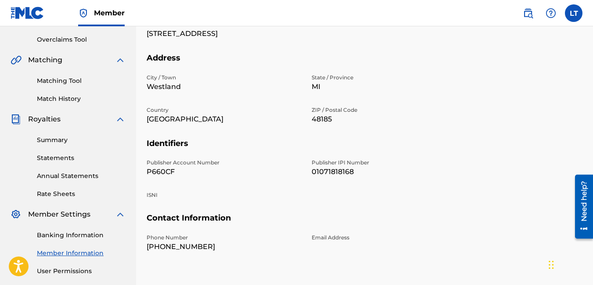
scroll to position [179, 0]
click at [82, 230] on div "Banking Information Member Information User Permissions Contact Information Mem…" at bounding box center [68, 266] width 115 height 92
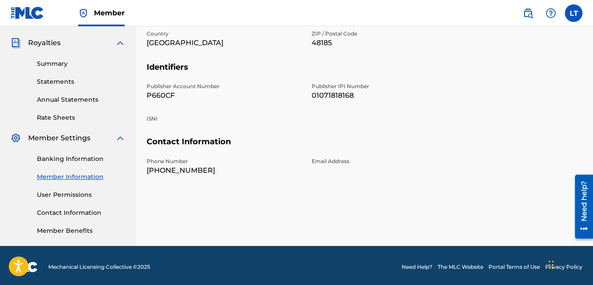
scroll to position [253, 0]
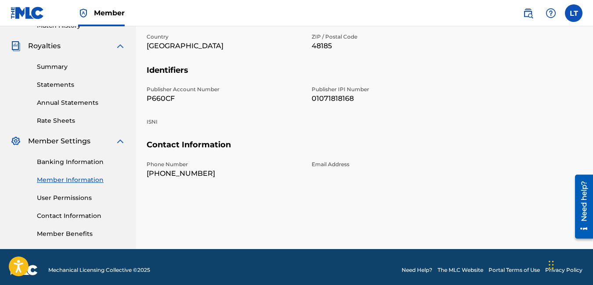
click at [70, 180] on link "Member Information" at bounding box center [81, 179] width 89 height 9
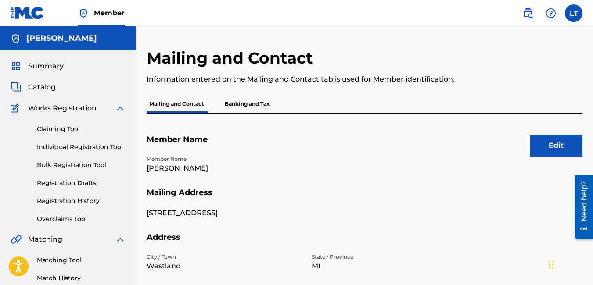
click at [250, 104] on p "Banking and Tax" at bounding box center [247, 104] width 50 height 18
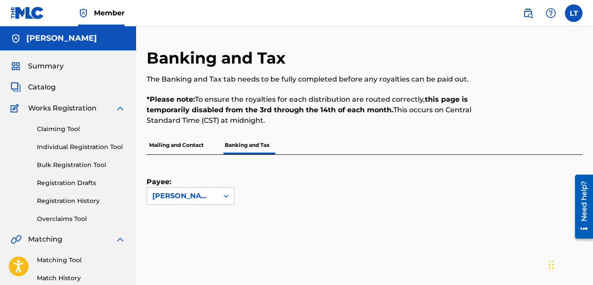
click at [182, 142] on p "Mailing and Contact" at bounding box center [177, 145] width 60 height 18
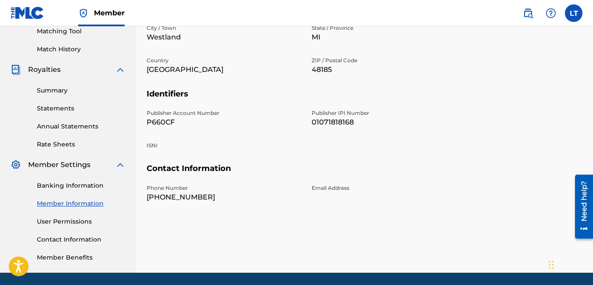
scroll to position [240, 0]
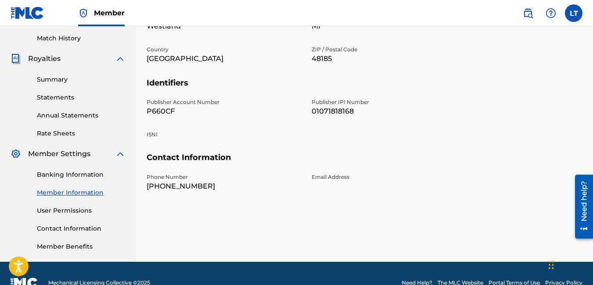
click at [73, 214] on link "User Permissions" at bounding box center [81, 210] width 89 height 9
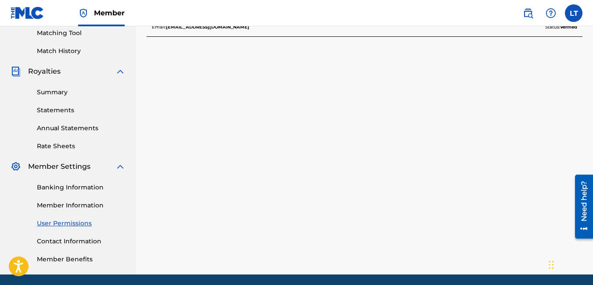
scroll to position [221, 0]
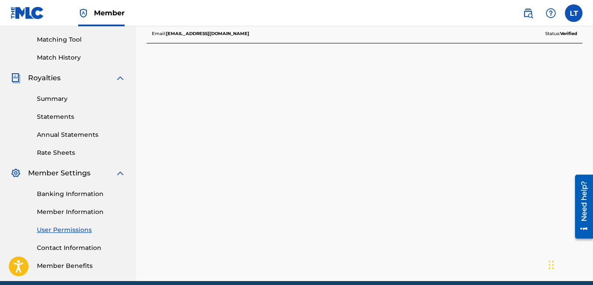
click at [15, 171] on img at bounding box center [16, 173] width 11 height 11
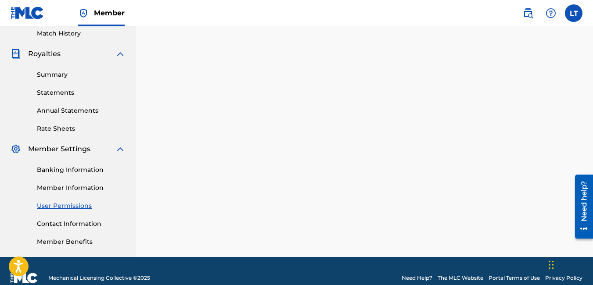
scroll to position [249, 0]
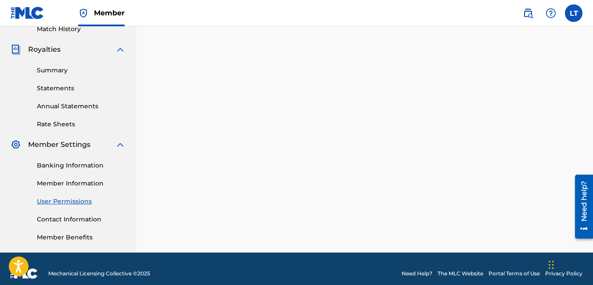
click at [67, 183] on link "Member Information" at bounding box center [81, 183] width 89 height 9
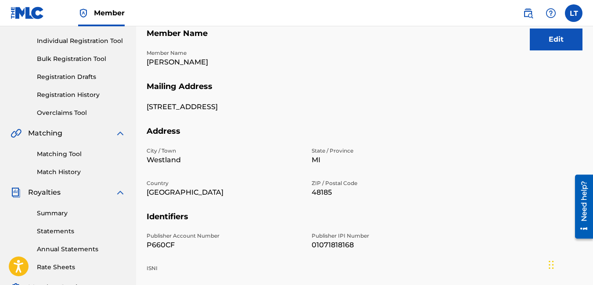
scroll to position [104, 0]
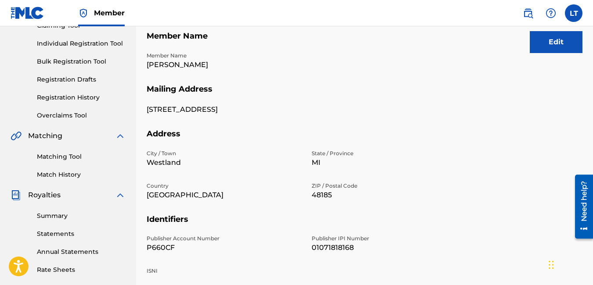
click at [558, 43] on button "Edit" at bounding box center [556, 42] width 53 height 22
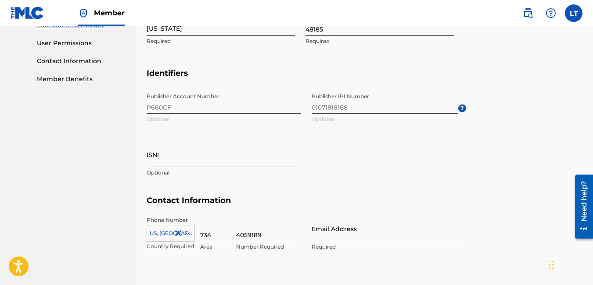
scroll to position [409, 0]
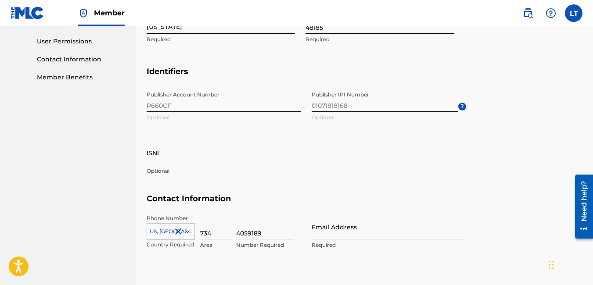
click at [492, 62] on section "Address City / [GEOGRAPHIC_DATA] Required Country [GEOGRAPHIC_DATA] Required St…" at bounding box center [365, 12] width 436 height 107
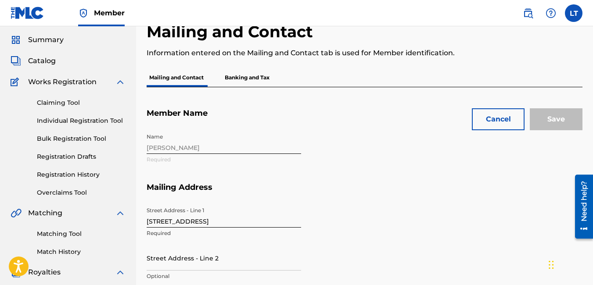
scroll to position [0, 0]
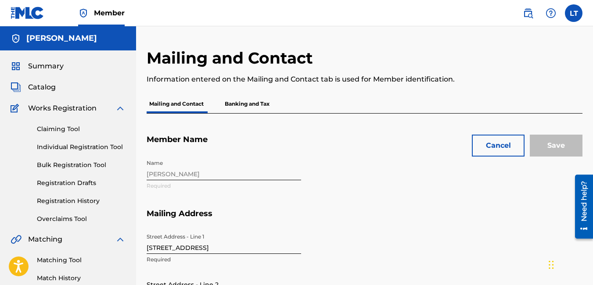
click at [491, 146] on button "Cancel" at bounding box center [498, 146] width 53 height 22
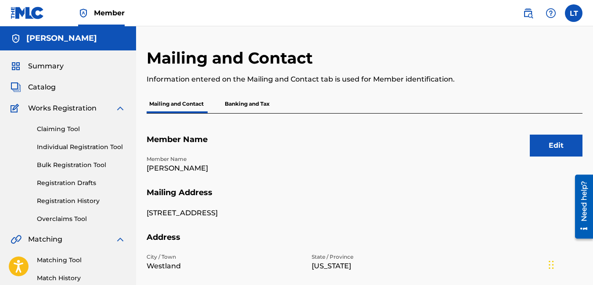
click at [63, 148] on link "Individual Registration Tool" at bounding box center [81, 147] width 89 height 9
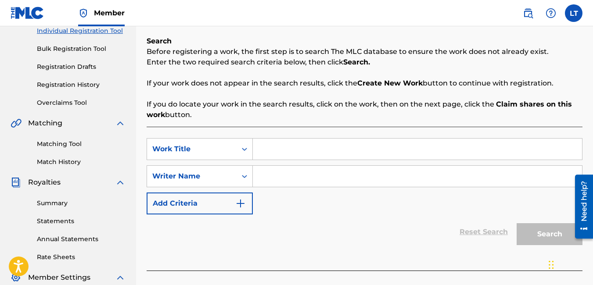
scroll to position [117, 0]
click at [272, 147] on input "Search Form" at bounding box center [417, 148] width 329 height 21
type input "Pay to shelf me"
click at [282, 177] on input "Search Form" at bounding box center [417, 175] width 329 height 21
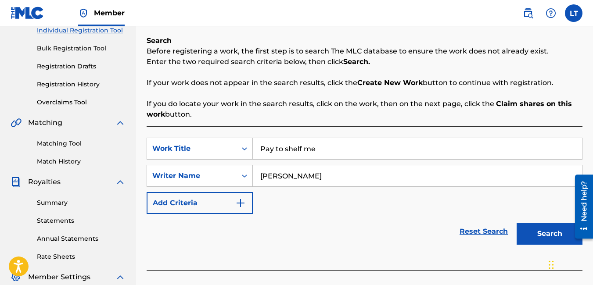
type input "[PERSON_NAME]"
click at [530, 235] on button "Search" at bounding box center [549, 234] width 66 height 22
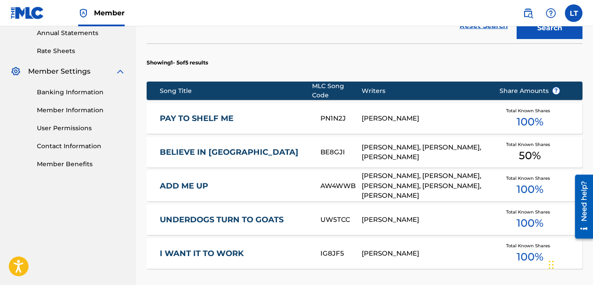
scroll to position [375, 0]
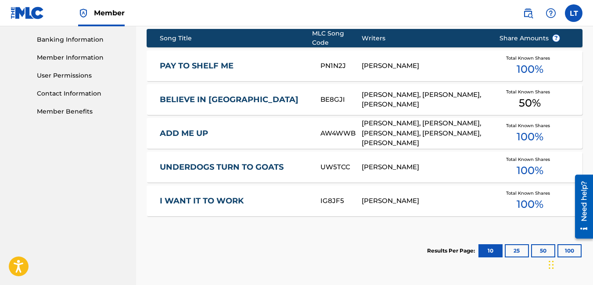
click at [228, 61] on link "PAY TO SHELF ME" at bounding box center [234, 66] width 149 height 10
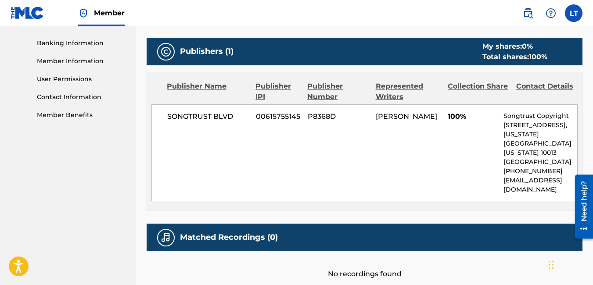
scroll to position [371, 0]
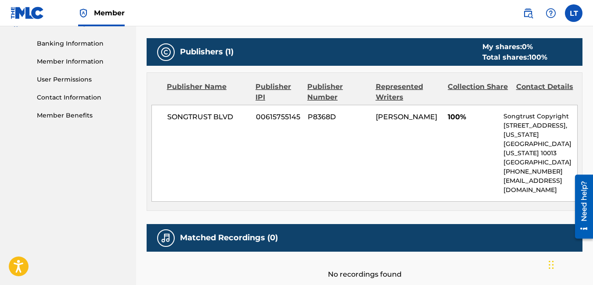
click at [222, 132] on div "SONGTRUST BLVD 00615755145 P8368D [PERSON_NAME] 100% Songtrust Copyright [STREE…" at bounding box center [364, 153] width 426 height 97
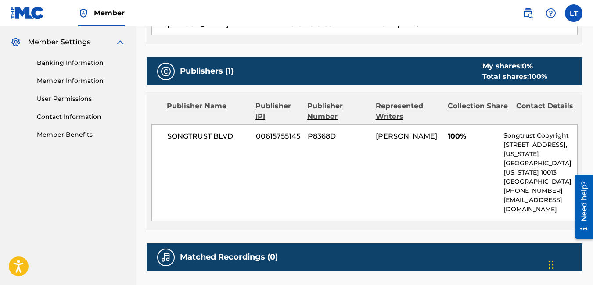
scroll to position [350, 0]
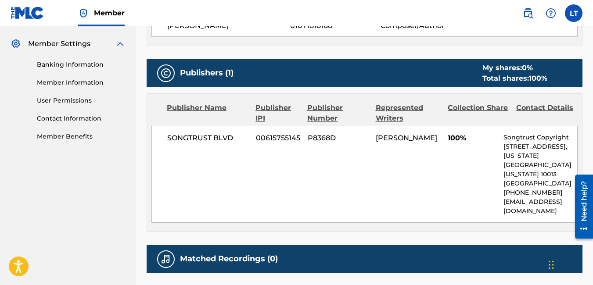
click at [400, 129] on div "SONGTRUST BLVD 00615755145 P8368D [PERSON_NAME] 100% Songtrust Copyright [STREE…" at bounding box center [364, 174] width 426 height 97
click at [388, 165] on div "SONGTRUST BLVD 00615755145 P8368D [PERSON_NAME] 100% Songtrust Copyright [STREE…" at bounding box center [364, 174] width 426 height 97
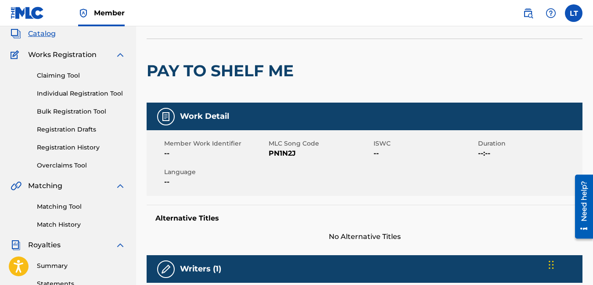
scroll to position [0, 0]
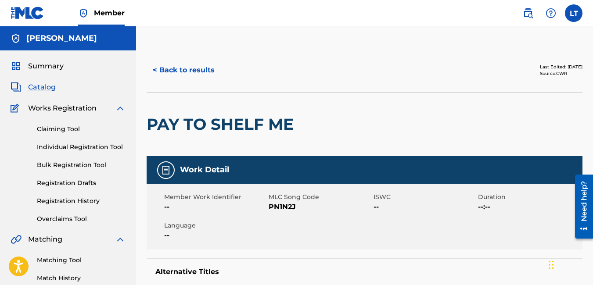
click at [180, 70] on button "< Back to results" at bounding box center [184, 70] width 74 height 22
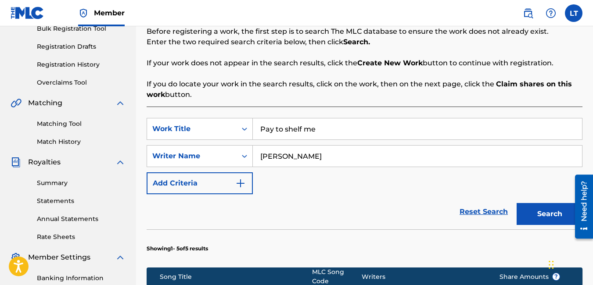
scroll to position [136, 0]
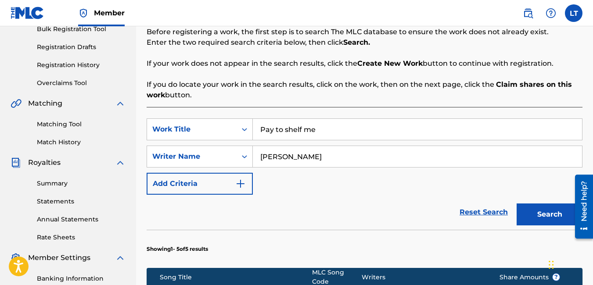
click at [536, 211] on button "Search" at bounding box center [549, 215] width 66 height 22
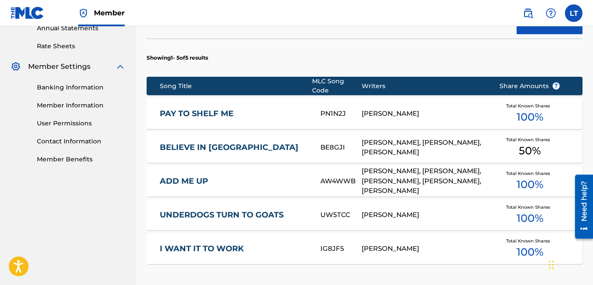
scroll to position [357, 0]
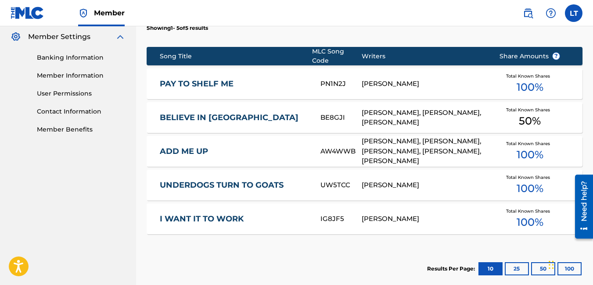
click at [309, 207] on div "I WANT IT TO WORK IG8JF5 [PERSON_NAME] Total Known Shares 100 %" at bounding box center [365, 219] width 436 height 31
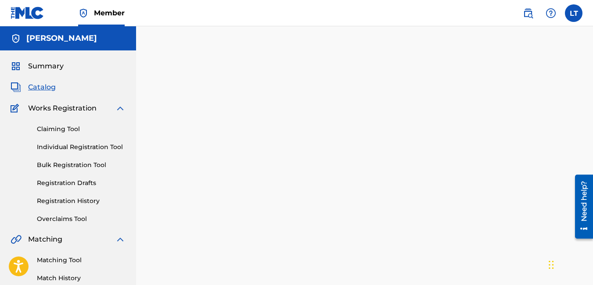
click at [309, 207] on div at bounding box center [364, 275] width 457 height 454
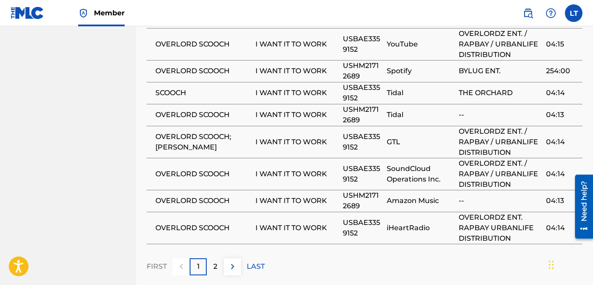
scroll to position [743, 0]
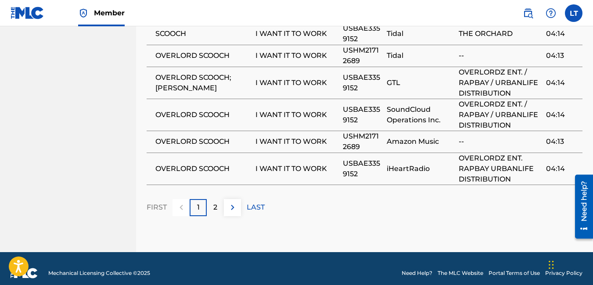
click at [212, 199] on div "2" at bounding box center [215, 207] width 17 height 17
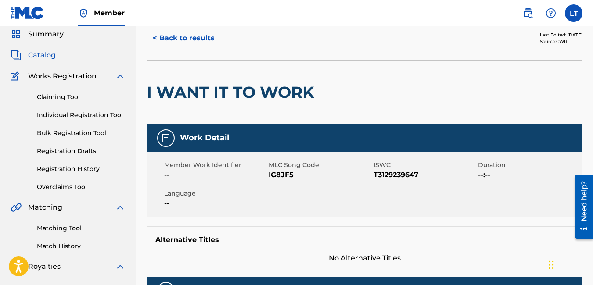
scroll to position [0, 0]
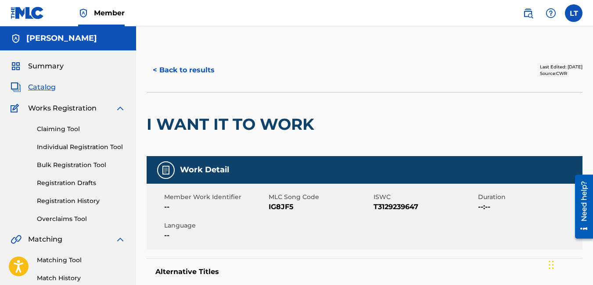
click at [190, 68] on button "< Back to results" at bounding box center [184, 70] width 74 height 22
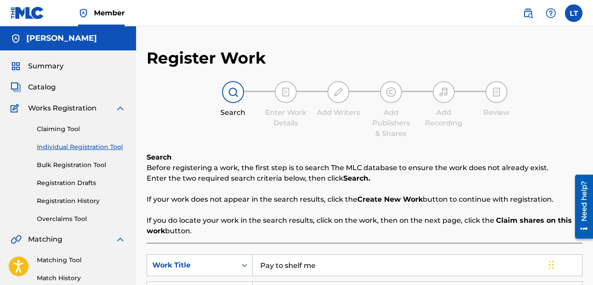
scroll to position [259, 0]
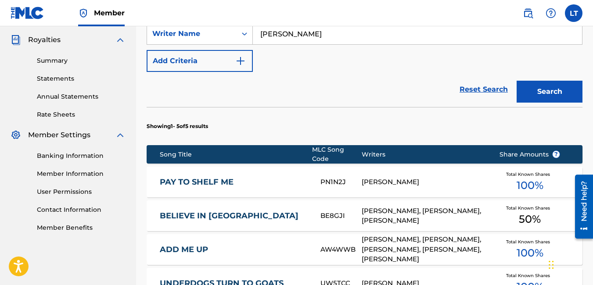
click at [193, 211] on link "BELIEVE IN [GEOGRAPHIC_DATA]" at bounding box center [234, 216] width 149 height 10
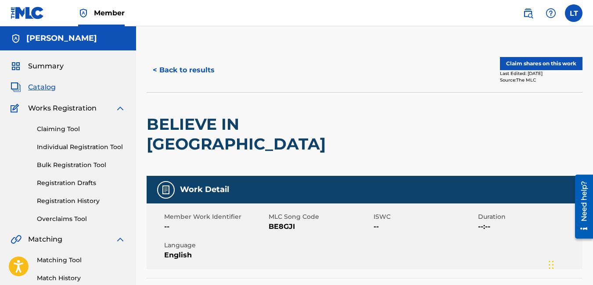
click at [69, 146] on link "Individual Registration Tool" at bounding box center [81, 147] width 89 height 9
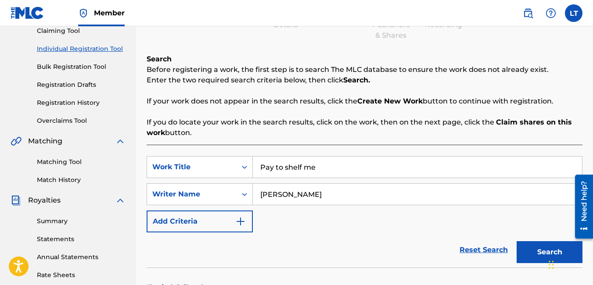
scroll to position [99, 0]
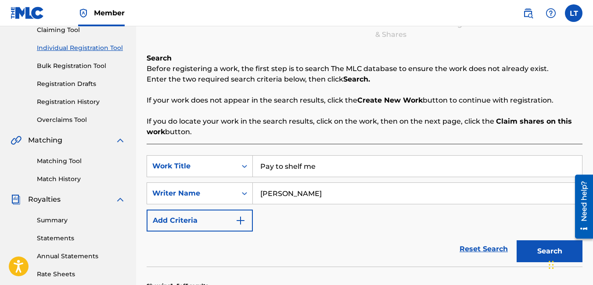
click at [313, 169] on input "Pay to shelf me" at bounding box center [417, 166] width 329 height 21
type input "P"
type input "696"
click at [536, 244] on button "Search" at bounding box center [549, 251] width 66 height 22
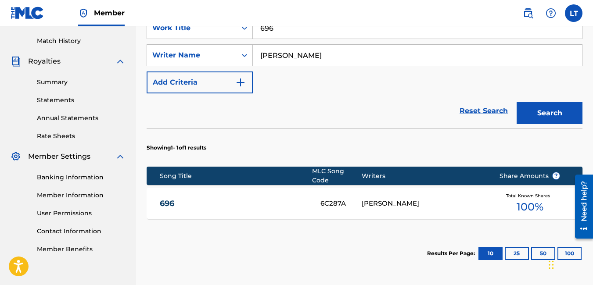
scroll to position [274, 0]
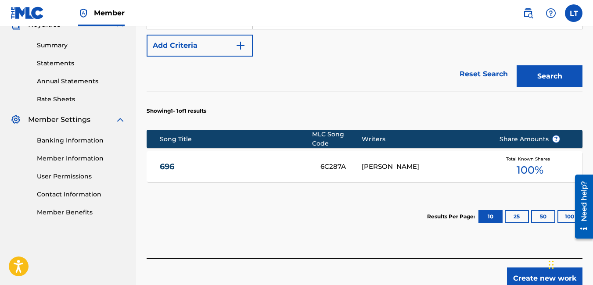
click at [417, 163] on div "[PERSON_NAME]" at bounding box center [423, 167] width 124 height 10
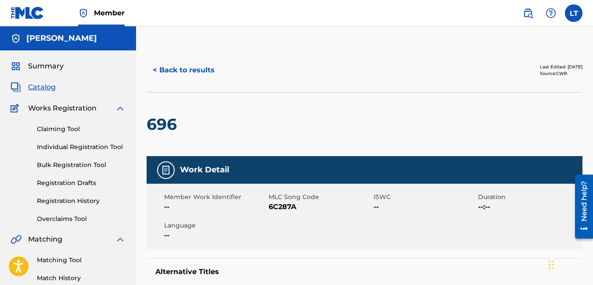
click at [84, 158] on div "Claiming Tool Individual Registration Tool Bulk Registration Tool Registration …" at bounding box center [68, 169] width 115 height 110
click at [77, 182] on link "Registration Drafts" at bounding box center [81, 183] width 89 height 9
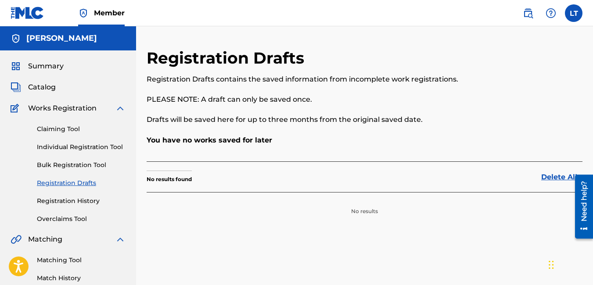
click at [77, 182] on link "Registration Drafts" at bounding box center [81, 183] width 89 height 9
click at [11, 185] on div "Claiming Tool Individual Registration Tool Bulk Registration Tool Registration …" at bounding box center [68, 169] width 115 height 110
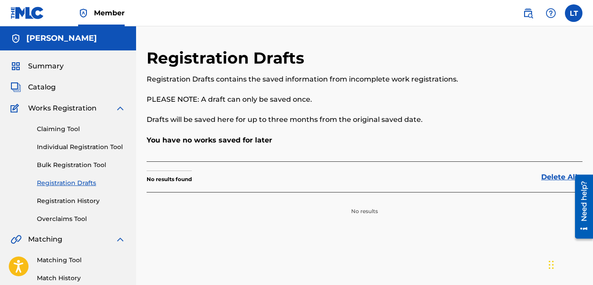
click at [33, 168] on div "Claiming Tool Individual Registration Tool Bulk Registration Tool Registration …" at bounding box center [68, 169] width 115 height 110
click at [23, 184] on div "Claiming Tool Individual Registration Tool Bulk Registration Tool Registration …" at bounding box center [68, 169] width 115 height 110
drag, startPoint x: 23, startPoint y: 184, endPoint x: 2, endPoint y: 200, distance: 26.9
click at [7, 193] on div "Summary Catalog Works Registration Claiming Tool Individual Registration Tool B…" at bounding box center [68, 275] width 136 height 451
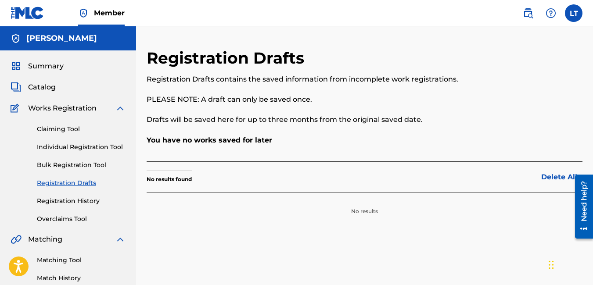
click at [2, 200] on div "Summary Catalog Works Registration Claiming Tool Individual Registration Tool B…" at bounding box center [68, 275] width 136 height 451
drag, startPoint x: 2, startPoint y: 200, endPoint x: 0, endPoint y: 213, distance: 12.8
click at [0, 213] on html "Accessibility Screen-Reader Guide, Feedback, and Issue Reporting | New window C…" at bounding box center [296, 142] width 593 height 285
drag, startPoint x: -2, startPoint y: 213, endPoint x: -2, endPoint y: 220, distance: 6.6
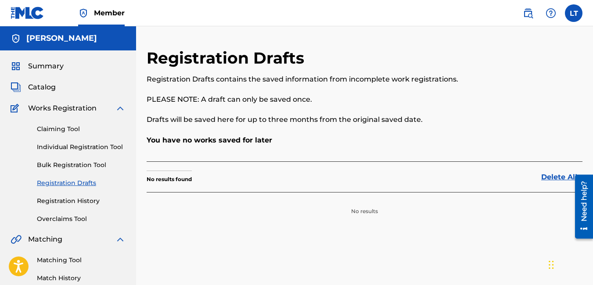
click at [0, 220] on html "Accessibility Screen-Reader Guide, Feedback, and Issue Reporting | New window C…" at bounding box center [296, 142] width 593 height 285
click at [0, 229] on html "Accessibility Screen-Reader Guide, Feedback, and Issue Reporting | New window C…" at bounding box center [296, 142] width 593 height 285
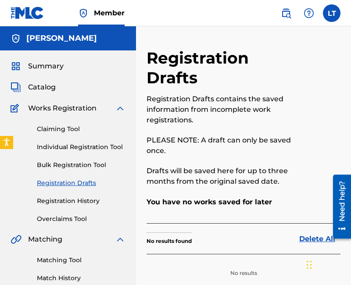
click at [36, 227] on div "Summary Catalog Works Registration Claiming Tool Individual Registration Tool B…" at bounding box center [68, 275] width 136 height 451
click at [302, 69] on div at bounding box center [318, 122] width 45 height 149
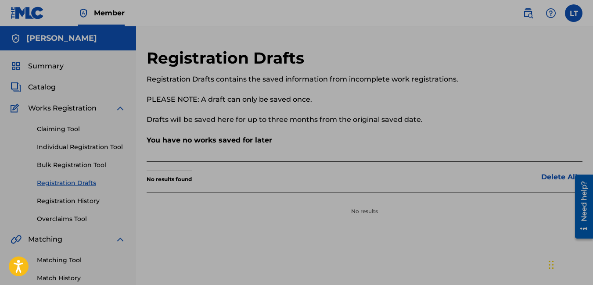
click at [404, 86] on div "Registration Drafts contains the saved information from incomplete work registr…" at bounding box center [315, 99] width 336 height 51
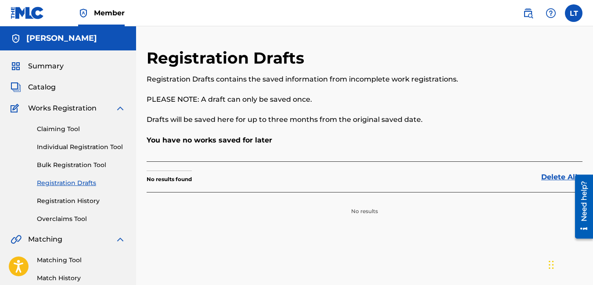
click at [53, 54] on div "Summary Catalog Works Registration Claiming Tool Individual Registration Tool B…" at bounding box center [68, 275] width 136 height 451
click at [74, 130] on link "Claiming Tool" at bounding box center [81, 129] width 89 height 9
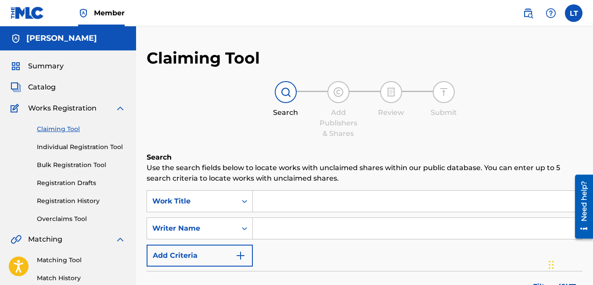
click at [104, 147] on link "Individual Registration Tool" at bounding box center [81, 147] width 89 height 9
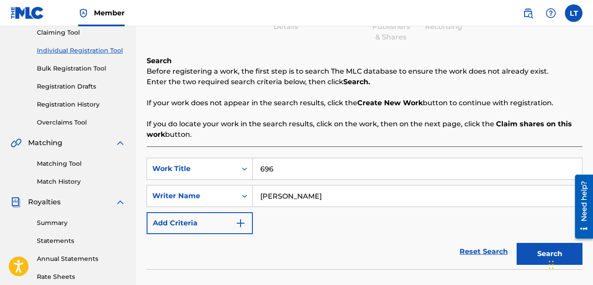
scroll to position [97, 0]
click at [287, 172] on input "696" at bounding box center [417, 168] width 329 height 21
type input "6"
type input "[GEOGRAPHIC_DATA]"
click at [543, 251] on button "Search" at bounding box center [549, 254] width 66 height 22
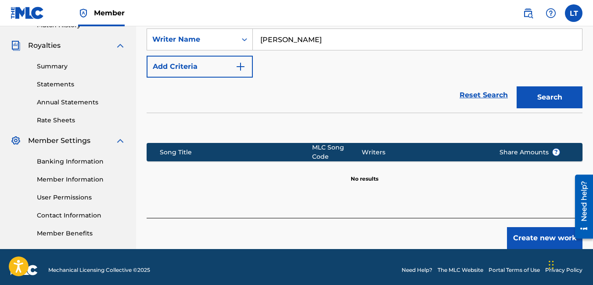
scroll to position [259, 0]
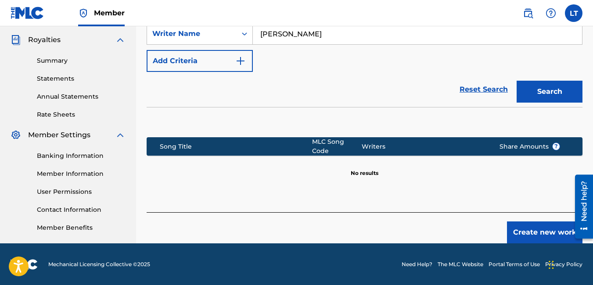
click at [515, 233] on button "Create new work" at bounding box center [544, 233] width 75 height 22
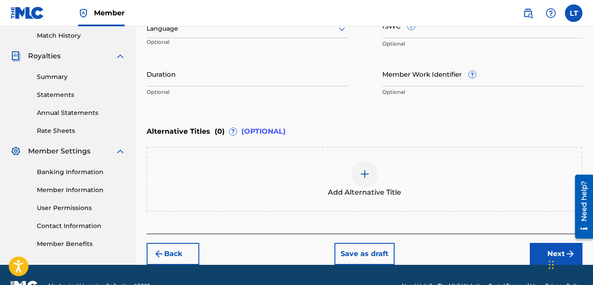
scroll to position [265, 0]
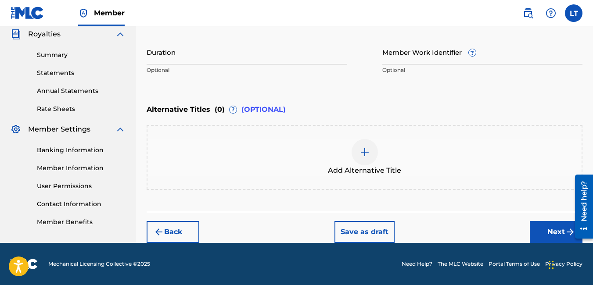
click at [543, 229] on button "Next" at bounding box center [556, 232] width 53 height 22
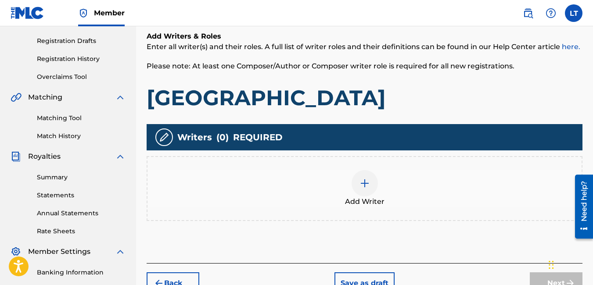
scroll to position [143, 0]
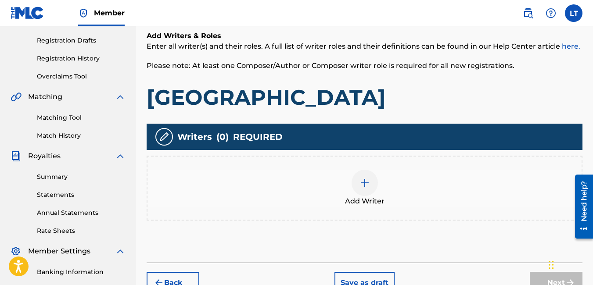
click at [361, 183] on img at bounding box center [364, 183] width 11 height 11
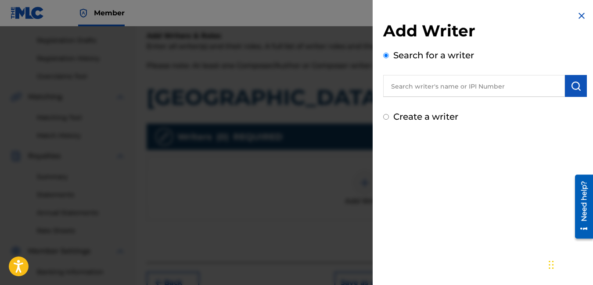
click at [432, 89] on input "text" at bounding box center [474, 86] width 182 height 22
type input "l"
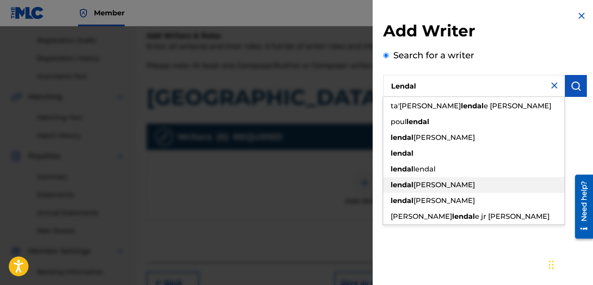
click at [415, 182] on span "[PERSON_NAME]" at bounding box center [443, 185] width 61 height 8
type input "[PERSON_NAME]"
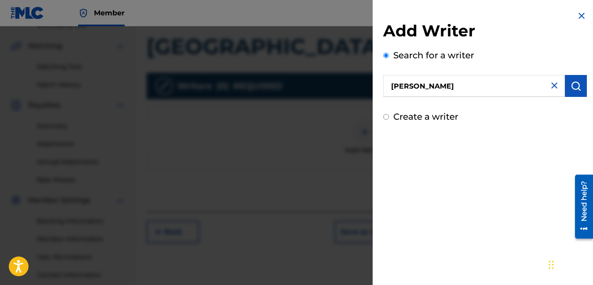
scroll to position [194, 0]
click at [386, 116] on input "Create a writer" at bounding box center [386, 117] width 6 height 6
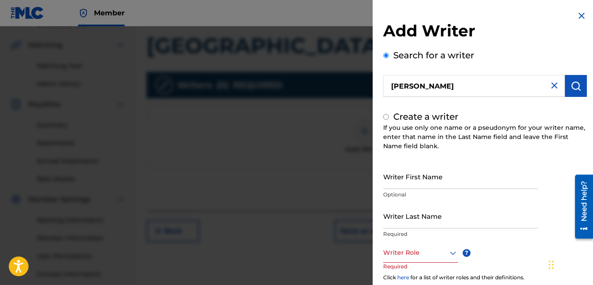
radio input "false"
radio input "true"
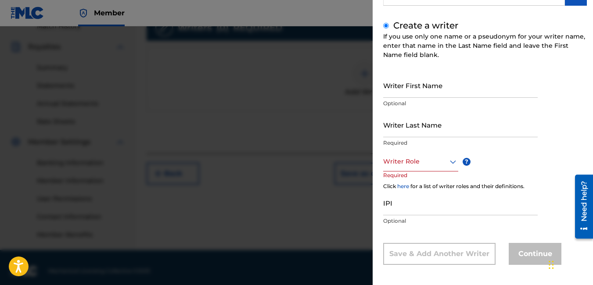
scroll to position [90, 0]
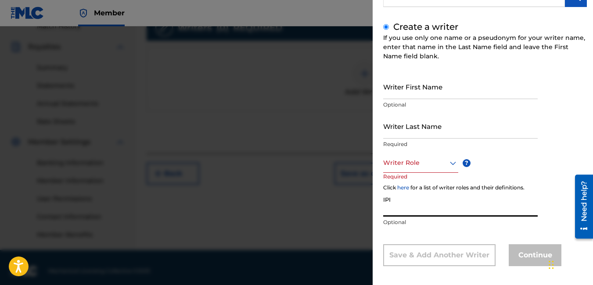
click at [392, 204] on input "IPI" at bounding box center [460, 204] width 154 height 25
type input "0"
type input "1"
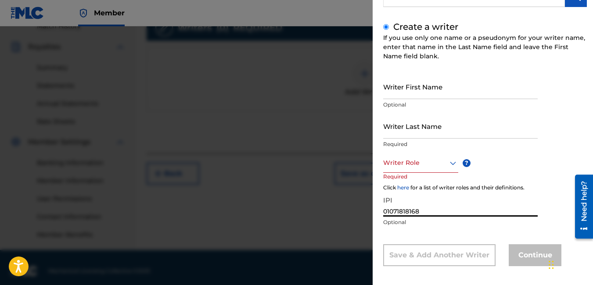
type input "01071818168"
click at [414, 165] on div at bounding box center [420, 162] width 75 height 11
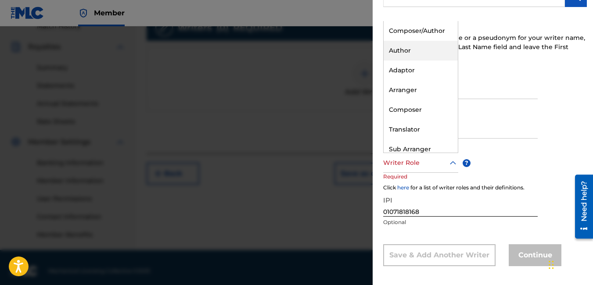
click at [410, 49] on div "Author" at bounding box center [420, 51] width 74 height 20
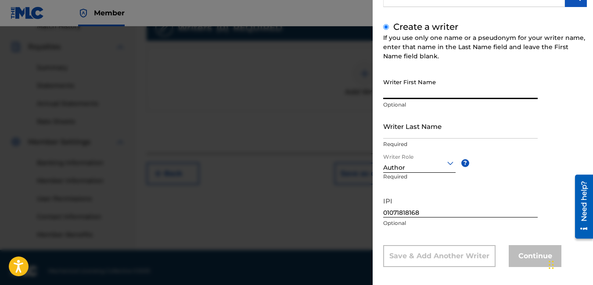
click at [415, 86] on input "Writer First Name" at bounding box center [460, 86] width 154 height 25
type input "lendal"
click at [408, 123] on input "Writer Last Name" at bounding box center [460, 126] width 154 height 25
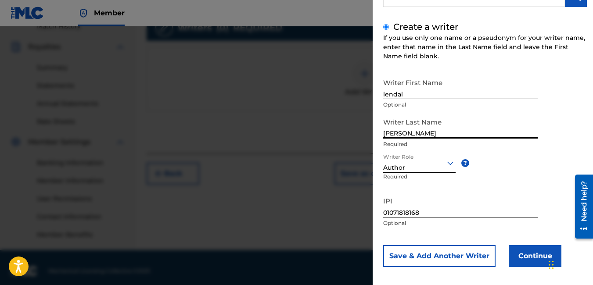
type input "[PERSON_NAME]"
click at [525, 254] on button "Continue" at bounding box center [534, 256] width 53 height 22
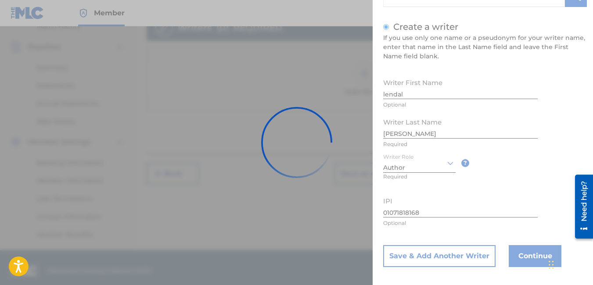
scroll to position [11, 0]
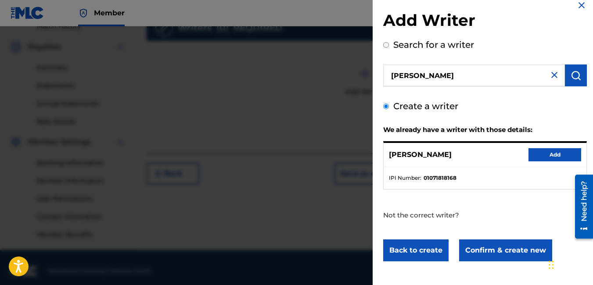
click at [538, 153] on button "Add" at bounding box center [554, 154] width 53 height 13
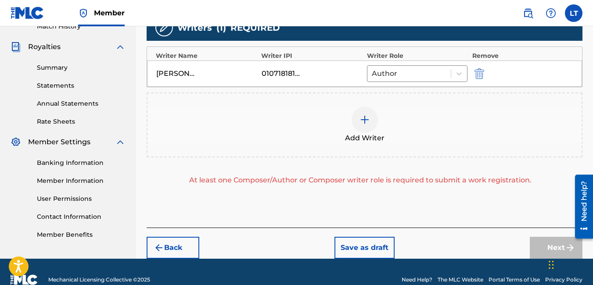
click at [361, 128] on div at bounding box center [364, 120] width 26 height 26
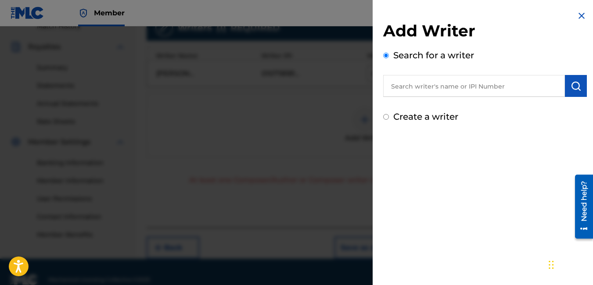
click at [578, 13] on img at bounding box center [581, 16] width 11 height 11
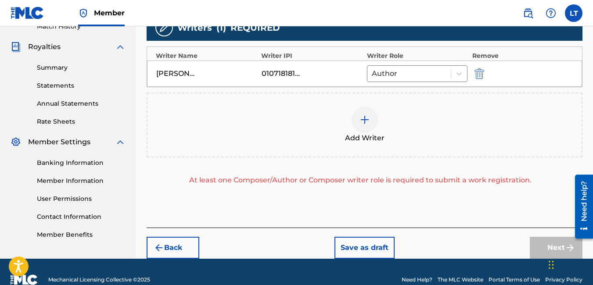
click at [318, 83] on div "[PERSON_NAME] 01071818168 Author" at bounding box center [364, 74] width 435 height 26
click at [310, 76] on div "01071818168" at bounding box center [311, 73] width 101 height 11
click at [362, 119] on img at bounding box center [364, 119] width 11 height 11
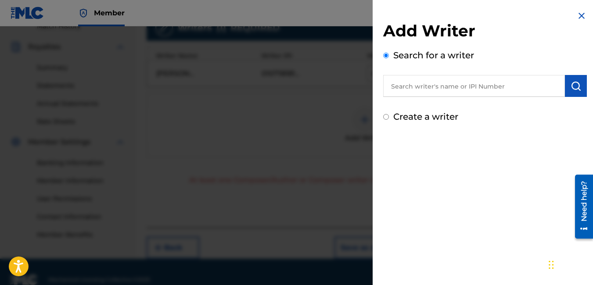
click at [436, 89] on input "text" at bounding box center [474, 86] width 182 height 22
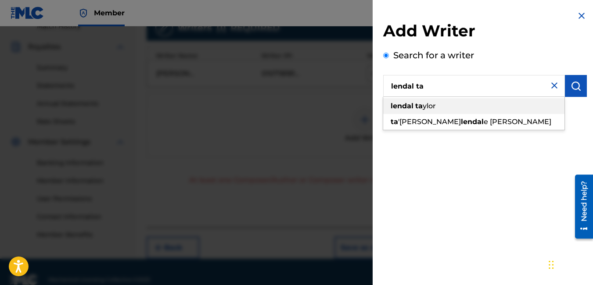
click at [427, 101] on div "lendal ta ylor" at bounding box center [473, 106] width 181 height 16
type input "[PERSON_NAME]"
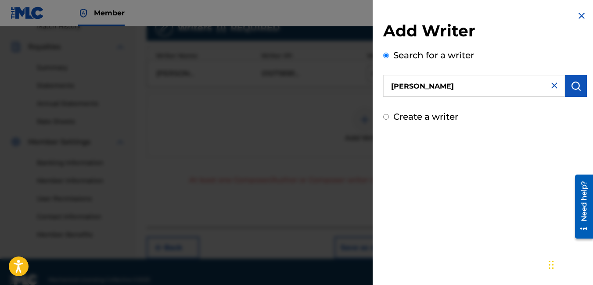
click at [387, 118] on input "Create a writer" at bounding box center [386, 117] width 6 height 6
radio input "false"
radio input "true"
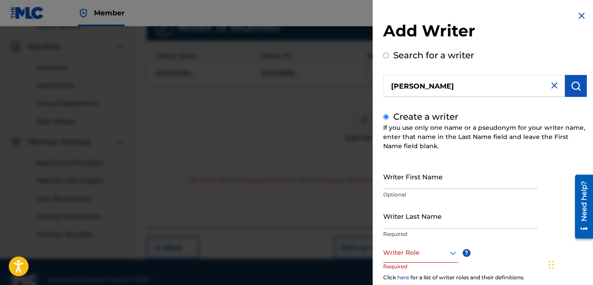
click at [579, 12] on img at bounding box center [581, 16] width 11 height 11
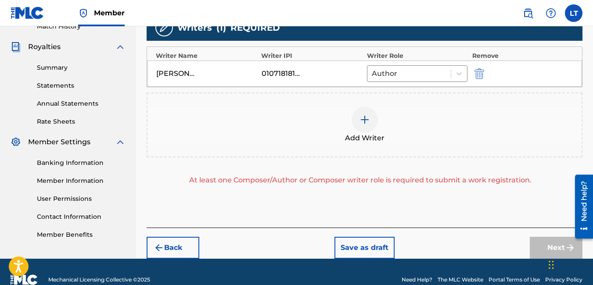
click at [170, 243] on button "Back" at bounding box center [173, 248] width 53 height 22
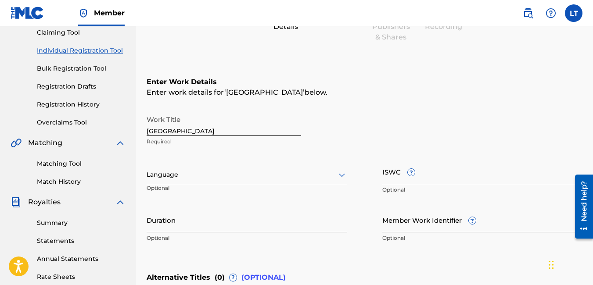
scroll to position [265, 0]
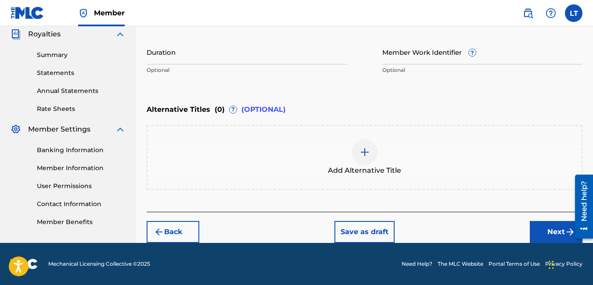
click at [550, 233] on button "Next" at bounding box center [556, 232] width 53 height 22
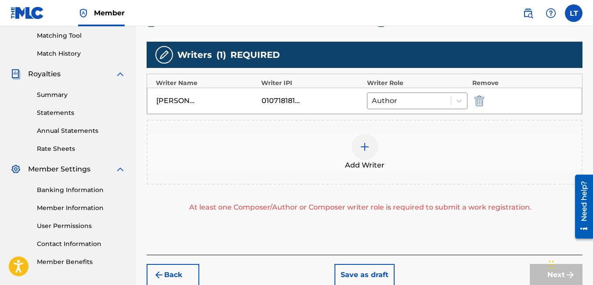
scroll to position [225, 0]
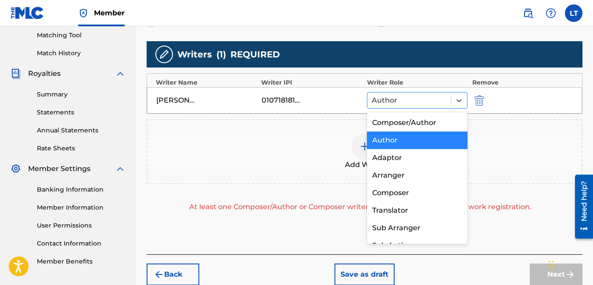
click at [422, 100] on div at bounding box center [409, 100] width 75 height 12
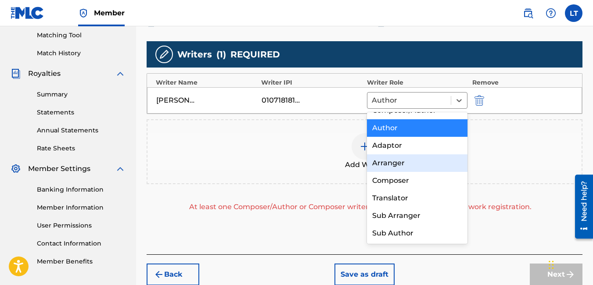
scroll to position [0, 0]
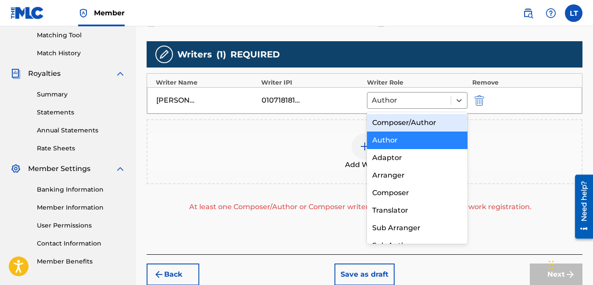
click at [401, 122] on div "Composer/Author" at bounding box center [417, 123] width 101 height 18
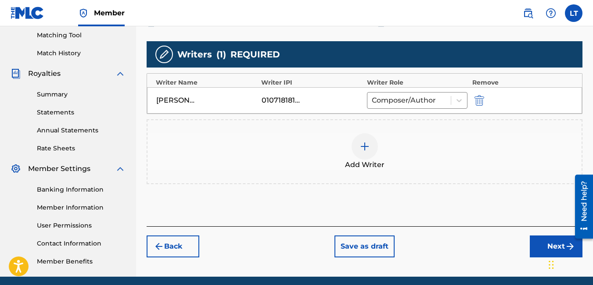
click at [542, 243] on button "Next" at bounding box center [556, 247] width 53 height 22
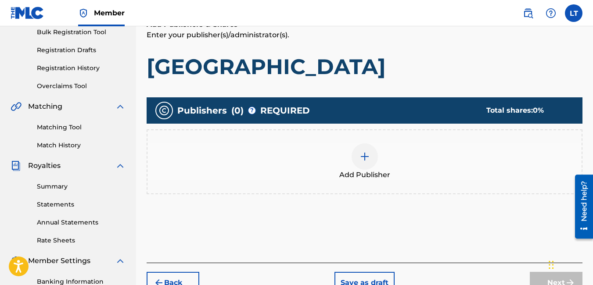
scroll to position [132, 0]
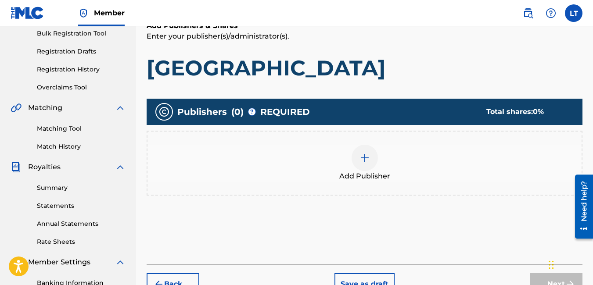
click at [363, 157] on img at bounding box center [364, 158] width 11 height 11
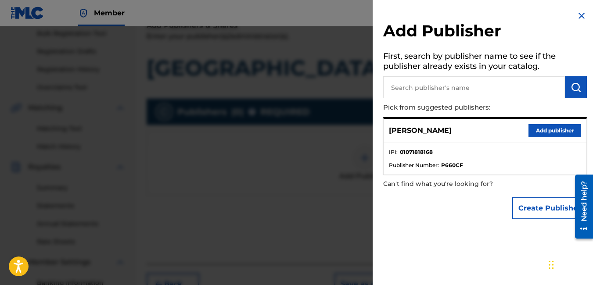
click at [543, 126] on button "Add publisher" at bounding box center [554, 130] width 53 height 13
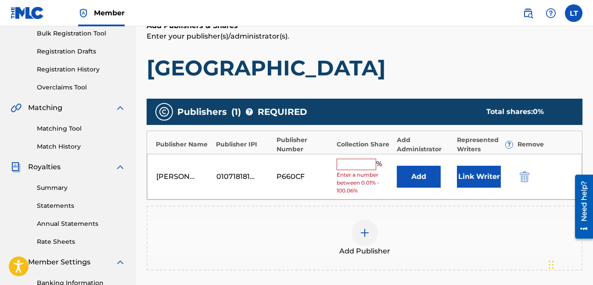
click at [351, 169] on input "text" at bounding box center [355, 164] width 39 height 11
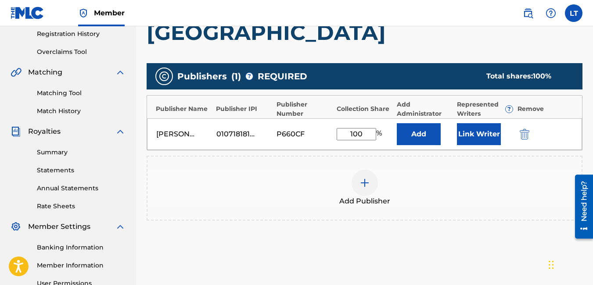
scroll to position [259, 0]
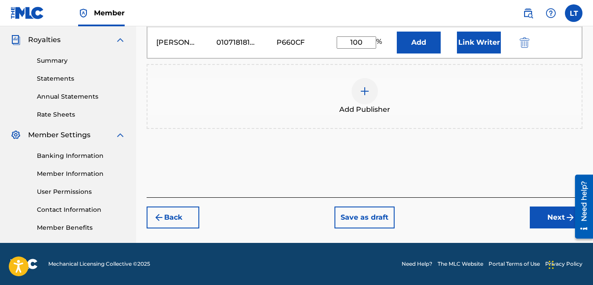
type input "100"
click at [544, 215] on button "Next" at bounding box center [556, 218] width 53 height 22
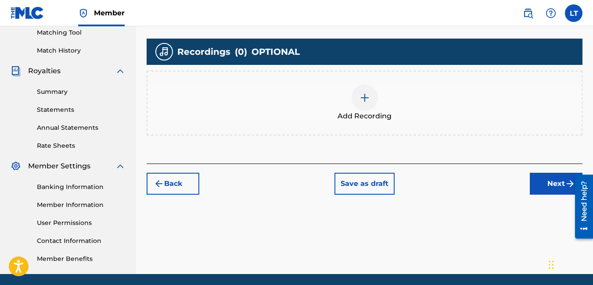
scroll to position [228, 0]
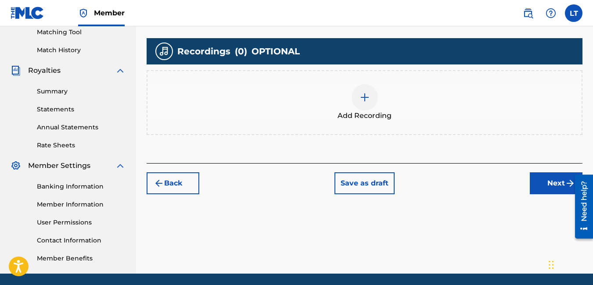
click at [539, 182] on button "Next" at bounding box center [556, 183] width 53 height 22
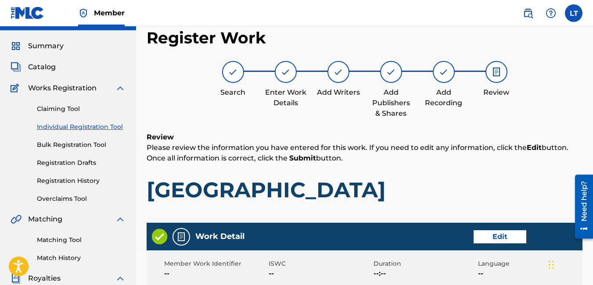
scroll to position [20, 0]
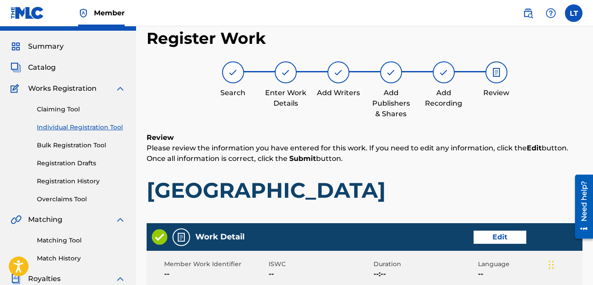
click at [284, 75] on img at bounding box center [285, 72] width 11 height 11
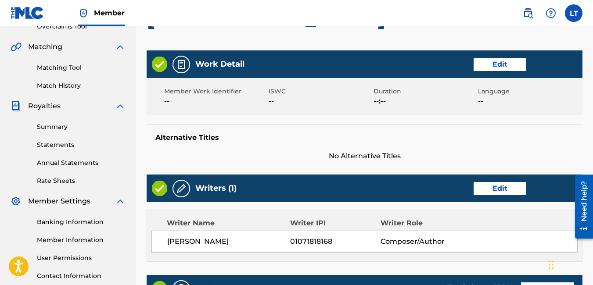
scroll to position [192, 0]
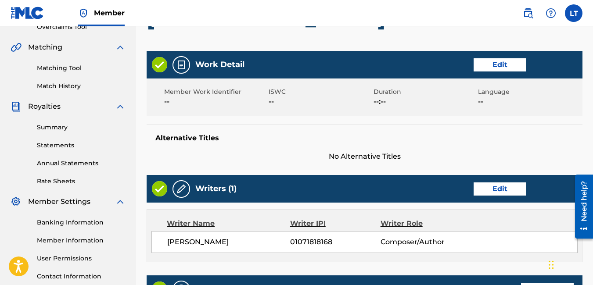
click at [502, 63] on button "Edit" at bounding box center [499, 64] width 53 height 13
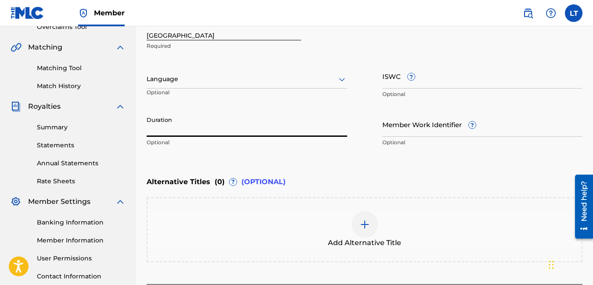
click at [186, 127] on input "Duration" at bounding box center [247, 124] width 200 height 25
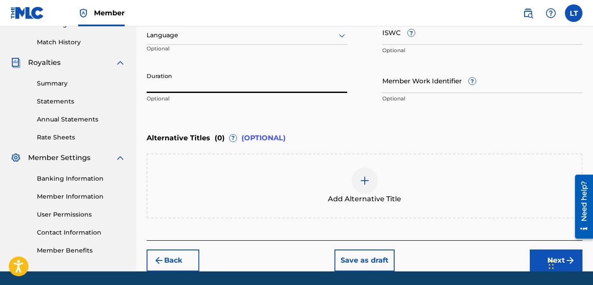
scroll to position [236, 0]
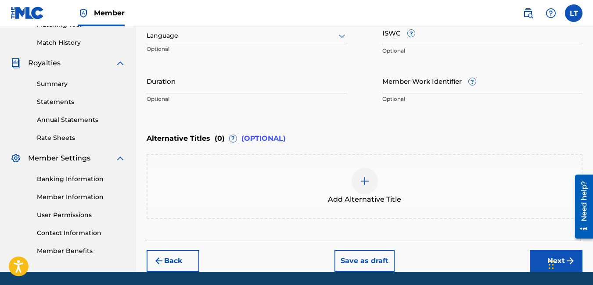
click at [545, 260] on button "Next" at bounding box center [556, 261] width 53 height 22
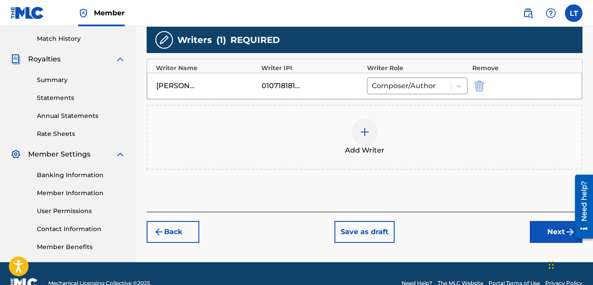
scroll to position [259, 0]
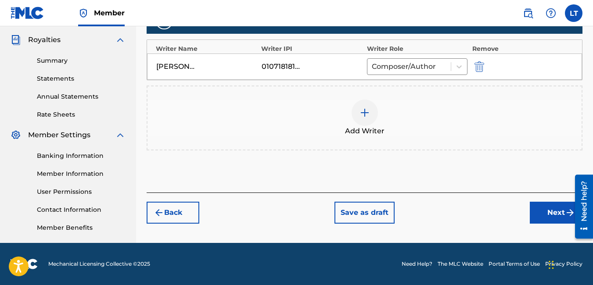
click at [547, 217] on button "Next" at bounding box center [556, 213] width 53 height 22
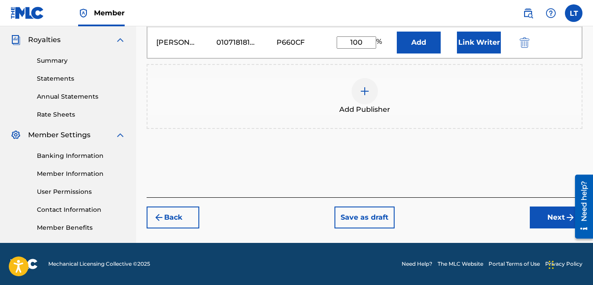
click at [547, 221] on button "Next" at bounding box center [556, 218] width 53 height 22
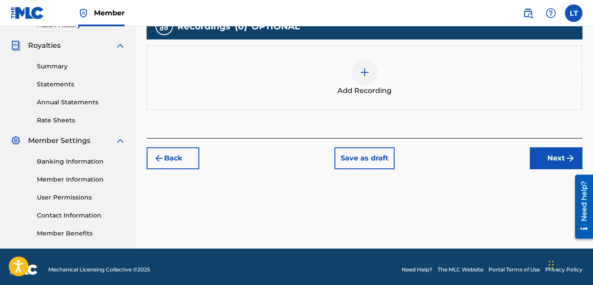
scroll to position [254, 0]
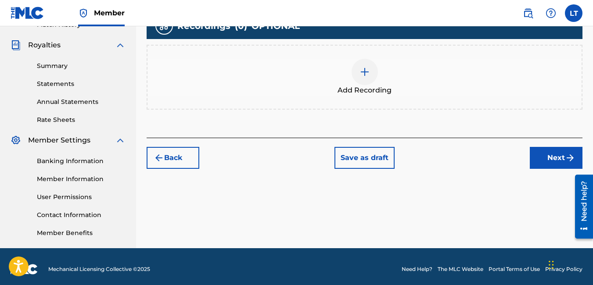
click at [364, 74] on img at bounding box center [364, 72] width 11 height 11
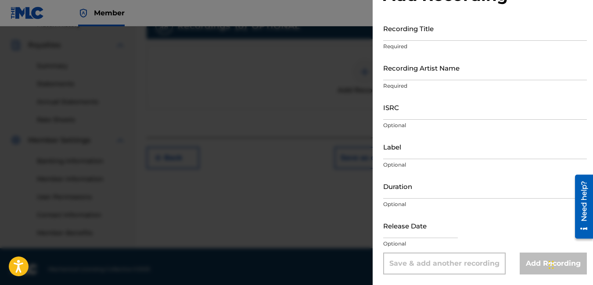
scroll to position [0, 0]
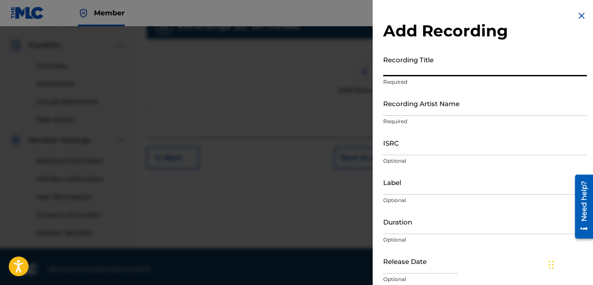
click at [424, 64] on input "Recording Title" at bounding box center [485, 63] width 204 height 25
type input "[GEOGRAPHIC_DATA]"
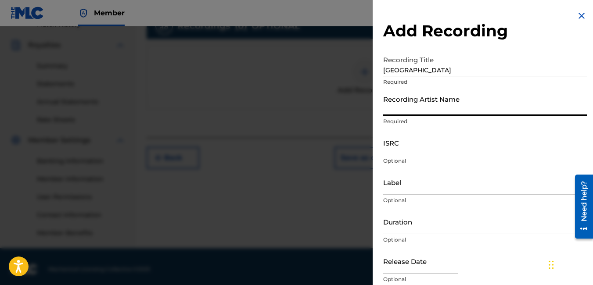
click at [415, 103] on input "Recording Artist Name" at bounding box center [485, 103] width 204 height 25
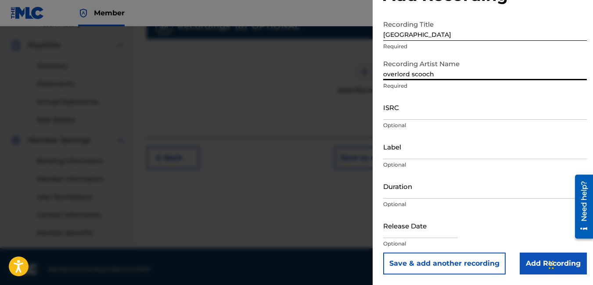
type input "overlord scooch"
select select "7"
select select "2025"
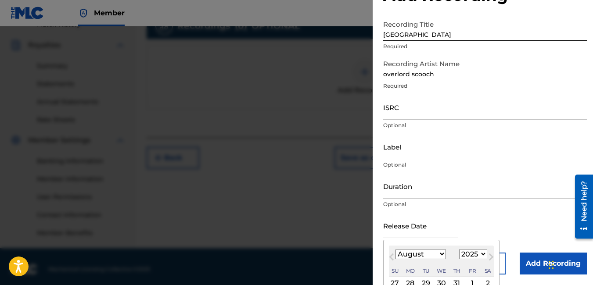
click at [412, 225] on input "text" at bounding box center [420, 225] width 75 height 25
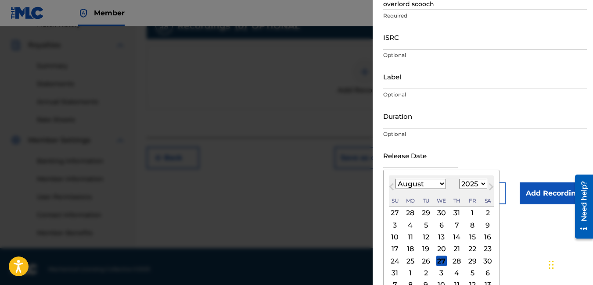
scroll to position [106, 0]
click at [430, 185] on select "January February March April May June July August September October November De…" at bounding box center [420, 184] width 50 height 10
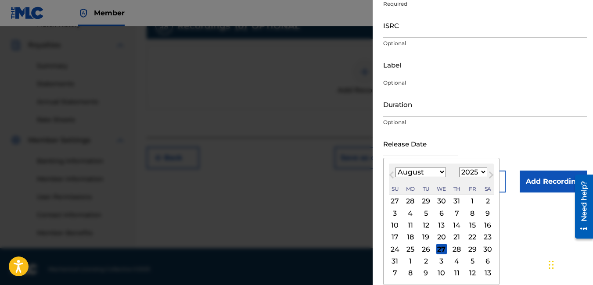
click at [470, 227] on div "15" at bounding box center [472, 225] width 11 height 11
type input "[DATE]"
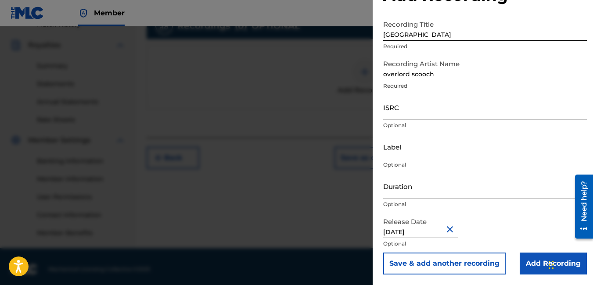
scroll to position [36, 0]
click at [528, 261] on input "Add Recording" at bounding box center [552, 264] width 67 height 22
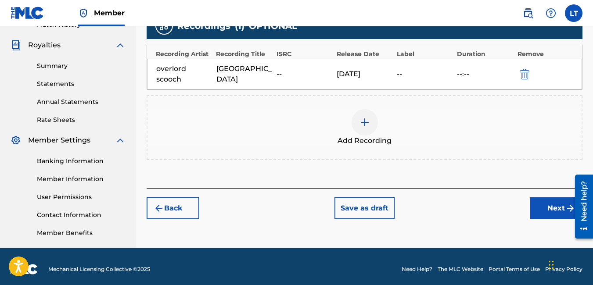
click at [543, 208] on button "Next" at bounding box center [556, 208] width 53 height 22
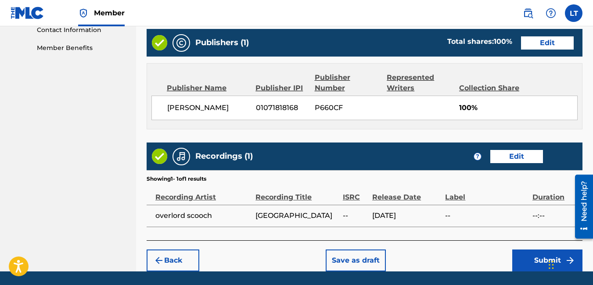
scroll to position [467, 0]
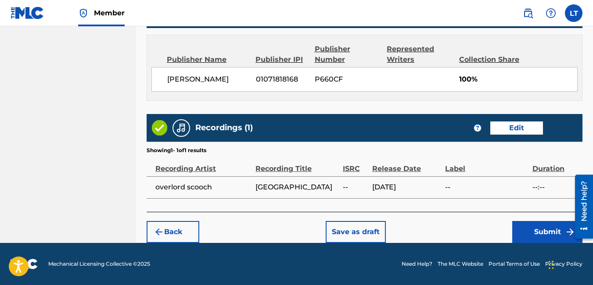
click at [544, 233] on button "Submit" at bounding box center [547, 232] width 70 height 22
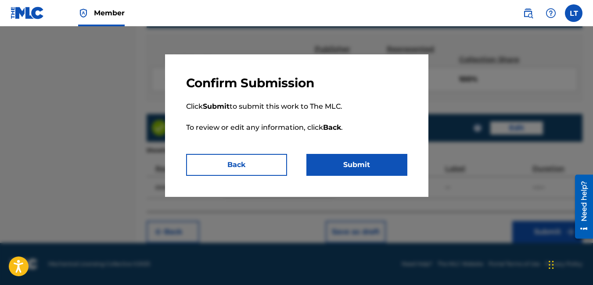
click at [372, 167] on button "Submit" at bounding box center [356, 165] width 101 height 22
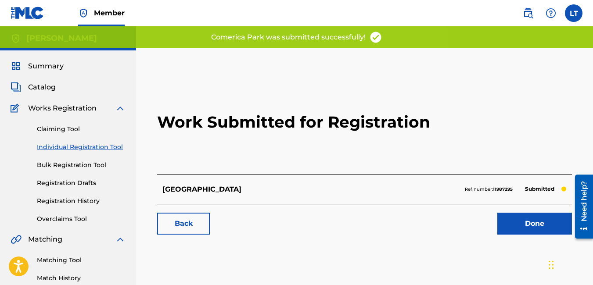
click at [536, 218] on link "Done" at bounding box center [534, 224] width 75 height 22
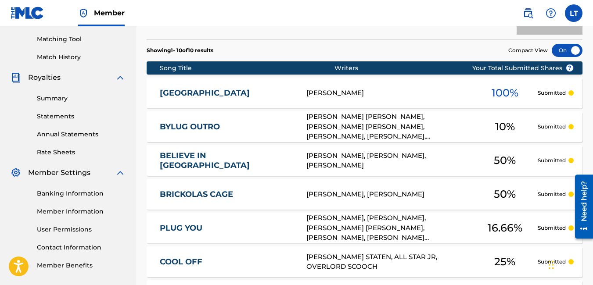
scroll to position [221, 0]
click at [391, 217] on div "[PERSON_NAME], [PERSON_NAME], [PERSON_NAME] [PERSON_NAME], [PERSON_NAME], [PERS…" at bounding box center [388, 228] width 165 height 30
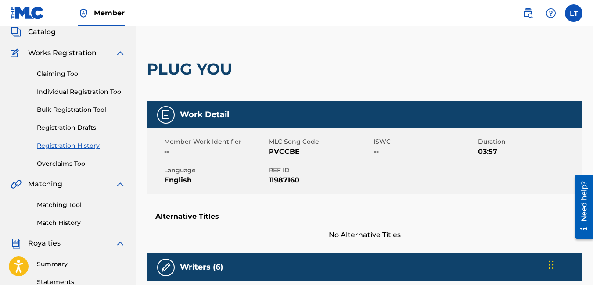
scroll to position [55, 0]
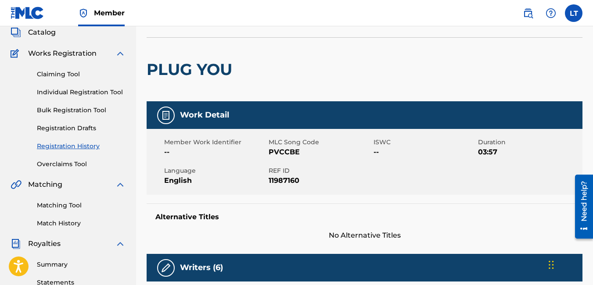
click at [87, 90] on link "Individual Registration Tool" at bounding box center [81, 92] width 89 height 9
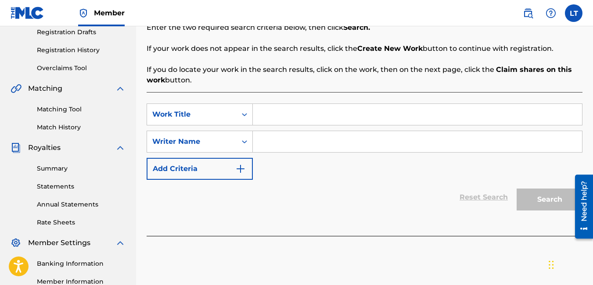
scroll to position [161, 0]
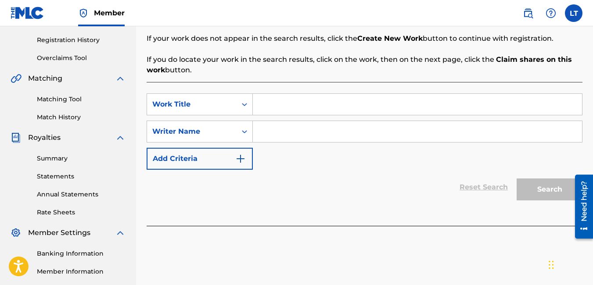
click at [307, 103] on input "Search Form" at bounding box center [417, 104] width 329 height 21
type input "DREAMING"
click at [287, 139] on input "Search Form" at bounding box center [417, 131] width 329 height 21
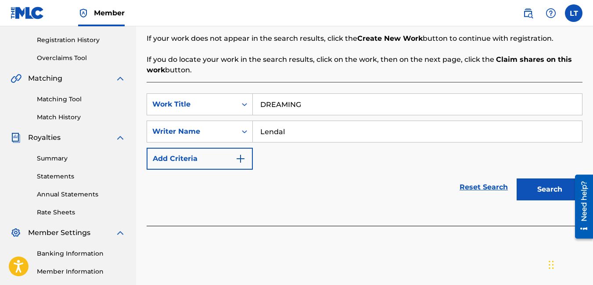
click at [287, 139] on input "Lendal" at bounding box center [417, 131] width 329 height 21
type input "Lendal Tayl;or"
click at [537, 193] on button "Search" at bounding box center [549, 190] width 66 height 22
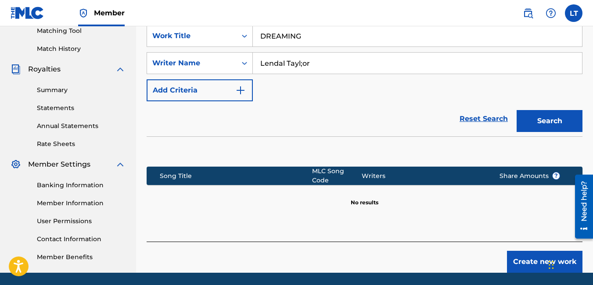
scroll to position [230, 0]
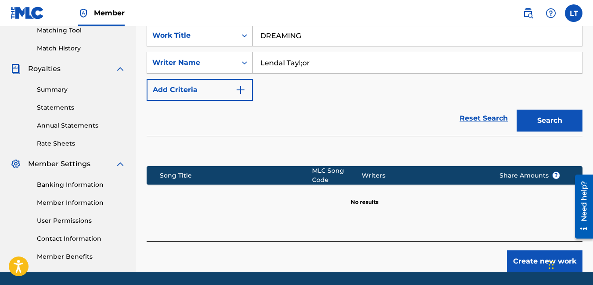
click at [542, 257] on button "Create new work" at bounding box center [544, 261] width 75 height 22
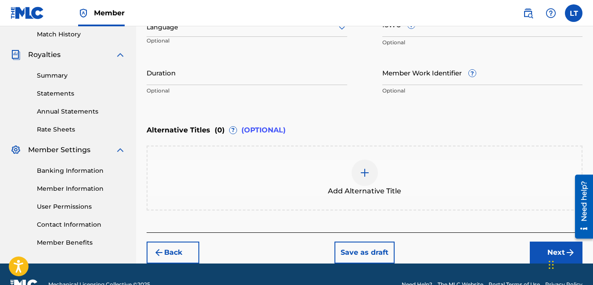
scroll to position [265, 0]
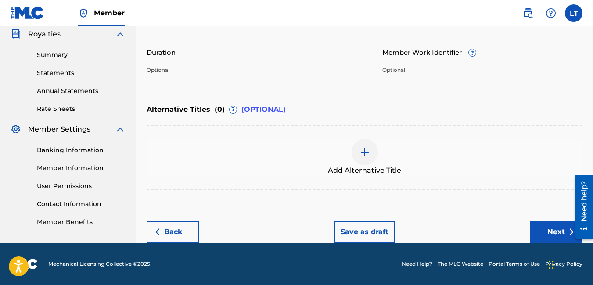
click at [553, 227] on button "Next" at bounding box center [556, 232] width 53 height 22
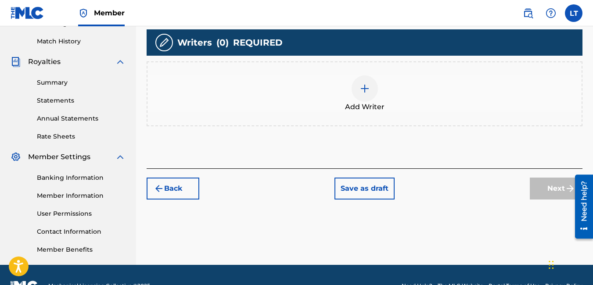
scroll to position [237, 0]
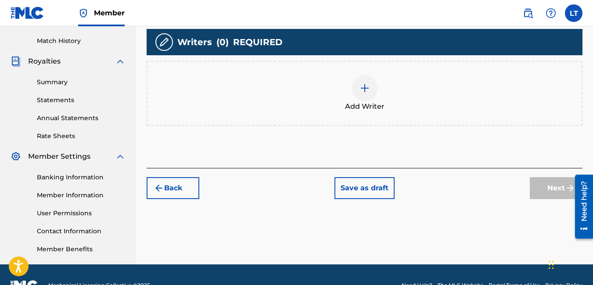
click at [372, 96] on div at bounding box center [364, 88] width 26 height 26
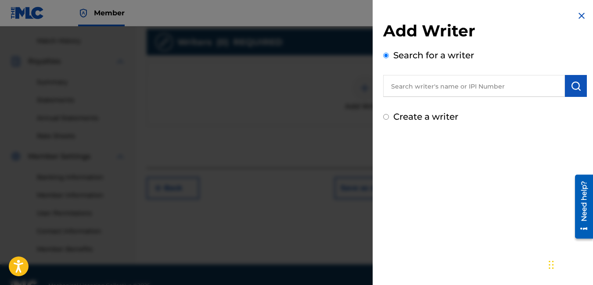
click at [413, 92] on input "text" at bounding box center [474, 86] width 182 height 22
type input "e"
click at [385, 117] on input "Create a writer" at bounding box center [386, 117] width 6 height 6
radio input "false"
radio input "true"
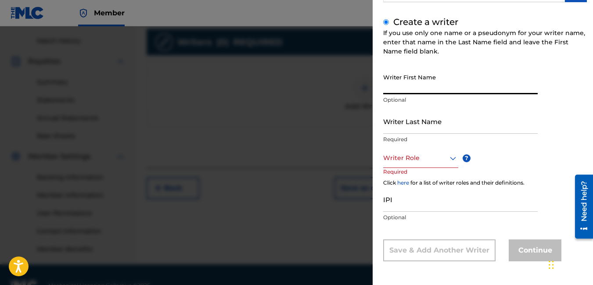
click at [408, 86] on input "Writer First Name" at bounding box center [460, 81] width 154 height 25
type input "l"
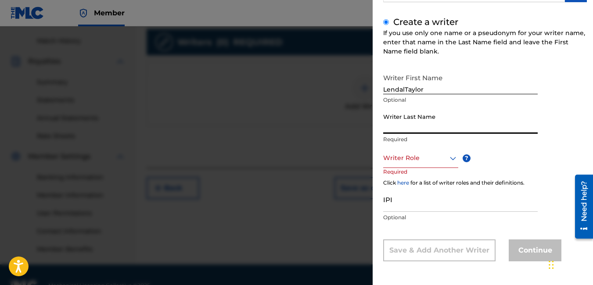
click at [411, 126] on input "Writer Last Name" at bounding box center [460, 121] width 154 height 25
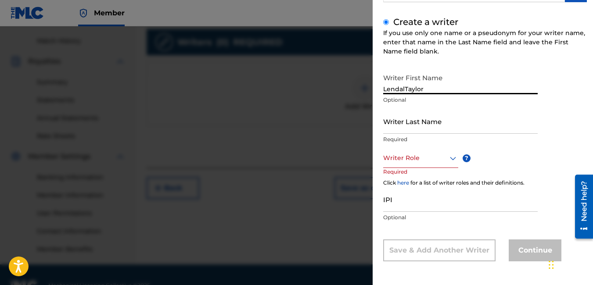
click at [423, 85] on input "LendalTaylor" at bounding box center [460, 81] width 154 height 25
type input "Lendal"
click at [400, 122] on input "Writer Last Name" at bounding box center [460, 121] width 154 height 25
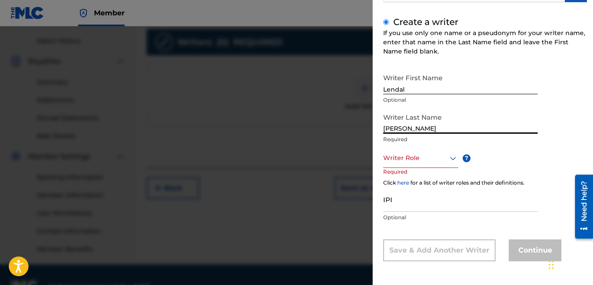
type input "[PERSON_NAME]"
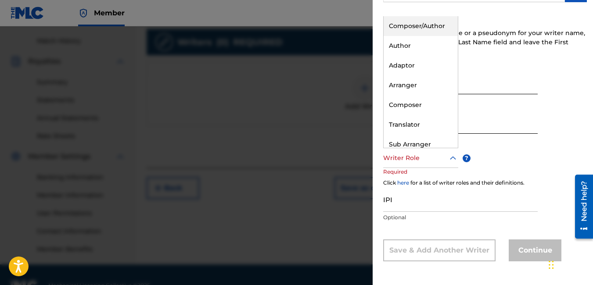
click at [400, 157] on div at bounding box center [420, 158] width 75 height 11
click at [411, 29] on div "Composer/Author" at bounding box center [420, 26] width 74 height 20
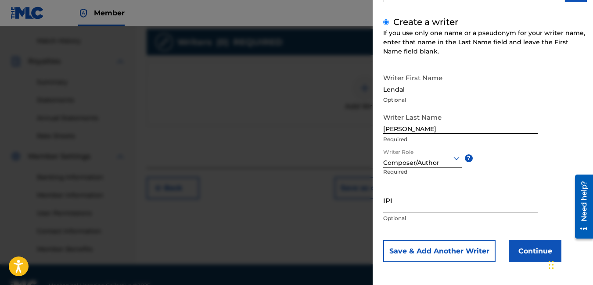
click at [524, 248] on button "Continue" at bounding box center [534, 251] width 53 height 22
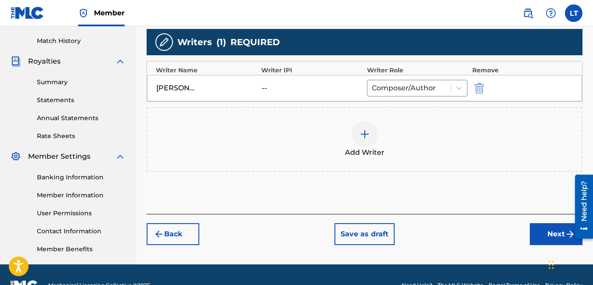
click at [268, 92] on div "--" at bounding box center [280, 88] width 39 height 11
click at [567, 233] on img "submit" at bounding box center [570, 234] width 11 height 11
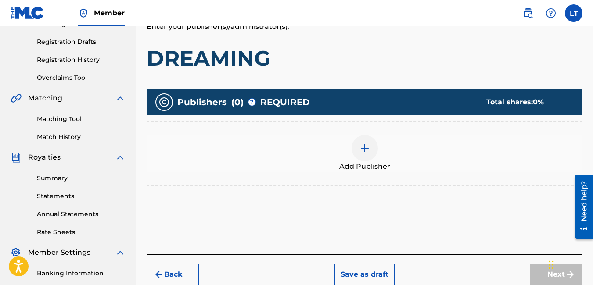
scroll to position [142, 0]
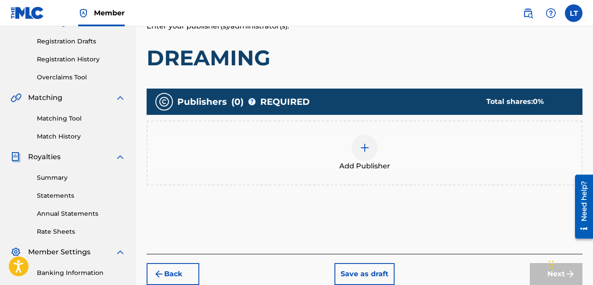
click at [370, 150] on div at bounding box center [364, 148] width 26 height 26
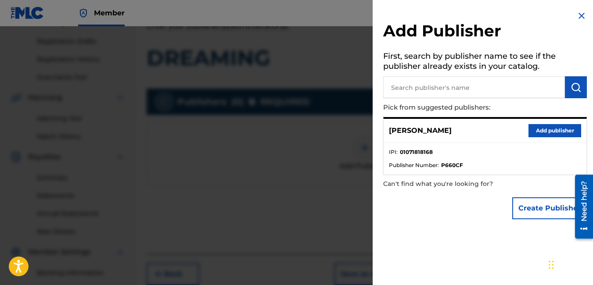
click at [535, 132] on button "Add publisher" at bounding box center [554, 130] width 53 height 13
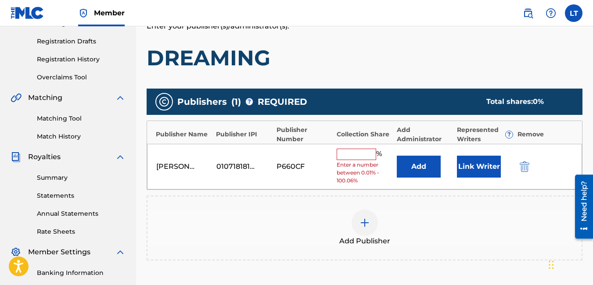
click at [361, 149] on input "text" at bounding box center [355, 154] width 39 height 11
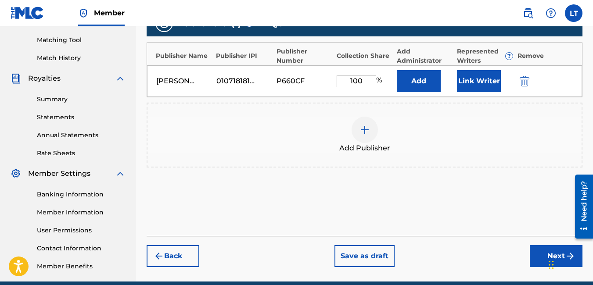
scroll to position [221, 0]
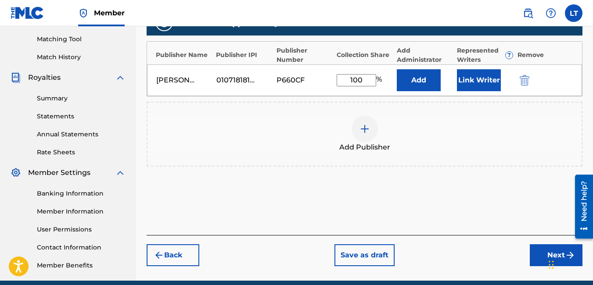
type input "100"
click at [541, 253] on button "Next" at bounding box center [556, 255] width 53 height 22
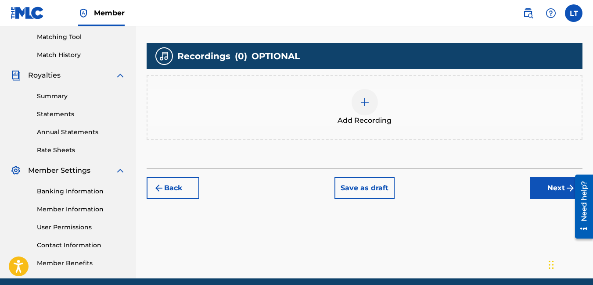
scroll to position [229, 0]
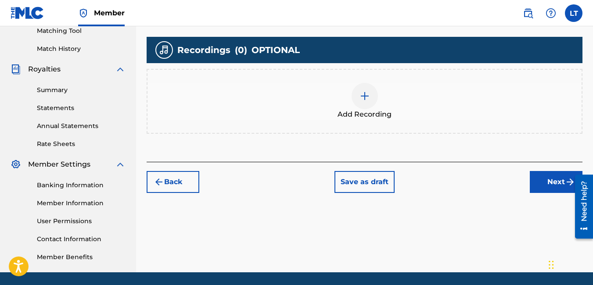
click at [562, 190] on button "Next" at bounding box center [556, 182] width 53 height 22
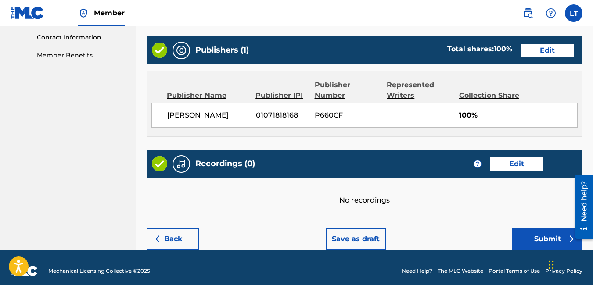
scroll to position [438, 0]
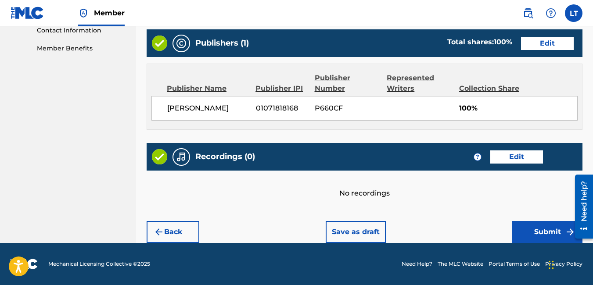
click at [529, 233] on button "Submit" at bounding box center [547, 232] width 70 height 22
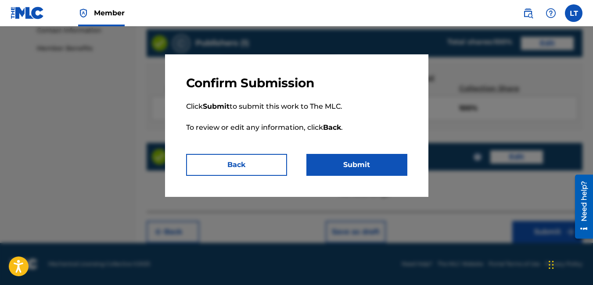
click at [377, 174] on button "Submit" at bounding box center [356, 165] width 101 height 22
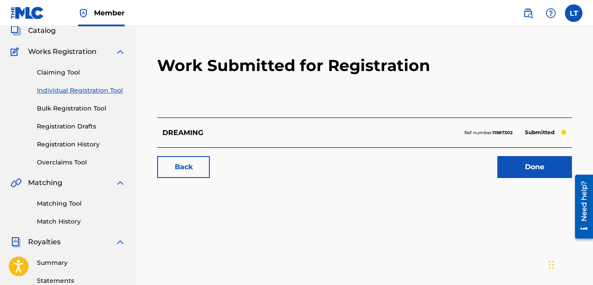
scroll to position [57, 0]
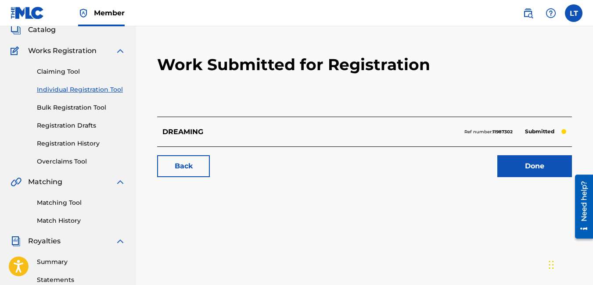
click at [104, 93] on link "Individual Registration Tool" at bounding box center [81, 89] width 89 height 9
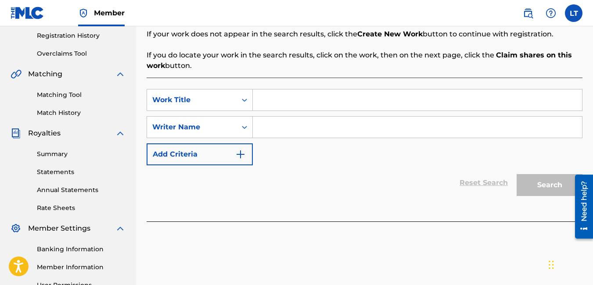
scroll to position [166, 0]
click at [289, 129] on input "Search Form" at bounding box center [417, 126] width 329 height 21
type input "[PERSON_NAME]"
click at [283, 95] on input "Search Form" at bounding box center [417, 99] width 329 height 21
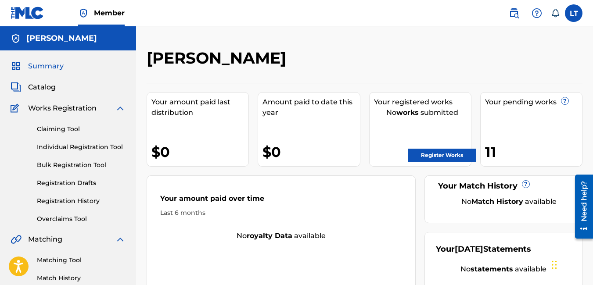
click at [75, 202] on link "Registration History" at bounding box center [81, 201] width 89 height 9
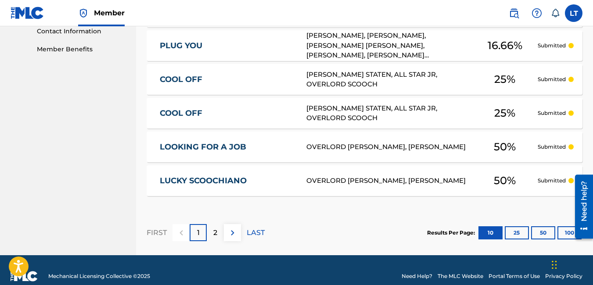
scroll to position [436, 0]
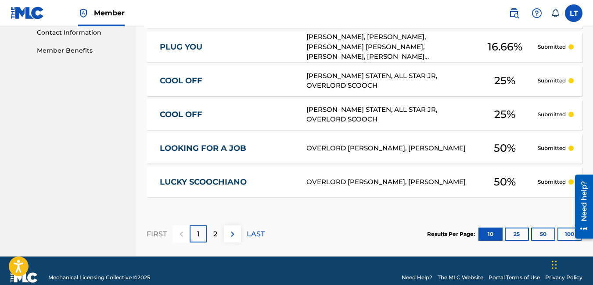
click at [352, 182] on div "OVERLORD [PERSON_NAME], [PERSON_NAME]" at bounding box center [388, 182] width 165 height 10
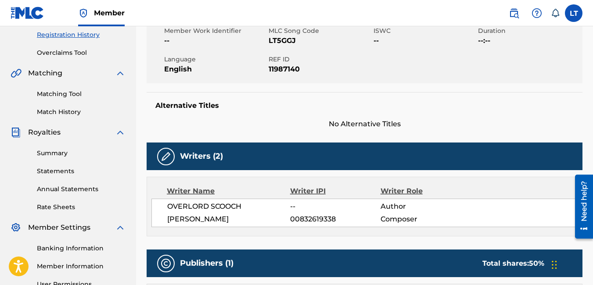
scroll to position [211, 0]
